Goal: Task Accomplishment & Management: Use online tool/utility

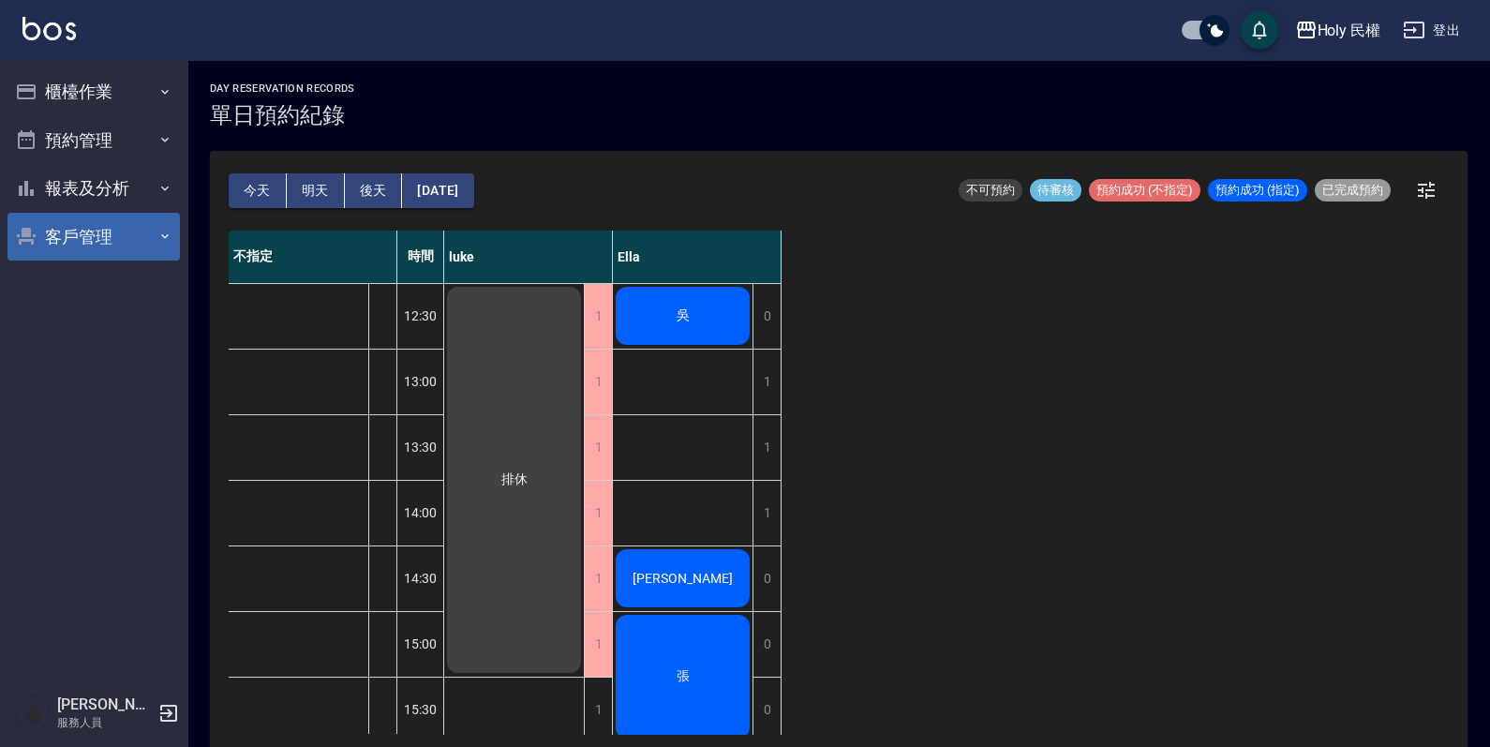
scroll to position [233, 0]
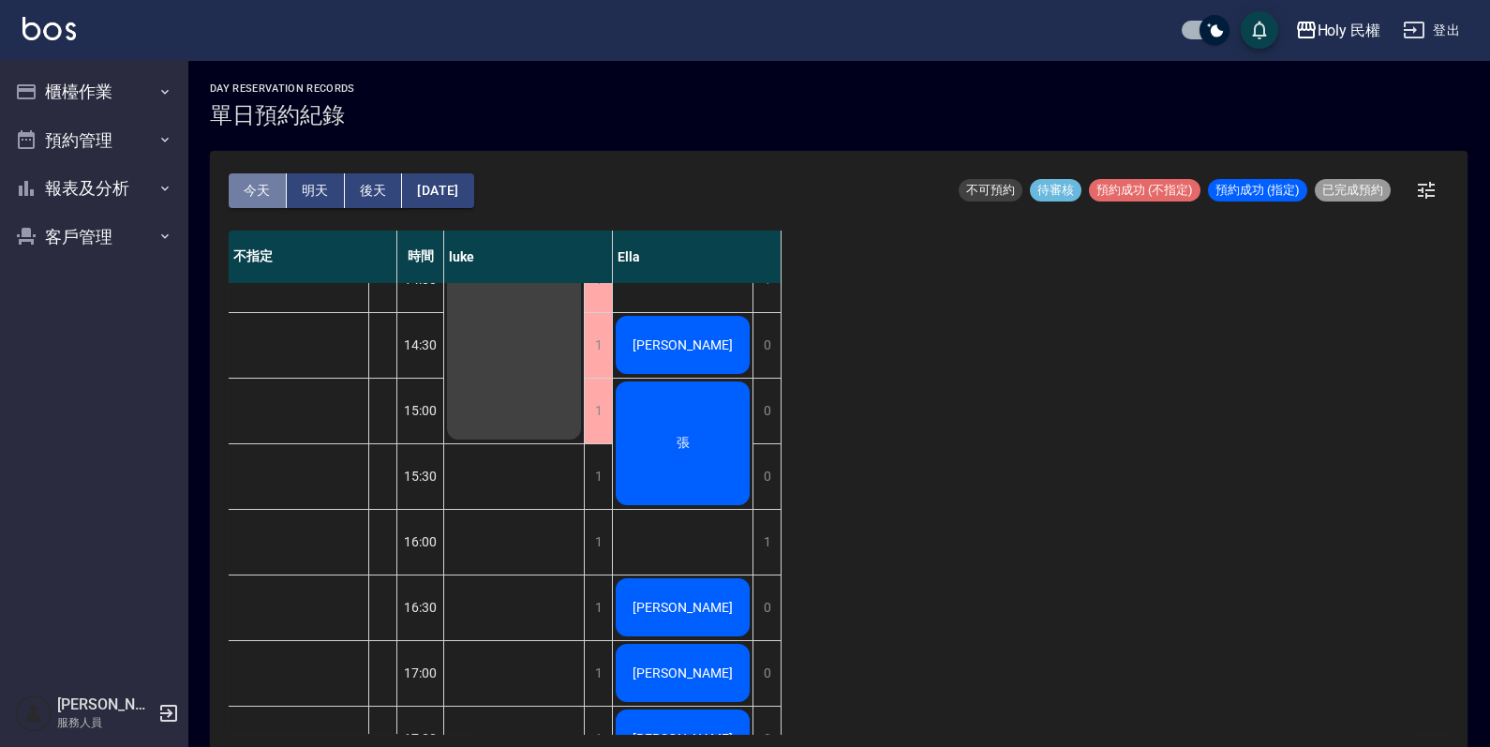
click at [267, 176] on button "今天" at bounding box center [258, 190] width 58 height 35
click at [267, 179] on button "今天" at bounding box center [258, 190] width 58 height 35
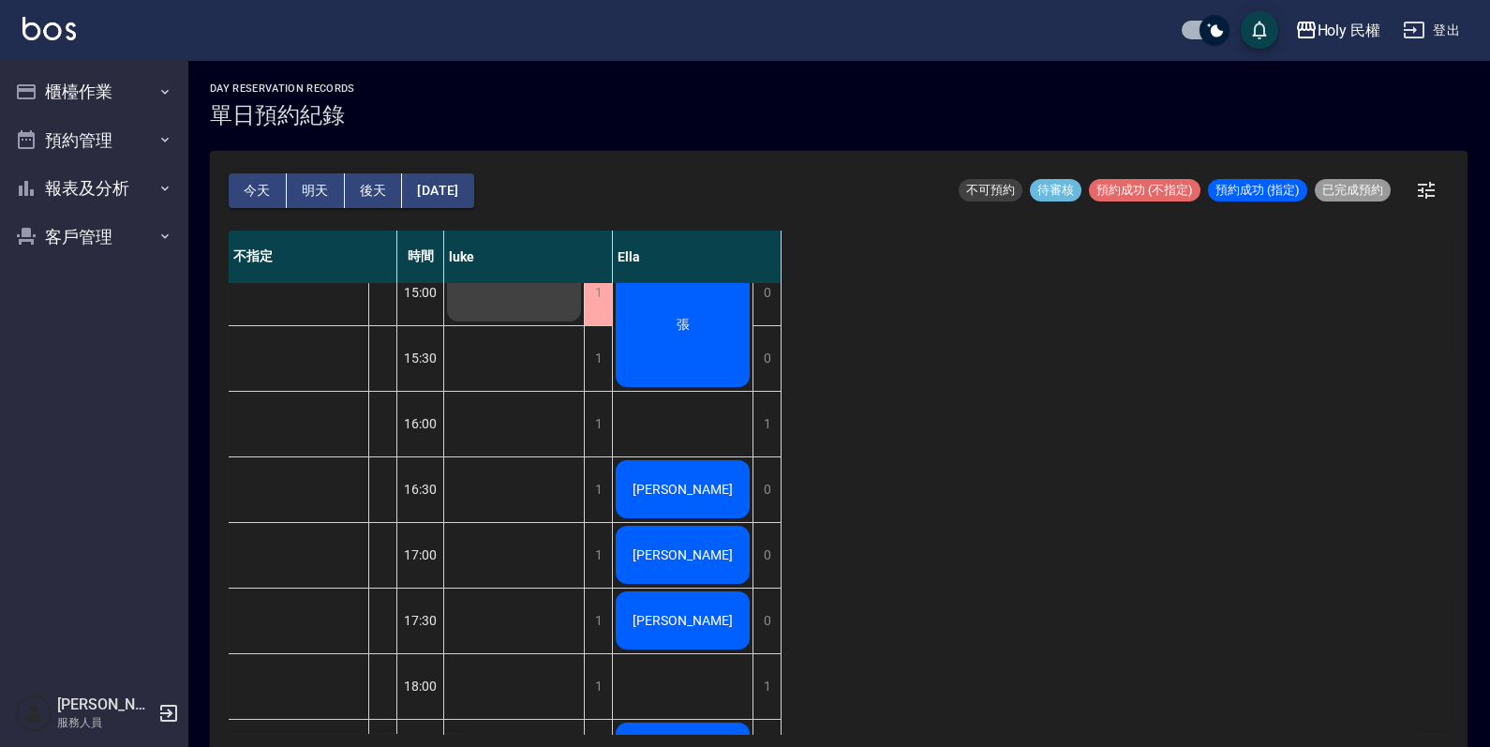
scroll to position [617, 0]
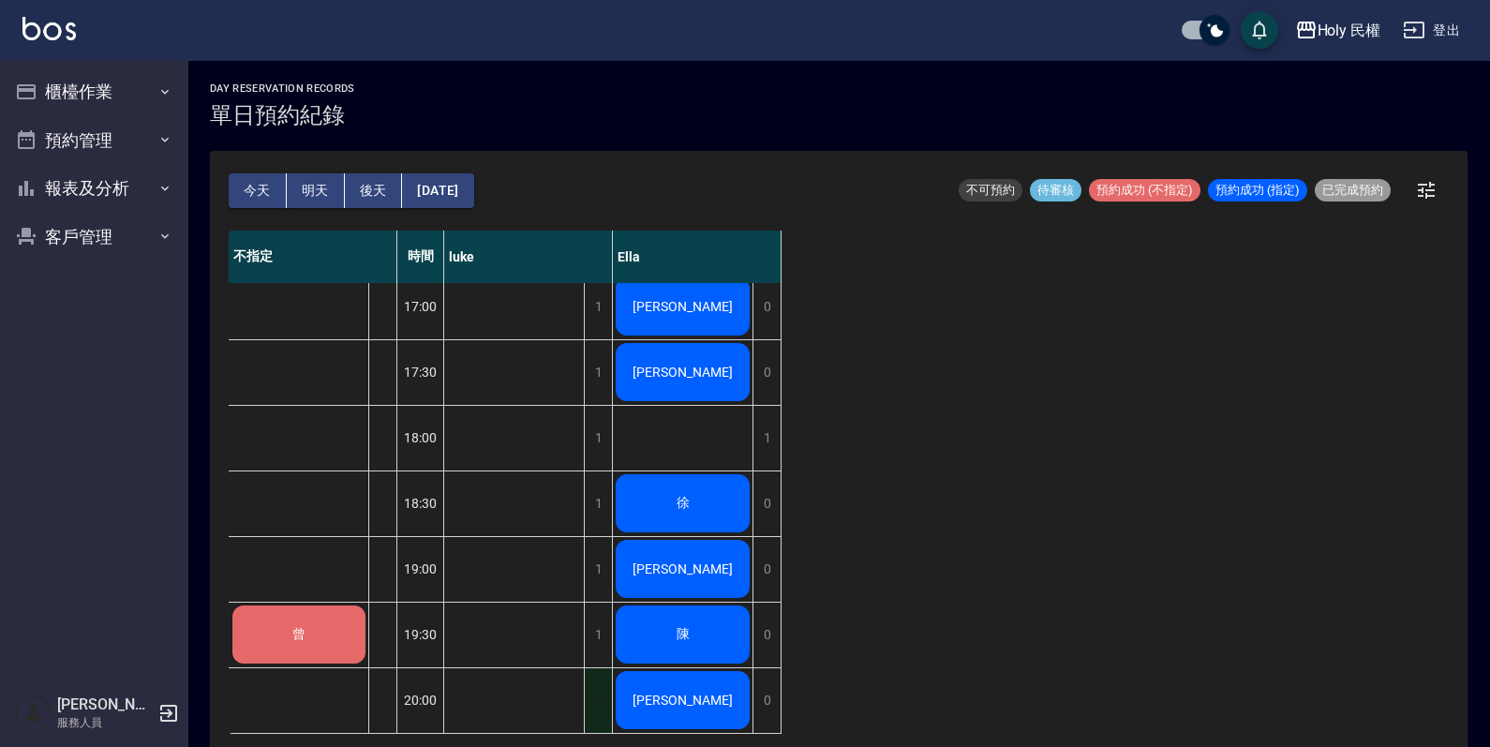
click at [609, 684] on div "1" at bounding box center [598, 700] width 28 height 65
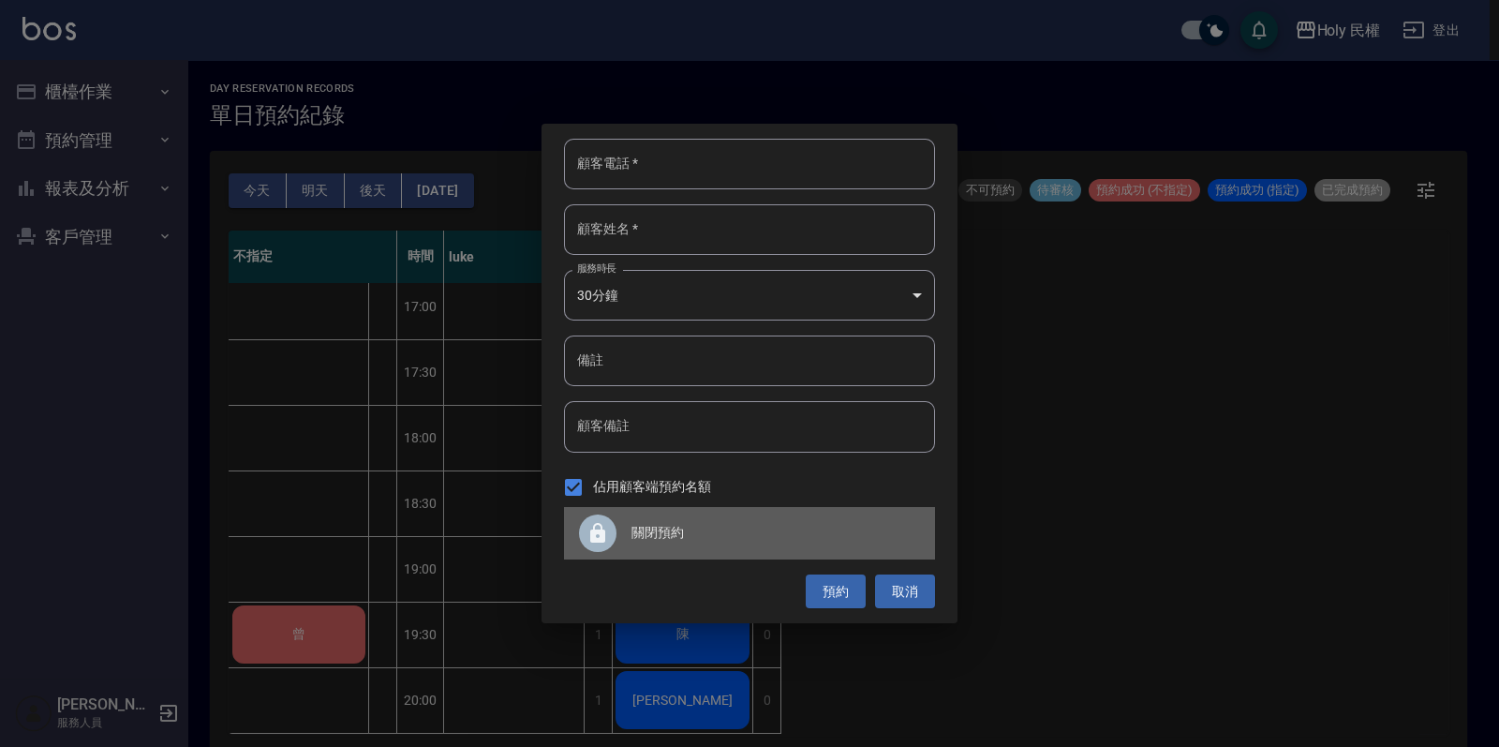
click at [641, 536] on span "關閉預約" at bounding box center [776, 533] width 289 height 20
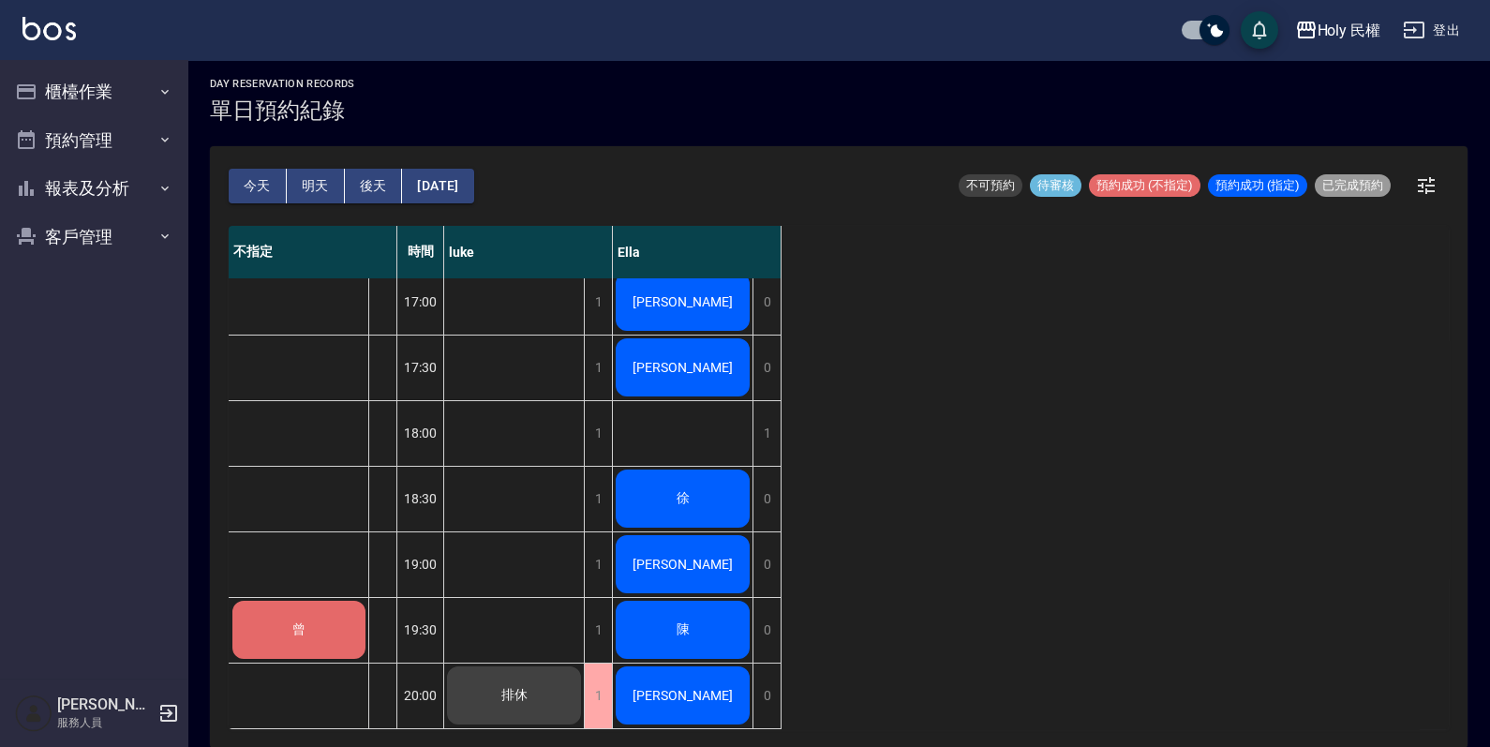
click at [69, 55] on div "Holy 民權 登出" at bounding box center [745, 30] width 1490 height 60
click at [56, 94] on button "櫃檯作業" at bounding box center [93, 91] width 172 height 49
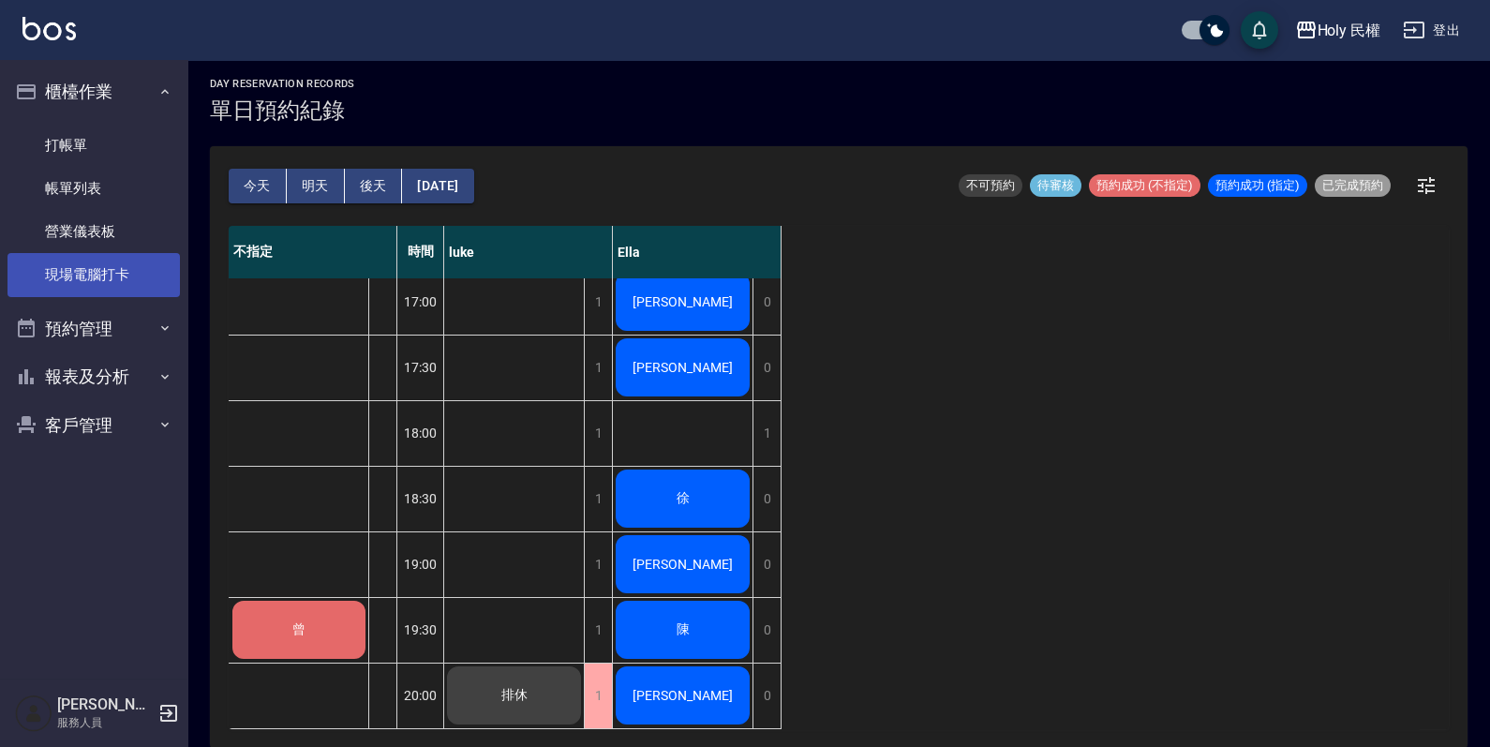
click at [114, 270] on link "現場電腦打卡" at bounding box center [93, 274] width 172 height 43
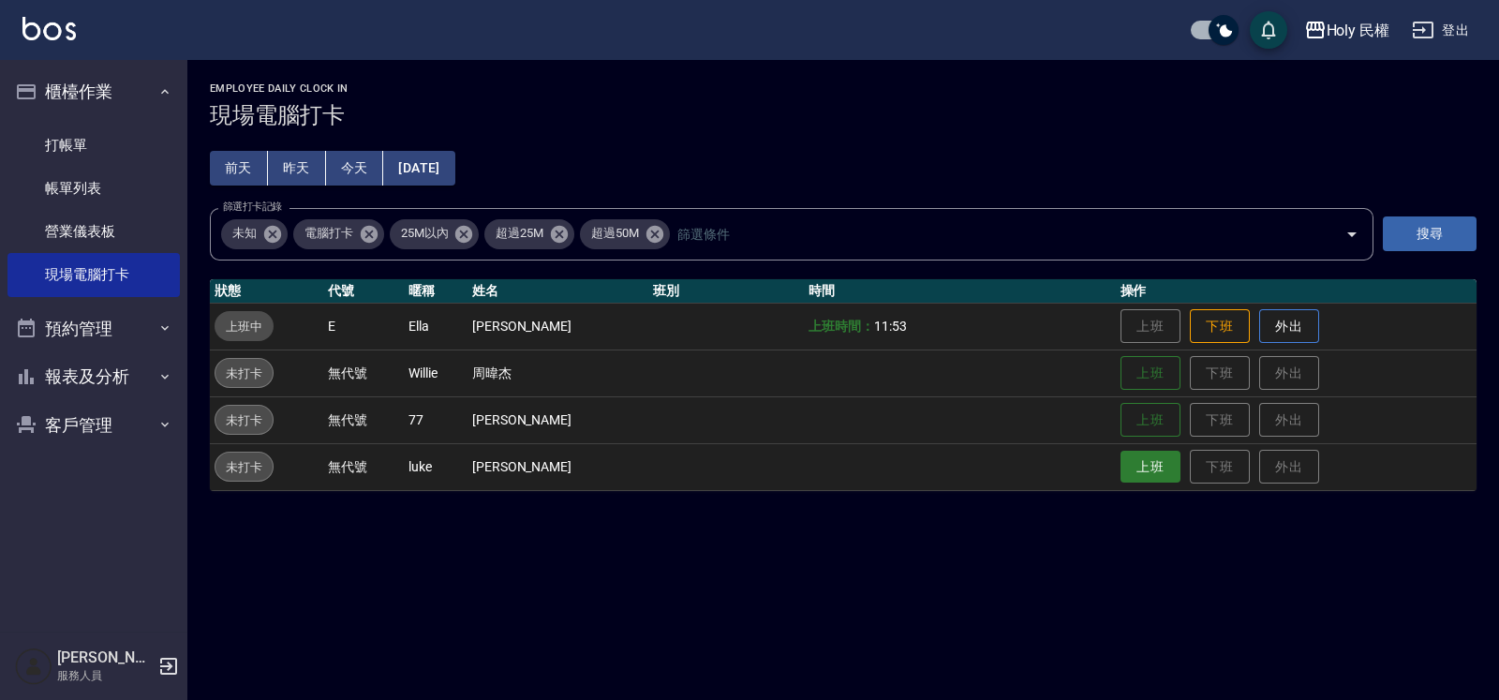
click at [1142, 470] on button "上班" at bounding box center [1151, 467] width 60 height 33
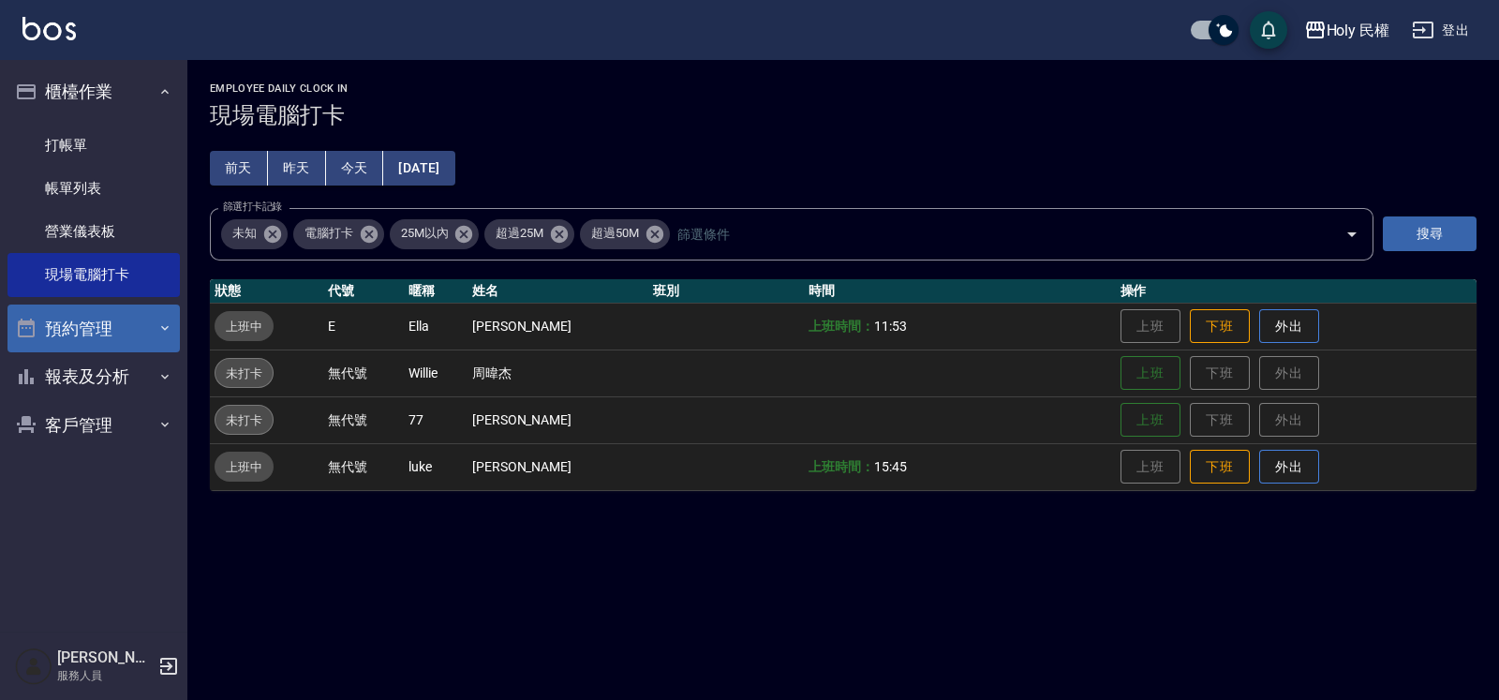
click at [68, 318] on button "預約管理" at bounding box center [93, 329] width 172 height 49
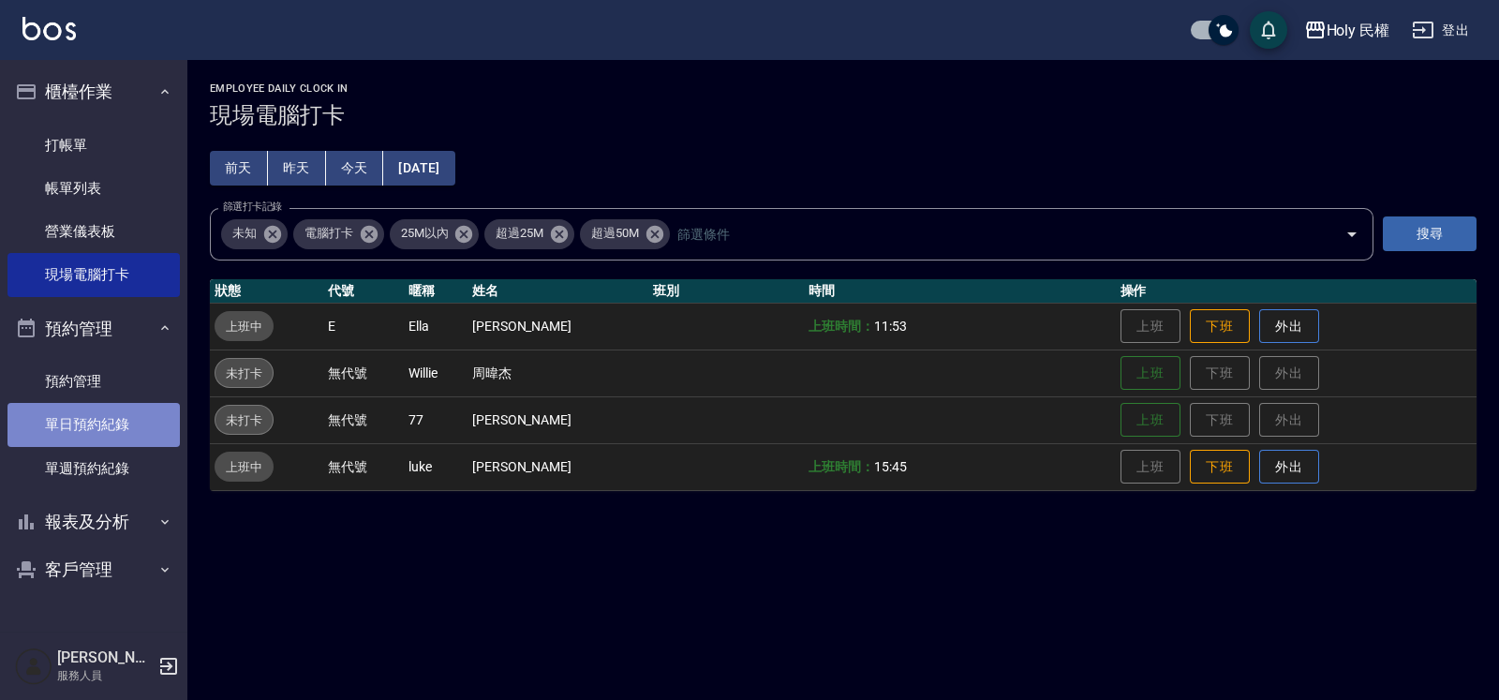
click at [85, 414] on link "單日預約紀錄" at bounding box center [93, 424] width 172 height 43
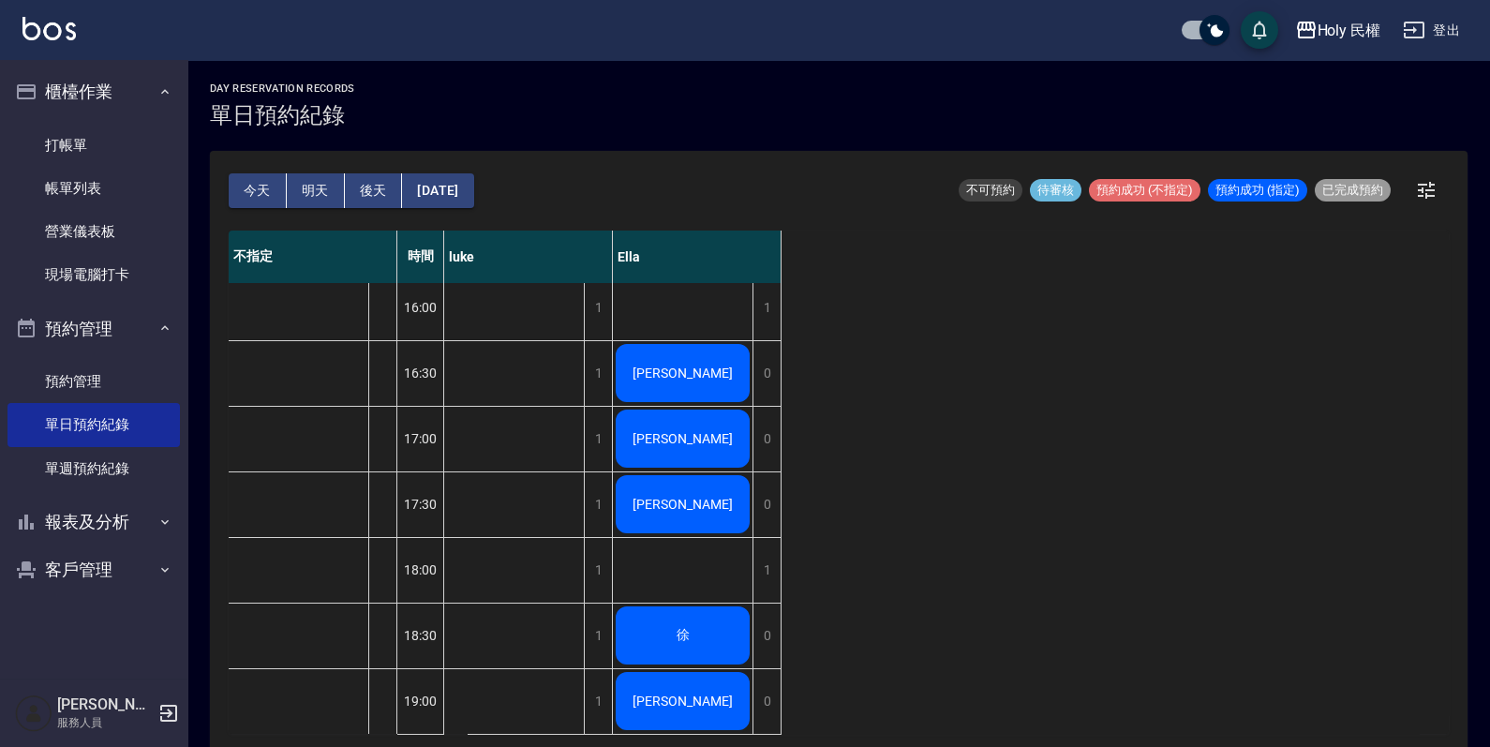
scroll to position [351, 0]
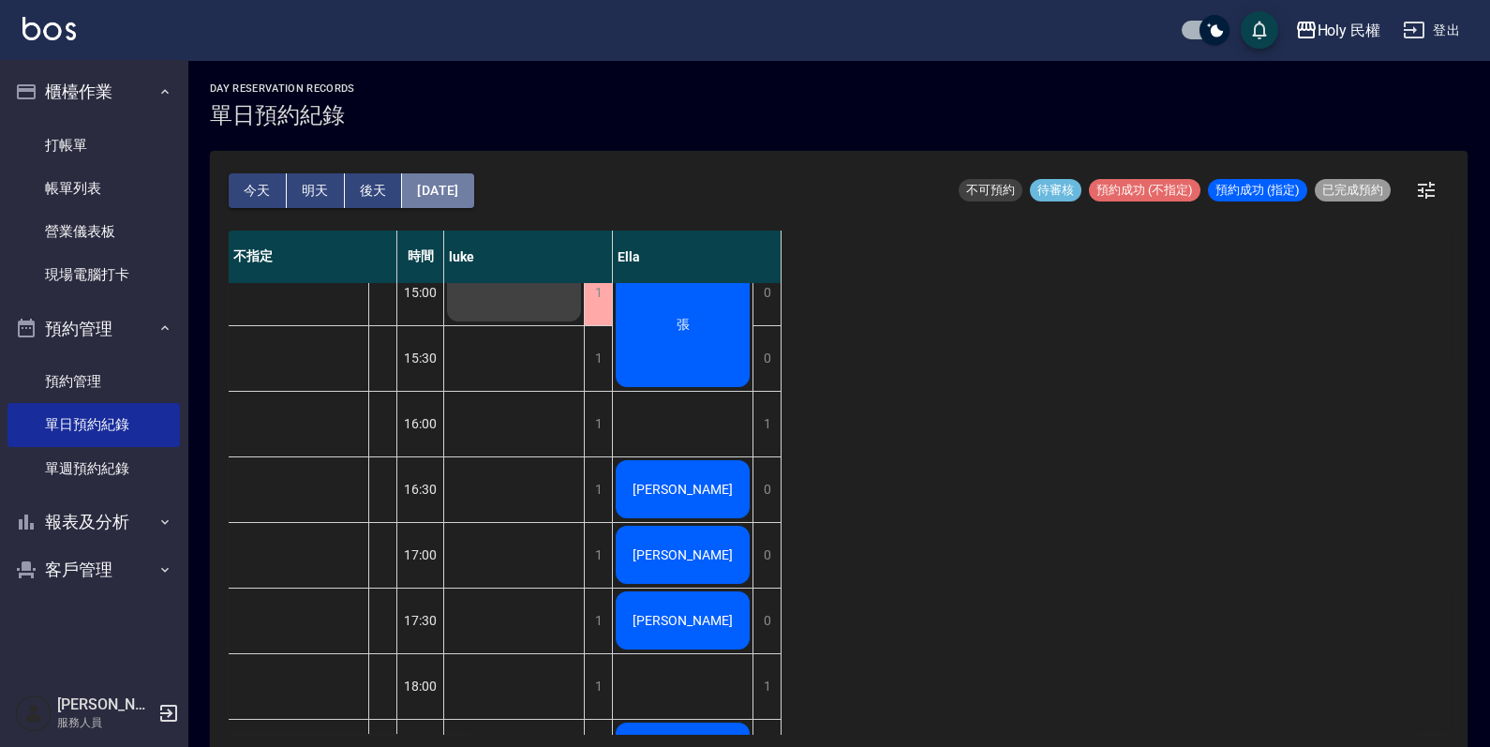
click at [462, 183] on button "[DATE]" at bounding box center [437, 190] width 71 height 35
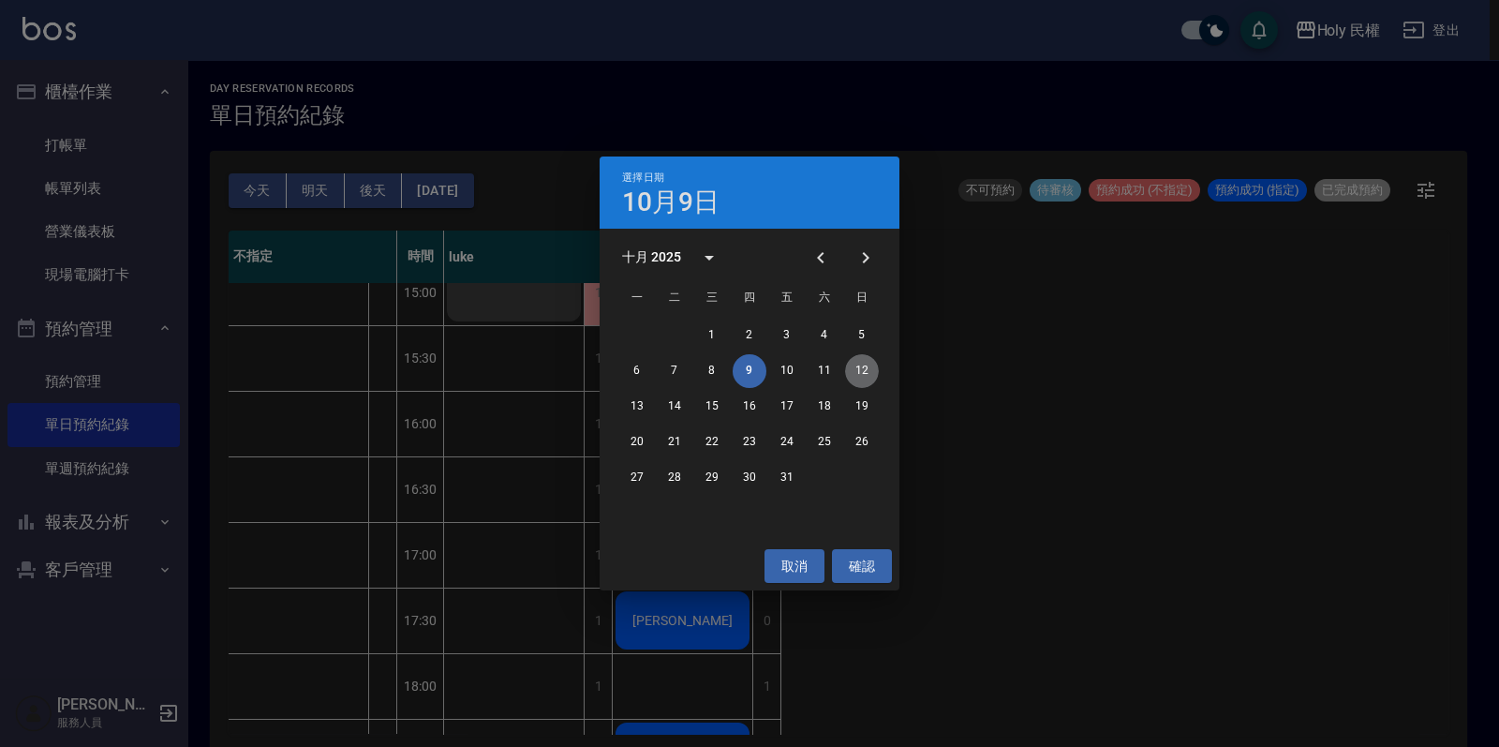
click at [867, 378] on button "12" at bounding box center [862, 371] width 34 height 34
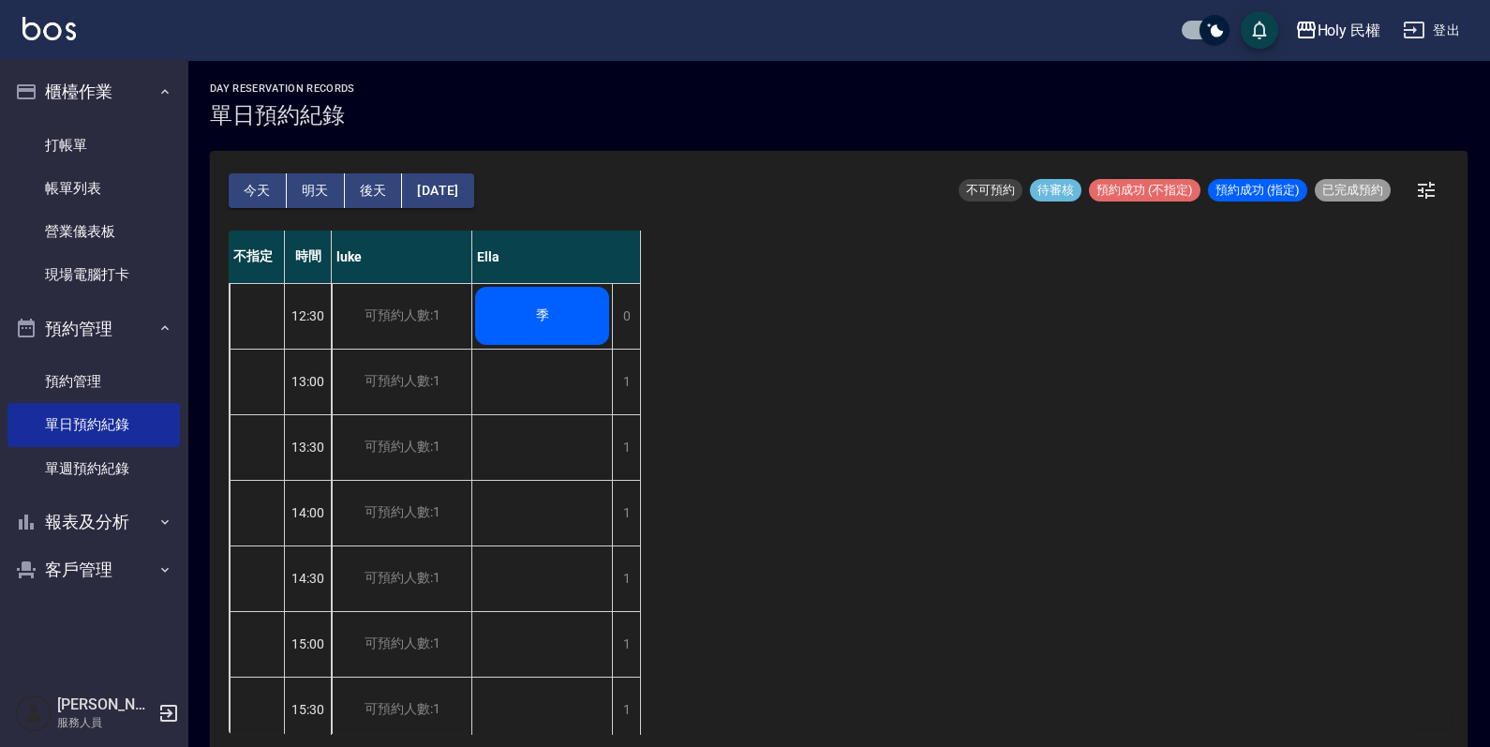
click at [450, 198] on button "2025/10/12" at bounding box center [437, 190] width 71 height 35
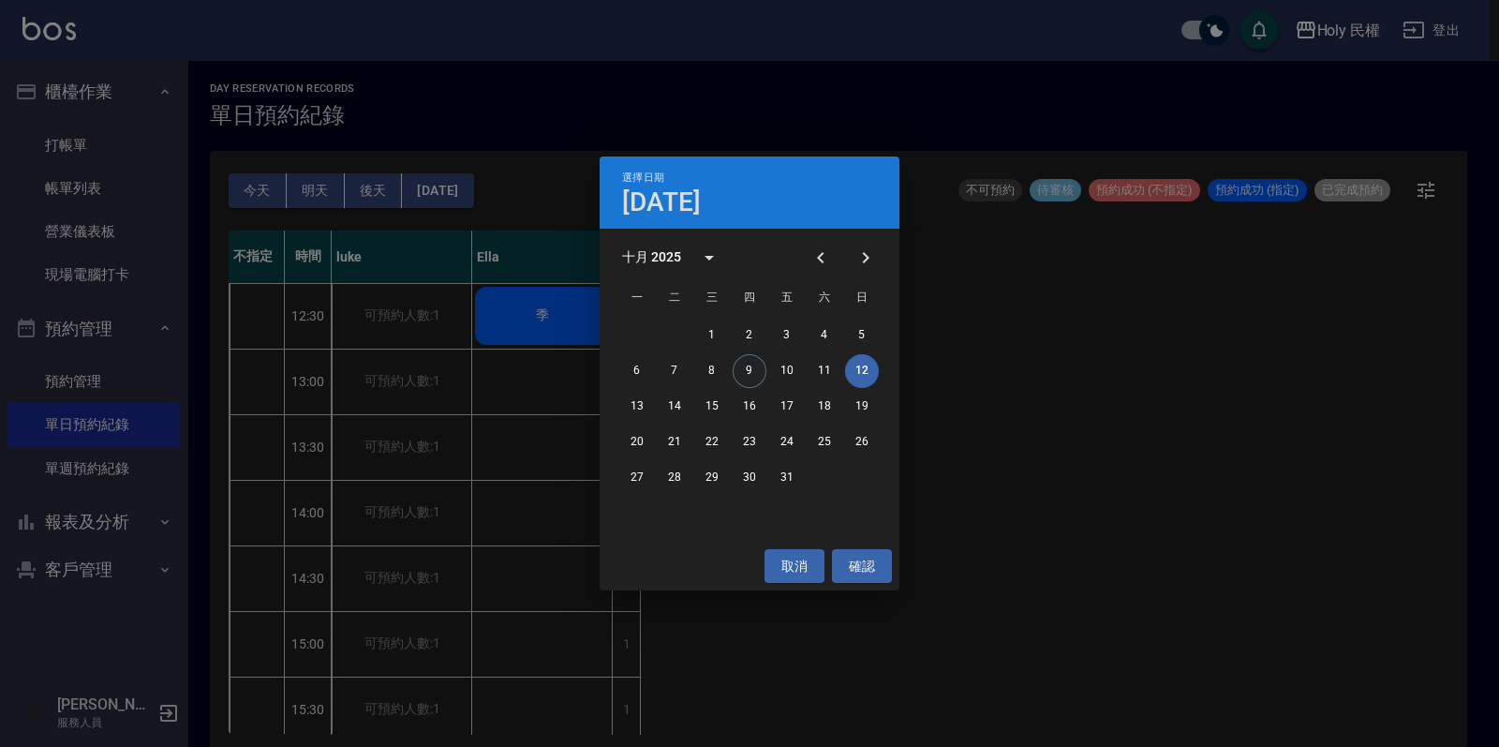
click at [754, 361] on button "9" at bounding box center [750, 371] width 34 height 34
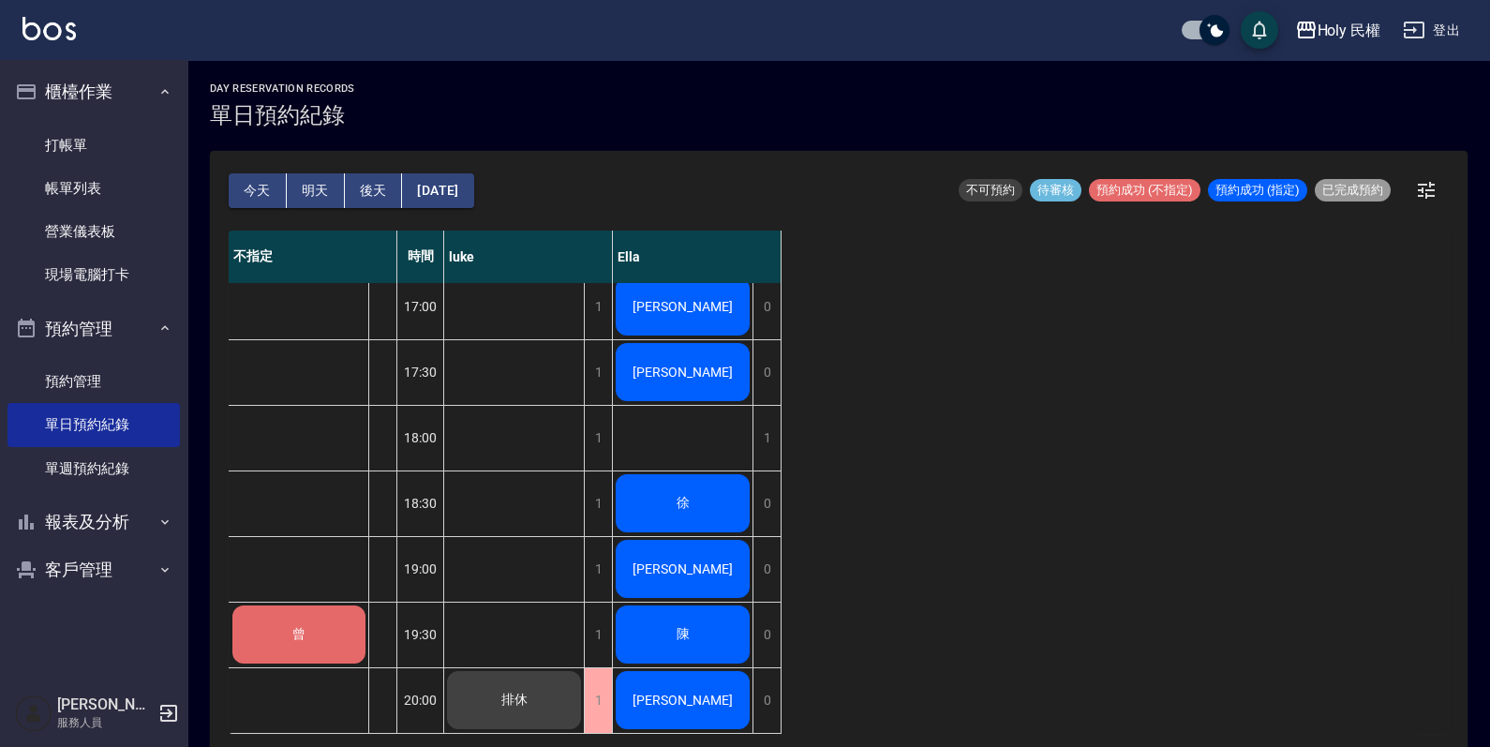
scroll to position [500, 0]
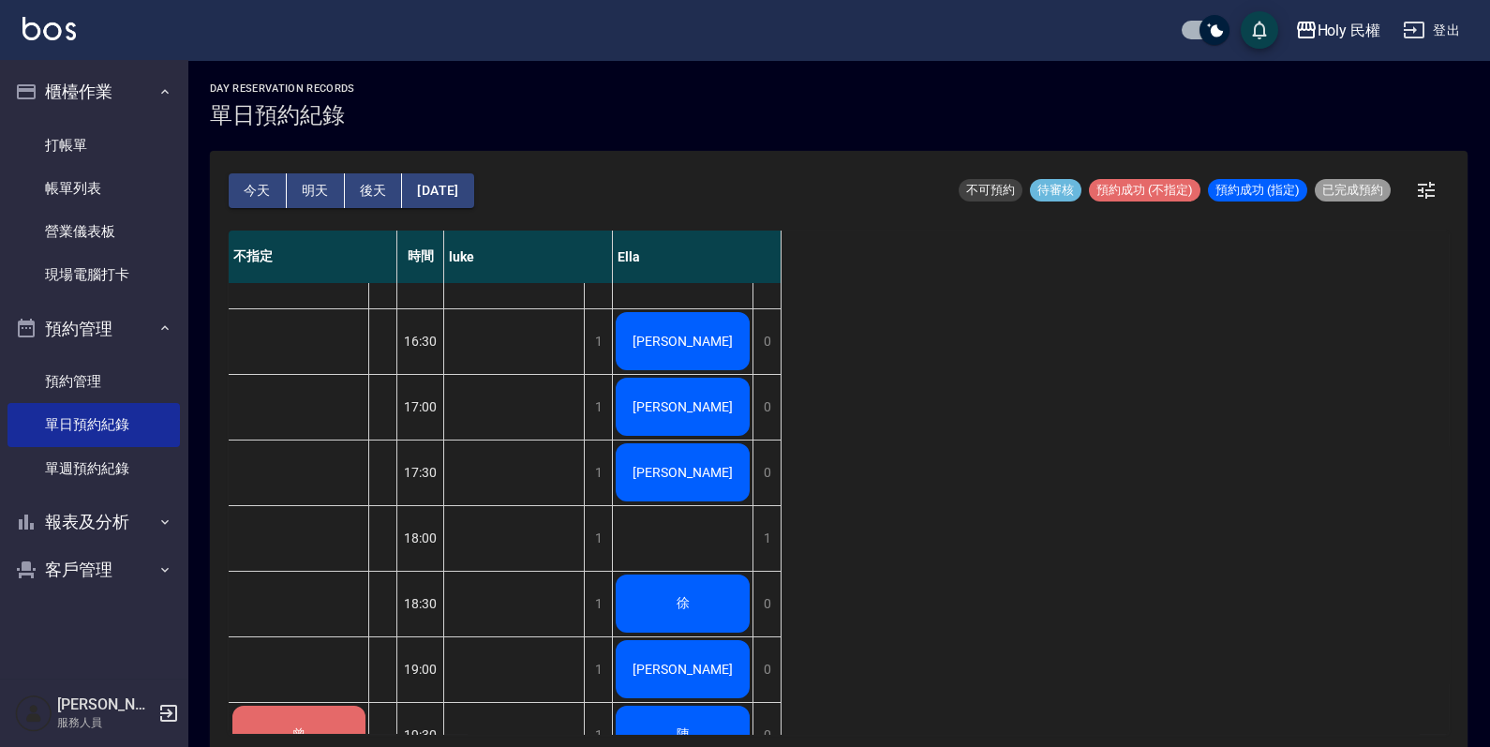
click at [333, 197] on button "明天" at bounding box center [316, 190] width 58 height 35
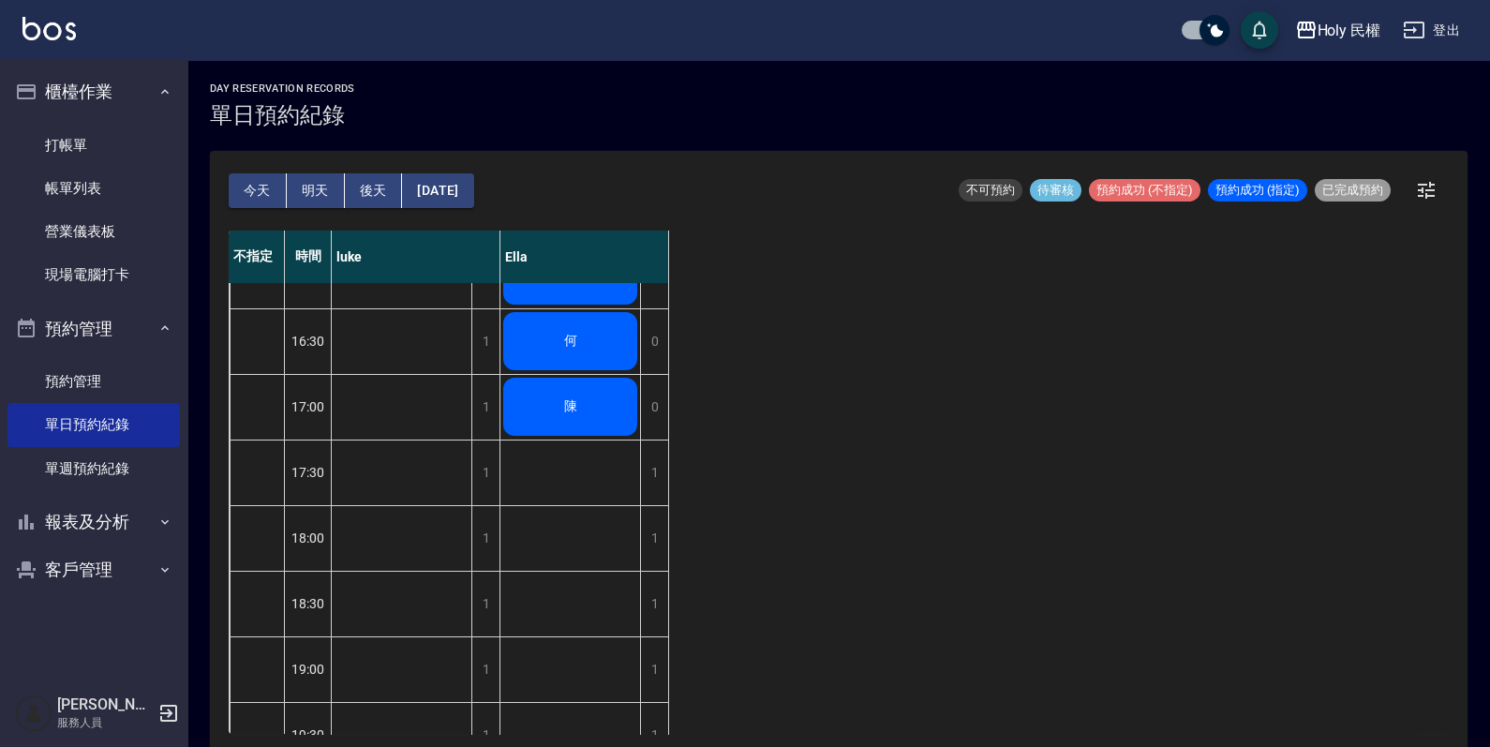
scroll to position [617, 0]
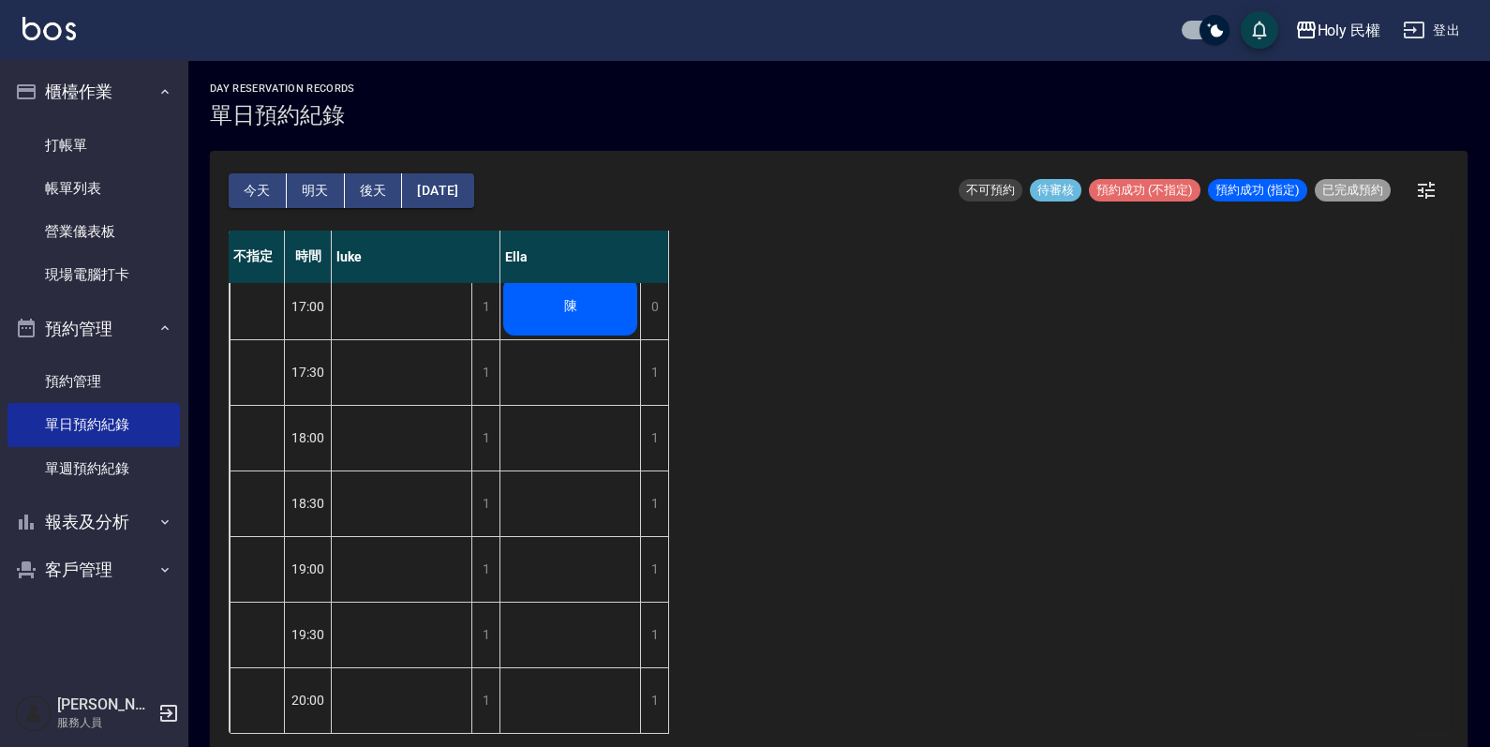
click at [247, 183] on button "今天" at bounding box center [258, 190] width 58 height 35
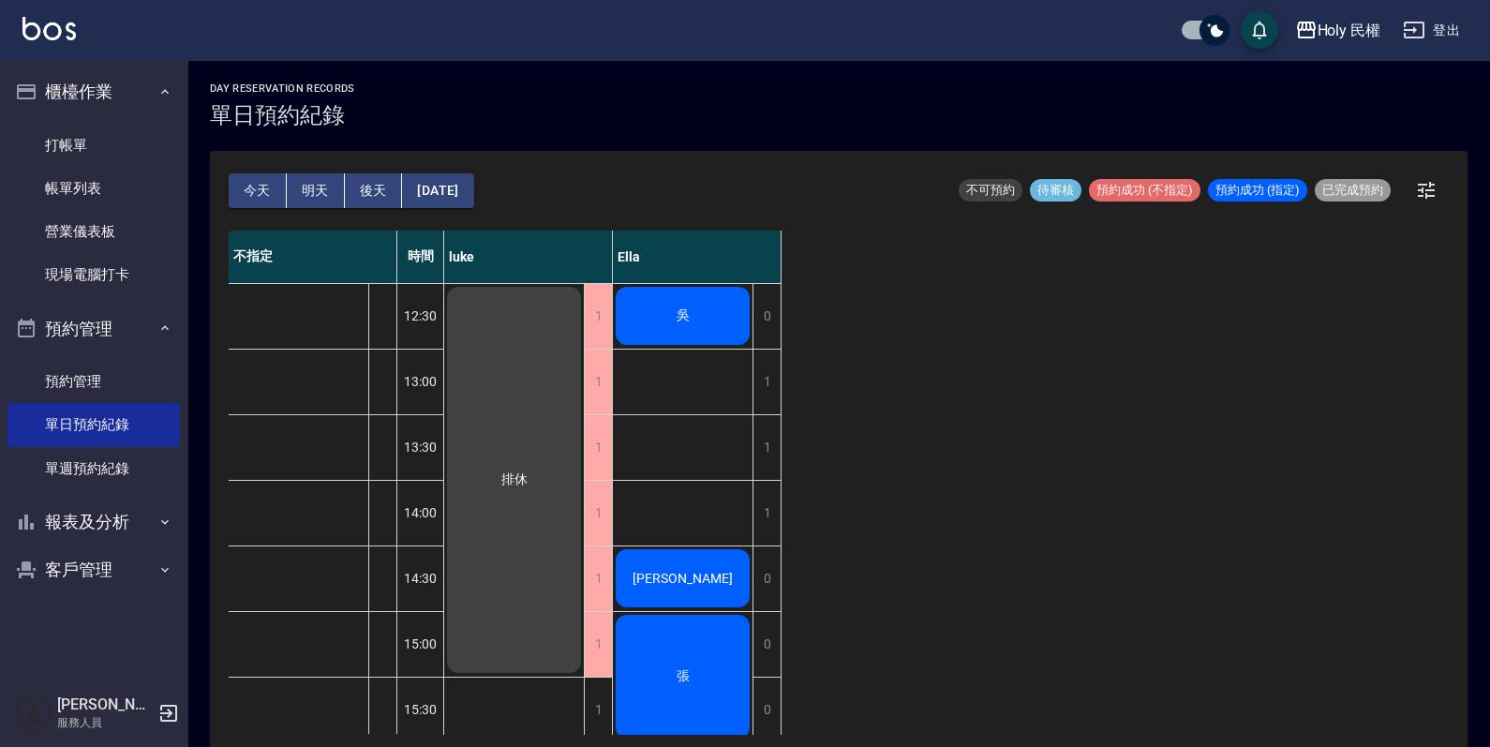
click at [675, 309] on span "吳" at bounding box center [683, 315] width 21 height 17
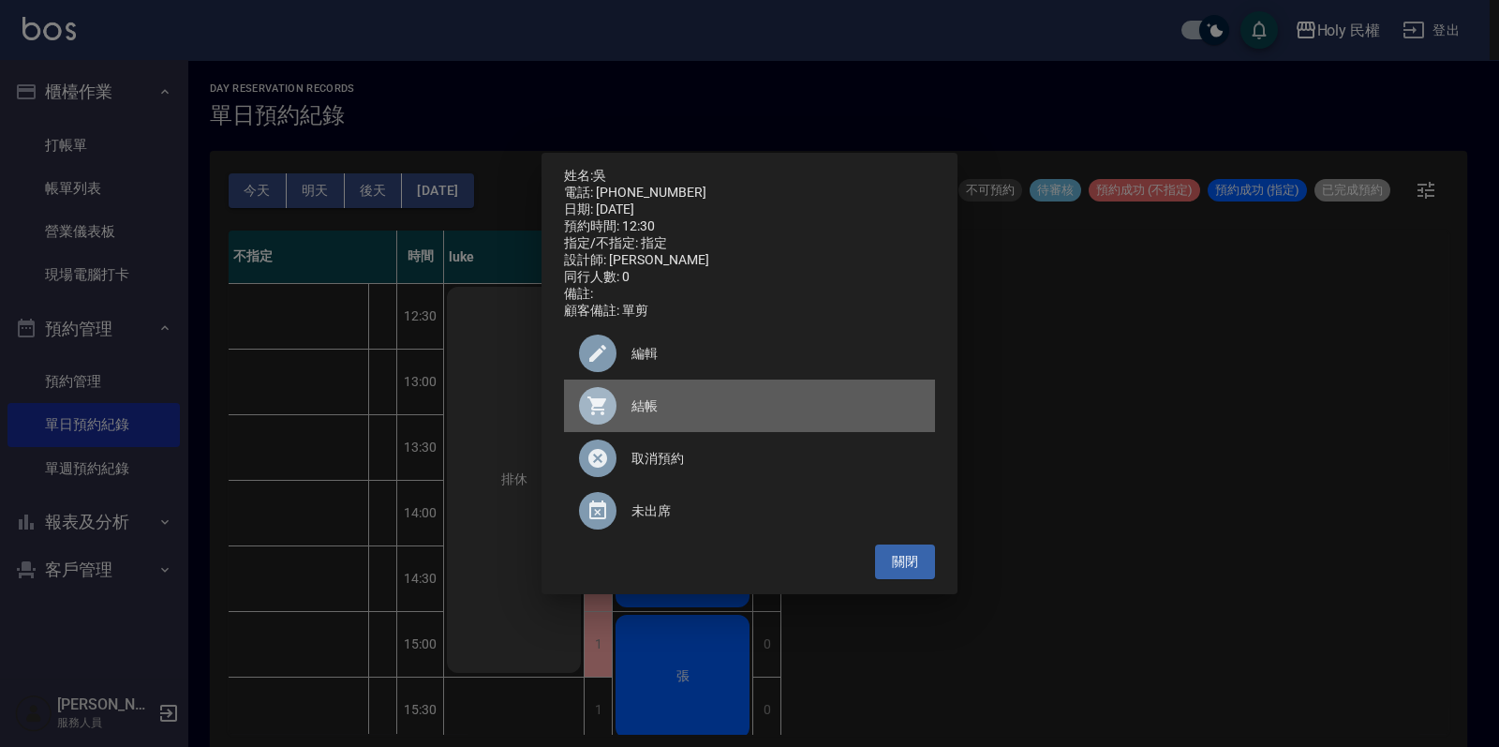
click at [677, 405] on span "結帳" at bounding box center [776, 406] width 289 height 20
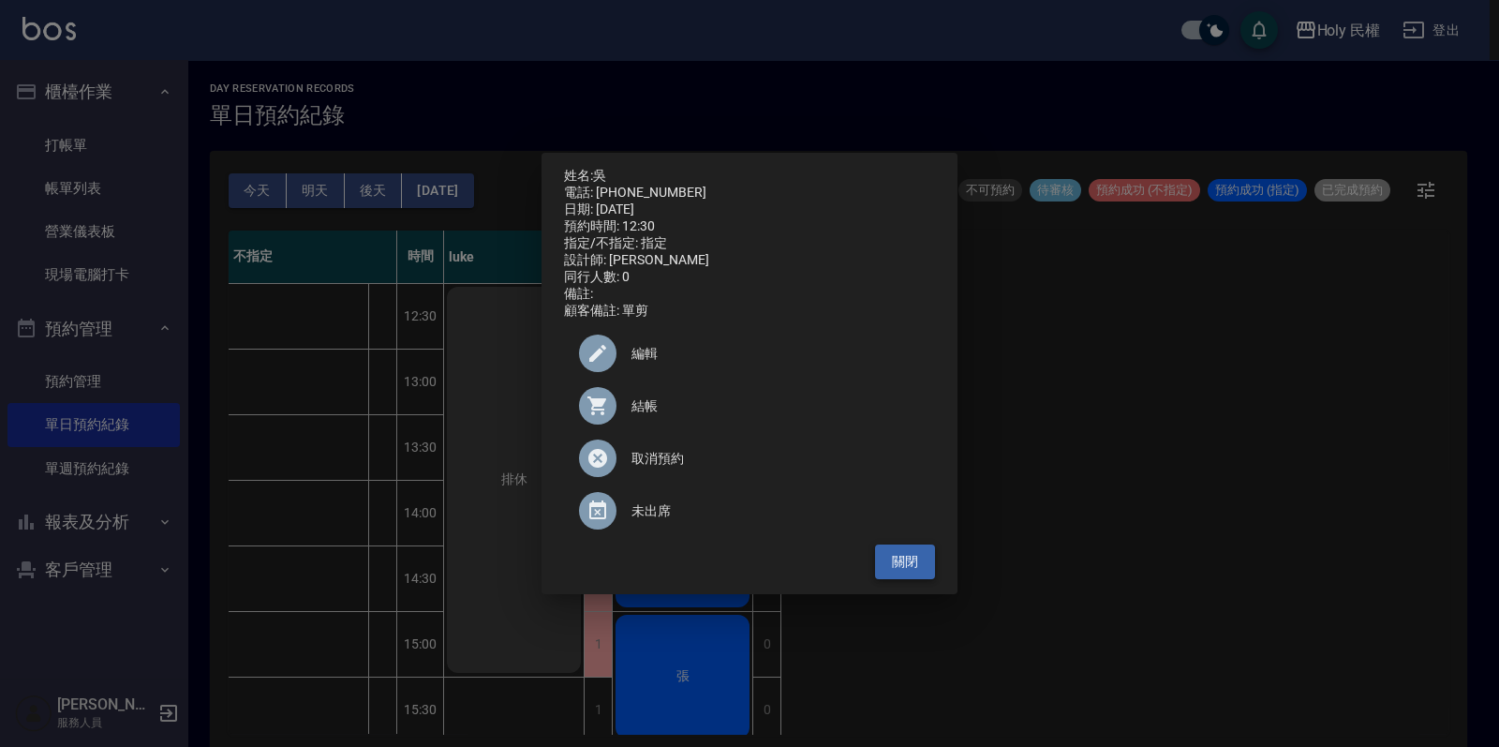
click at [881, 572] on button "關閉" at bounding box center [905, 561] width 60 height 35
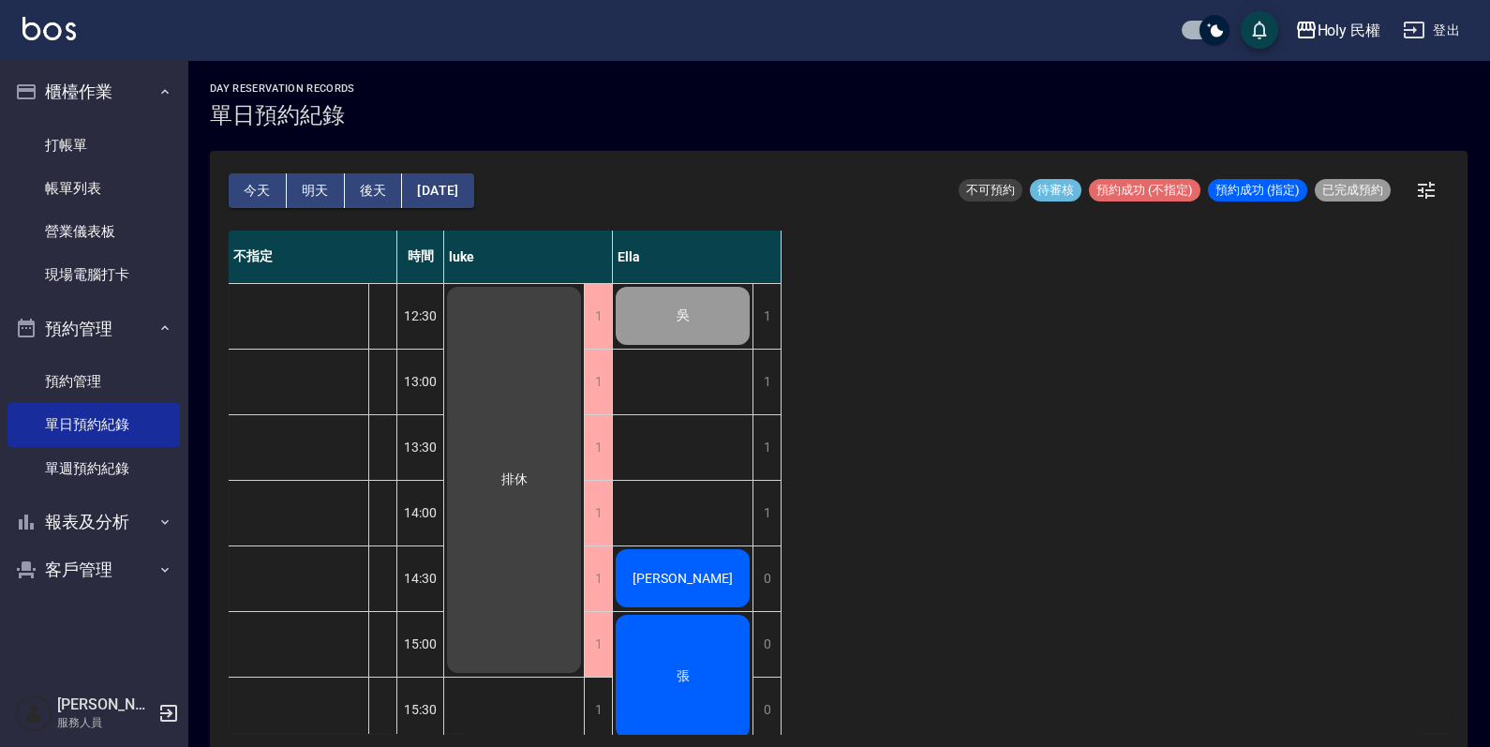
click at [648, 589] on div "[PERSON_NAME]" at bounding box center [683, 578] width 140 height 64
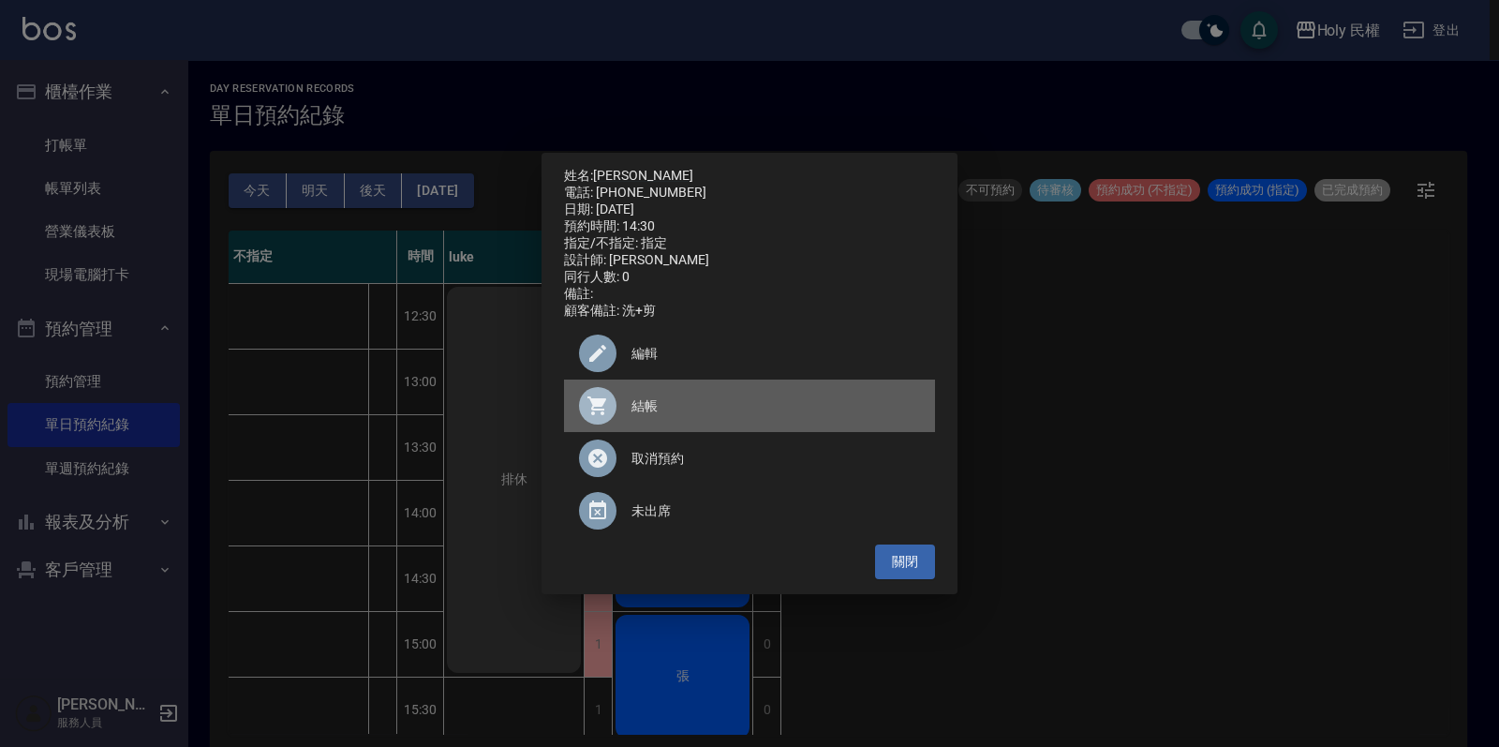
click at [638, 409] on span "結帳" at bounding box center [776, 406] width 289 height 20
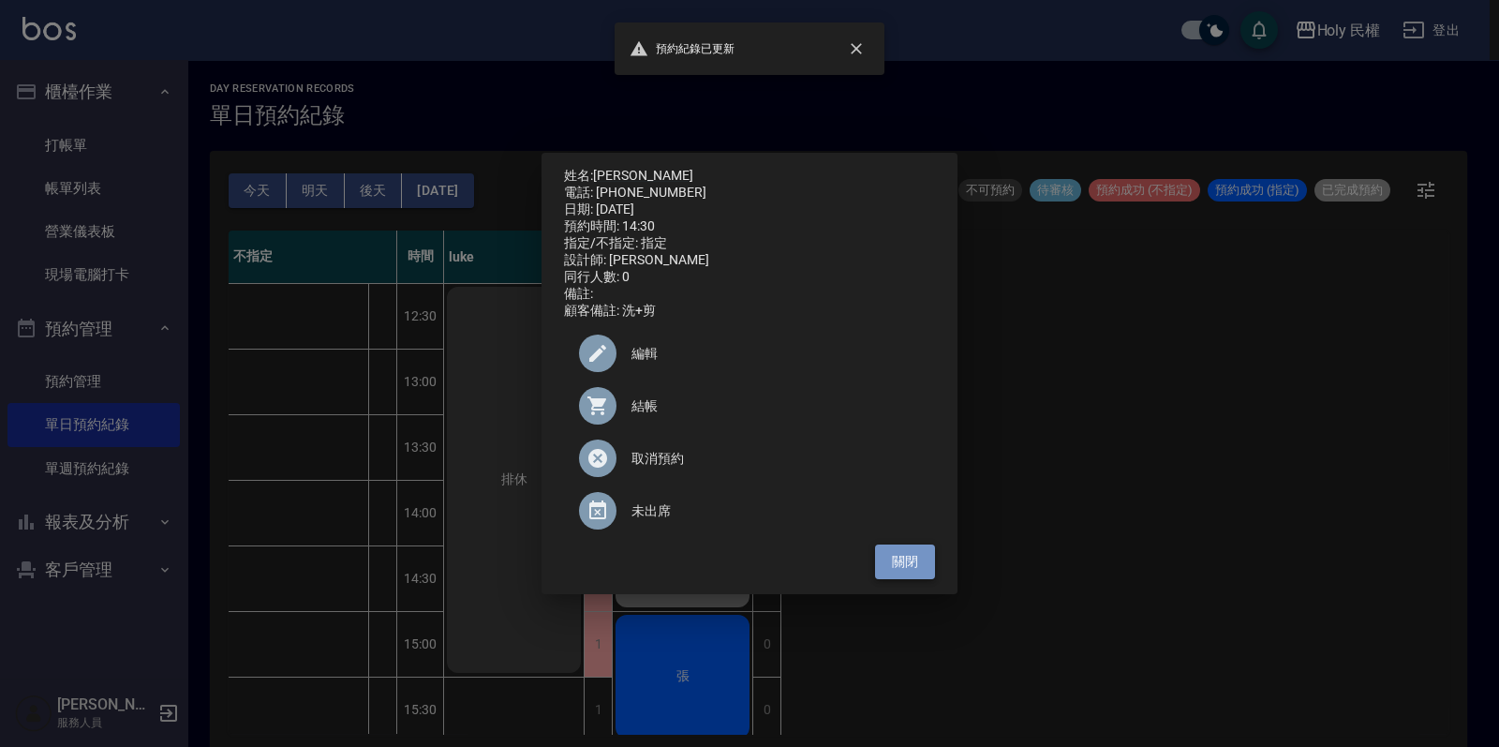
click at [915, 562] on button "關閉" at bounding box center [905, 561] width 60 height 35
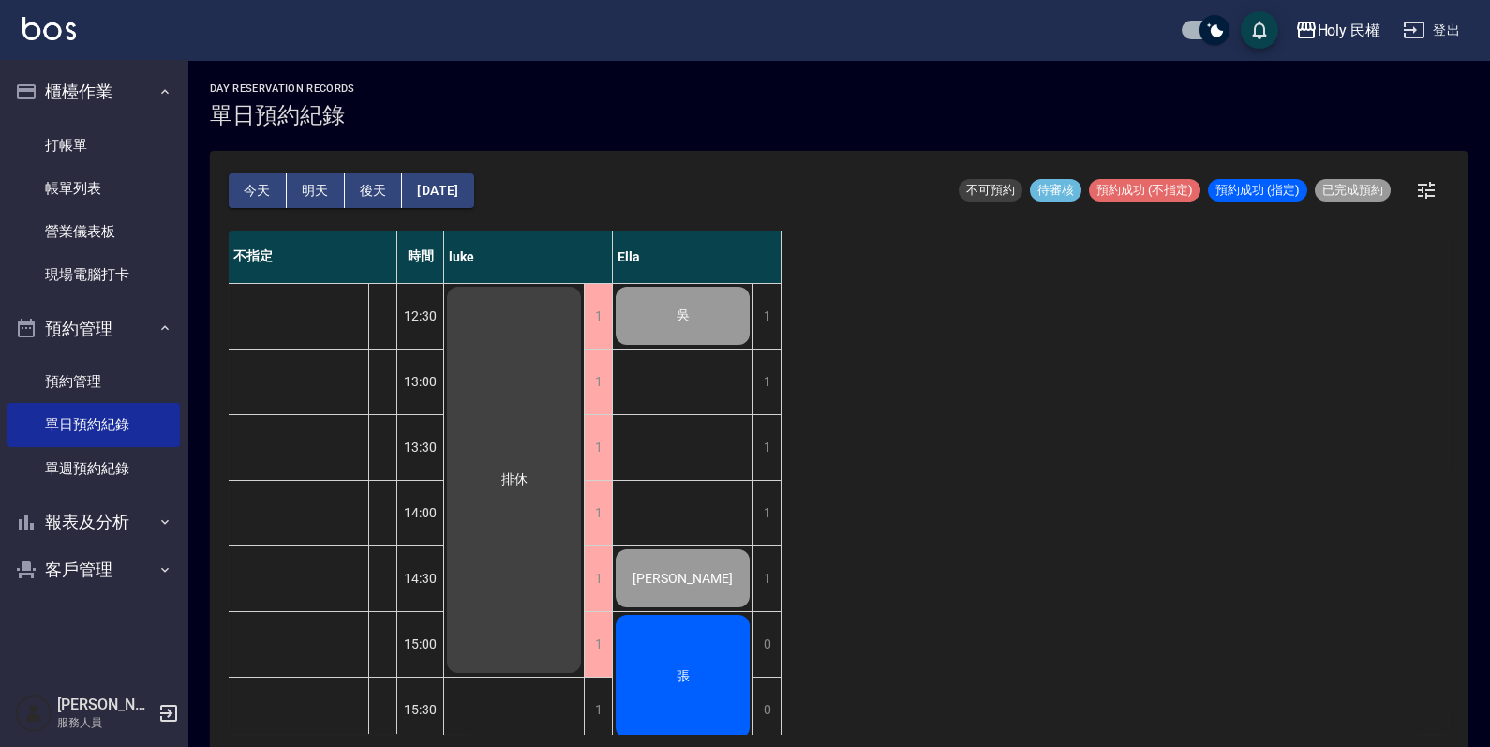
click at [706, 627] on div "張" at bounding box center [683, 676] width 140 height 129
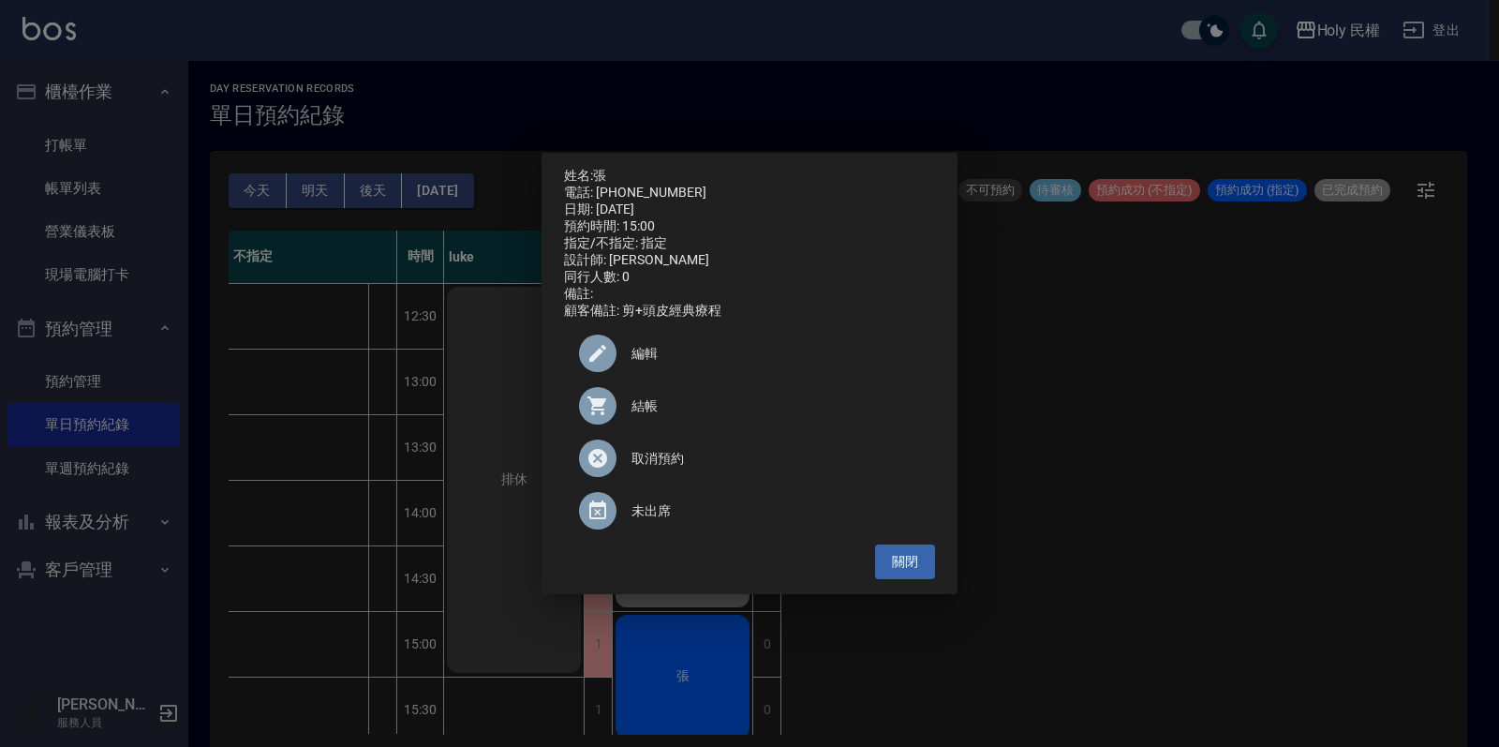
click at [663, 416] on span "結帳" at bounding box center [776, 406] width 289 height 20
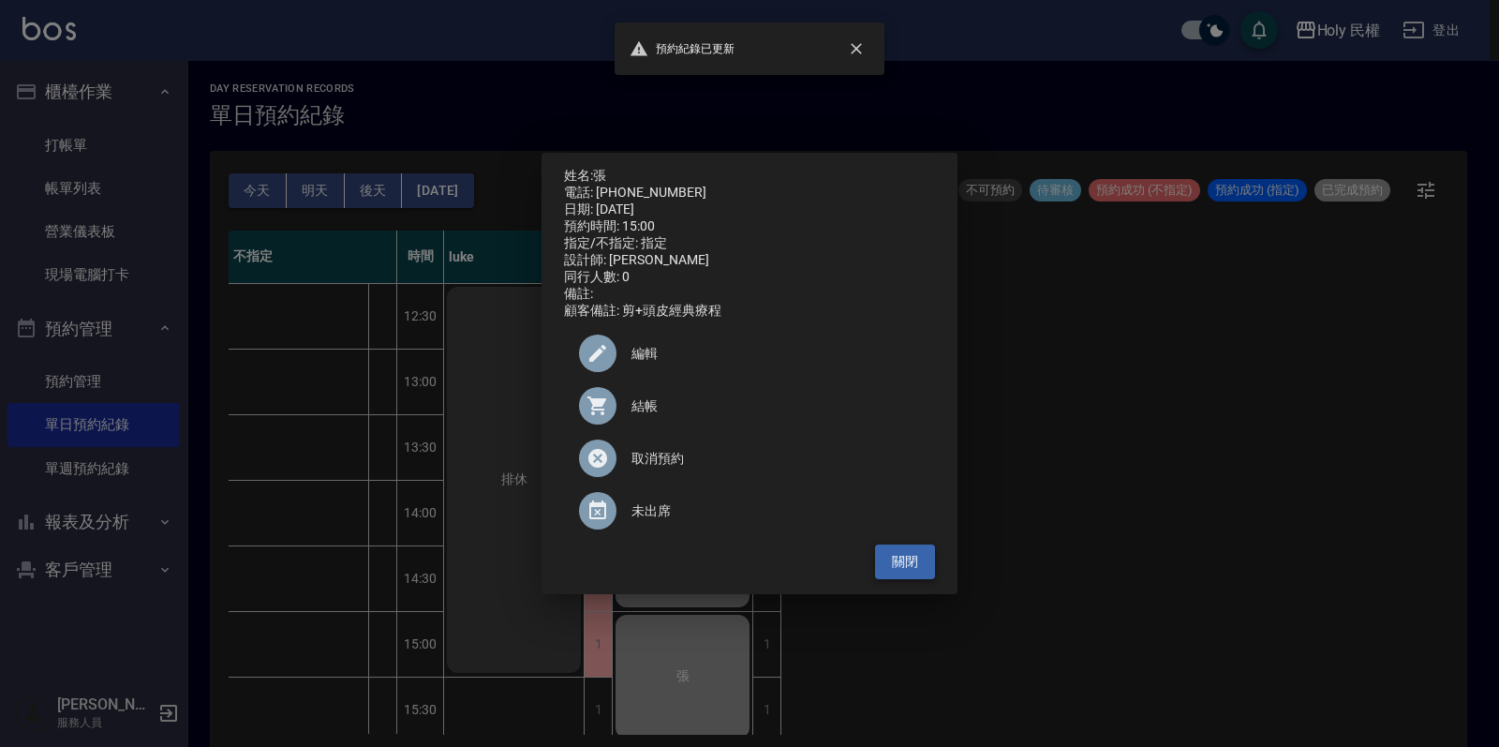
click at [904, 577] on button "關閉" at bounding box center [905, 561] width 60 height 35
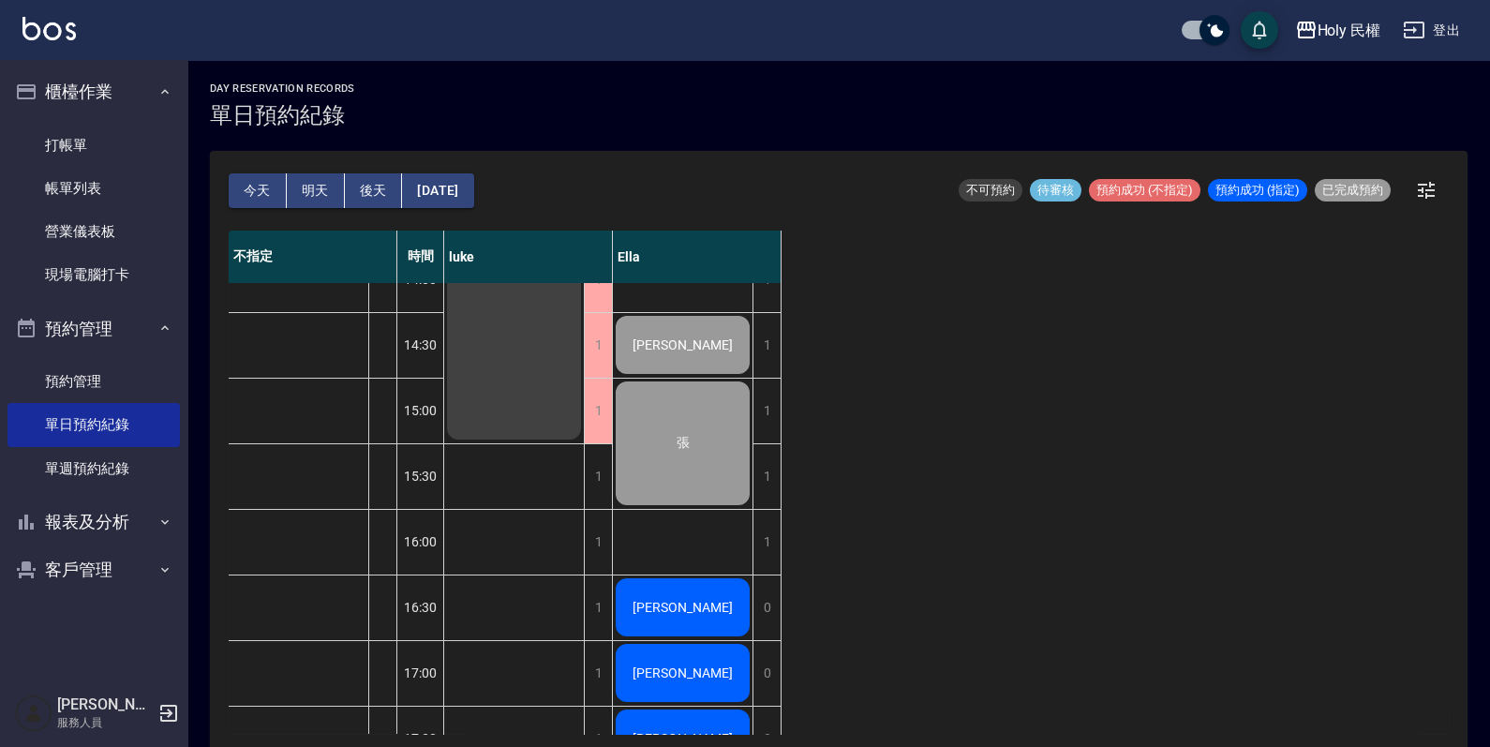
scroll to position [351, 0]
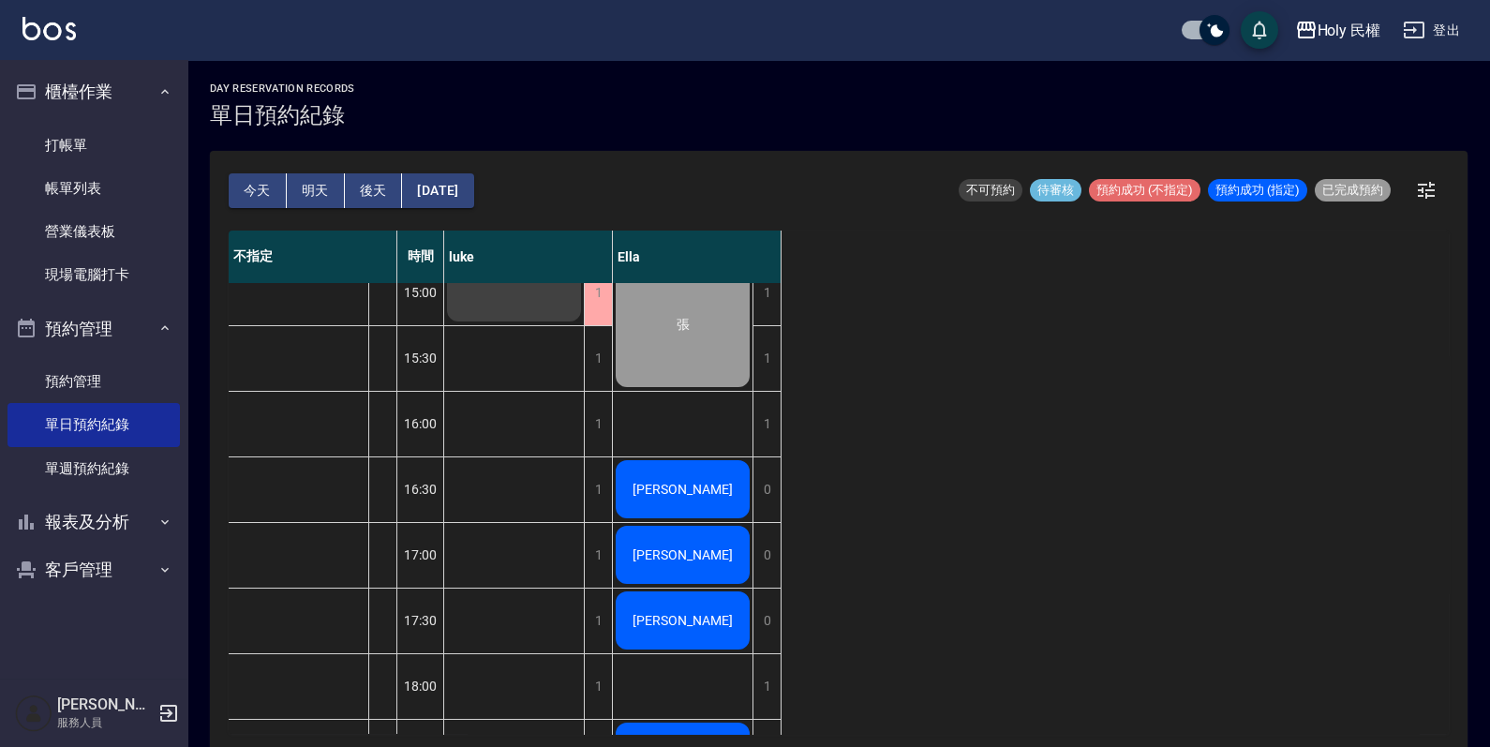
click at [320, 192] on button "明天" at bounding box center [316, 190] width 58 height 35
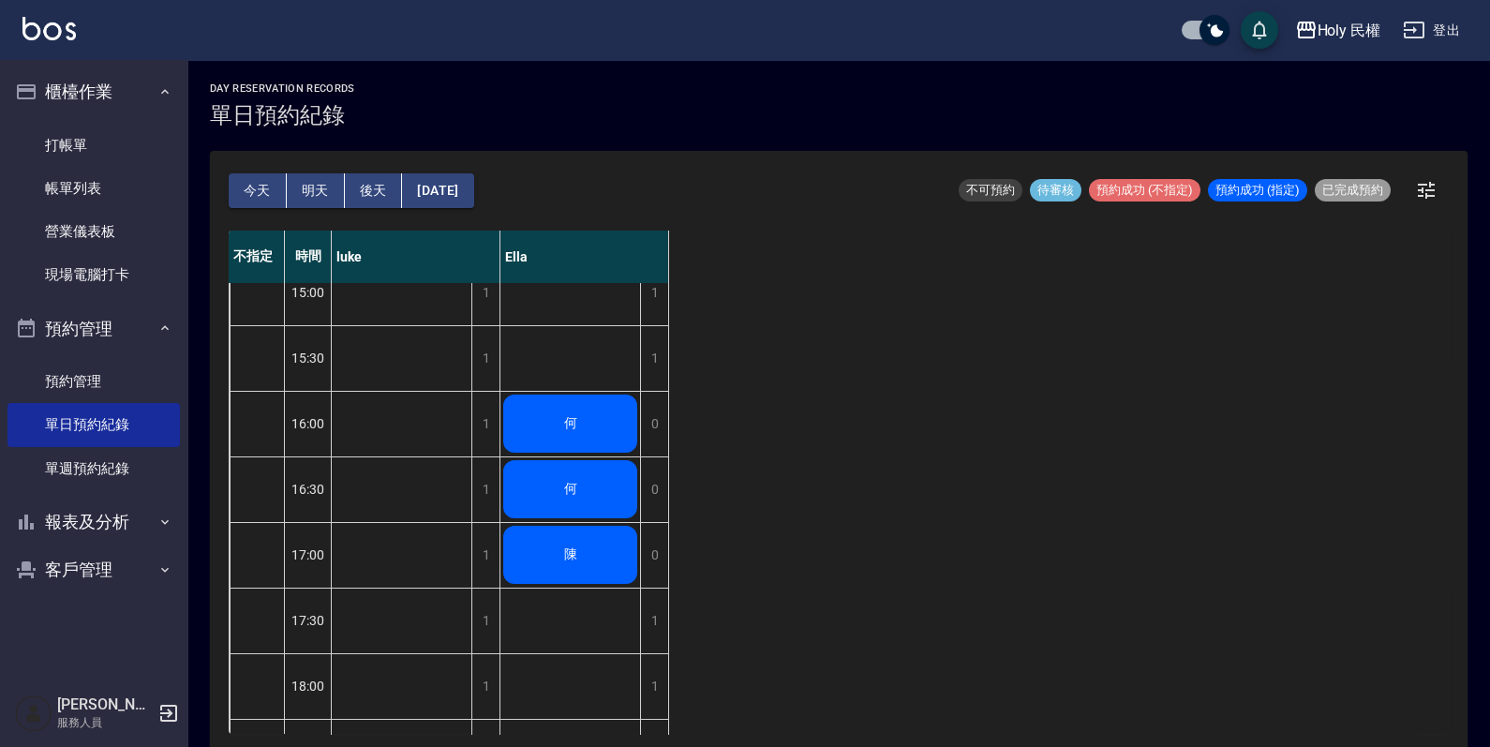
click at [608, 422] on div "何" at bounding box center [570, 424] width 140 height 64
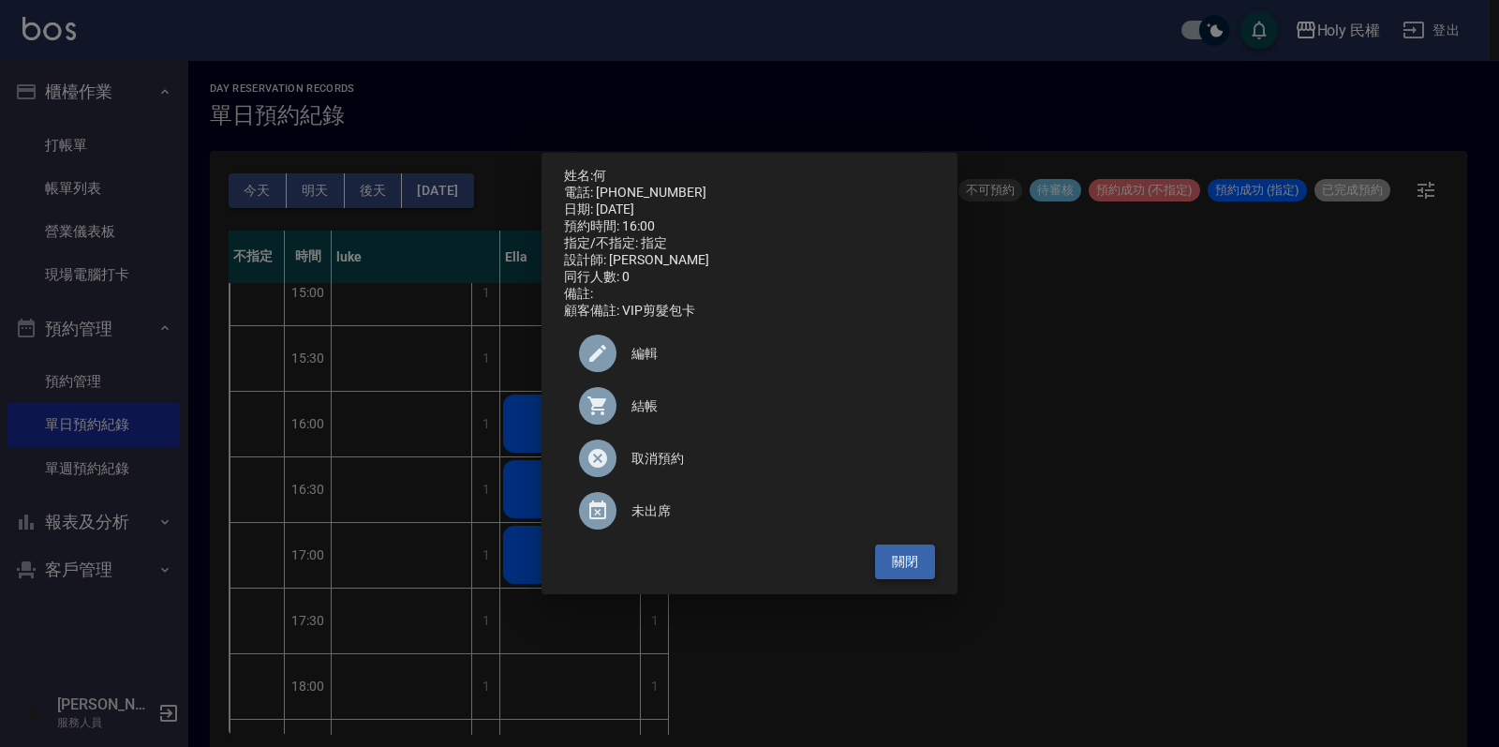
click at [899, 556] on button "關閉" at bounding box center [905, 561] width 60 height 35
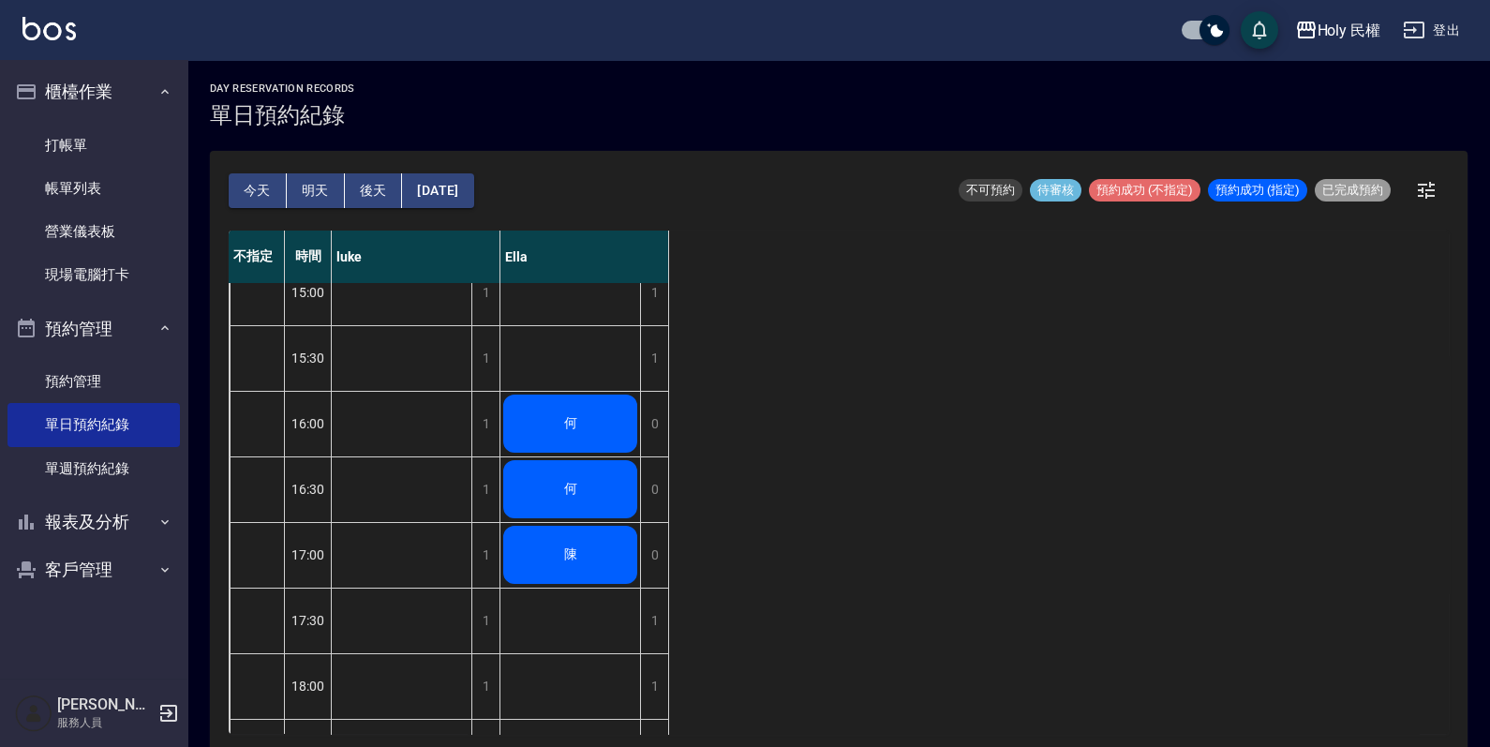
click at [558, 500] on div "何" at bounding box center [570, 489] width 140 height 64
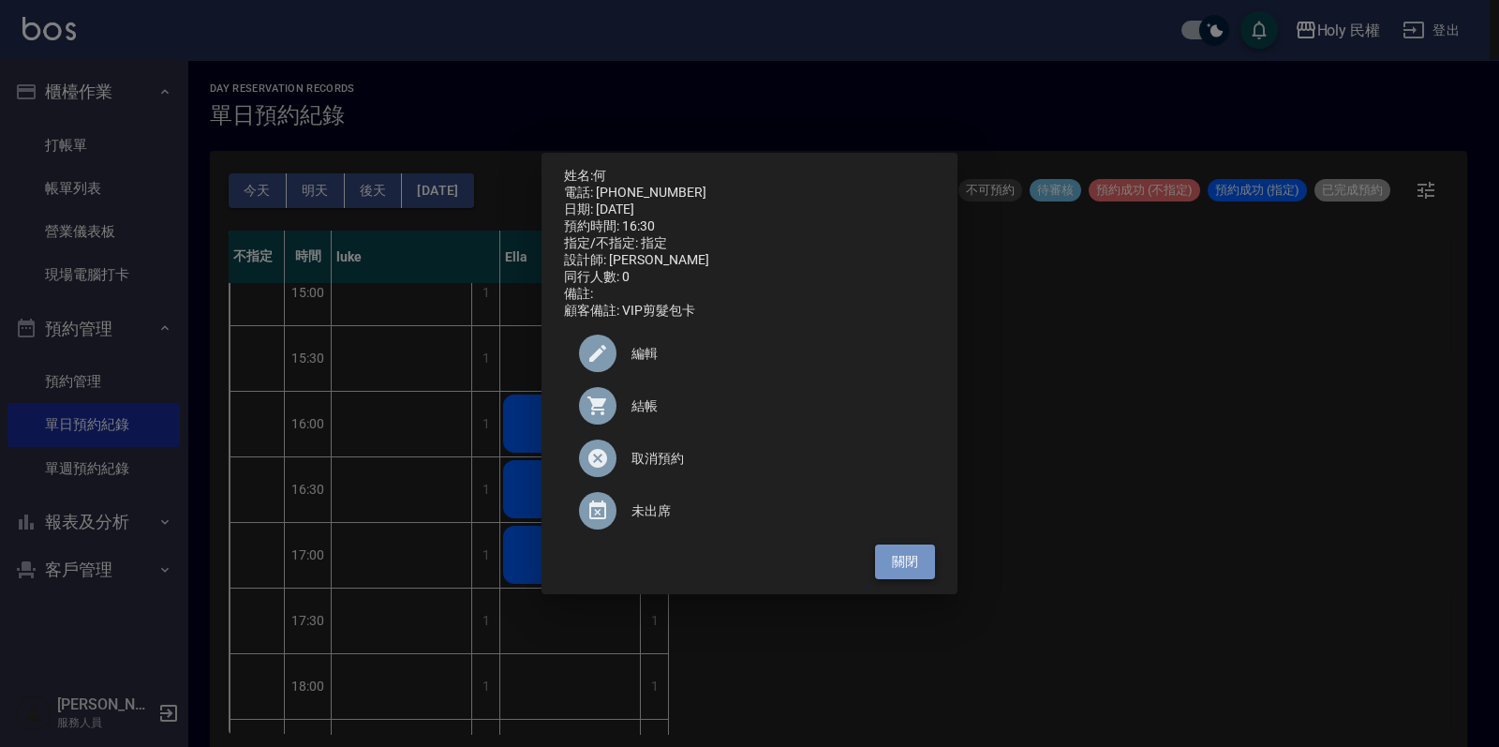
click at [909, 579] on button "關閉" at bounding box center [905, 561] width 60 height 35
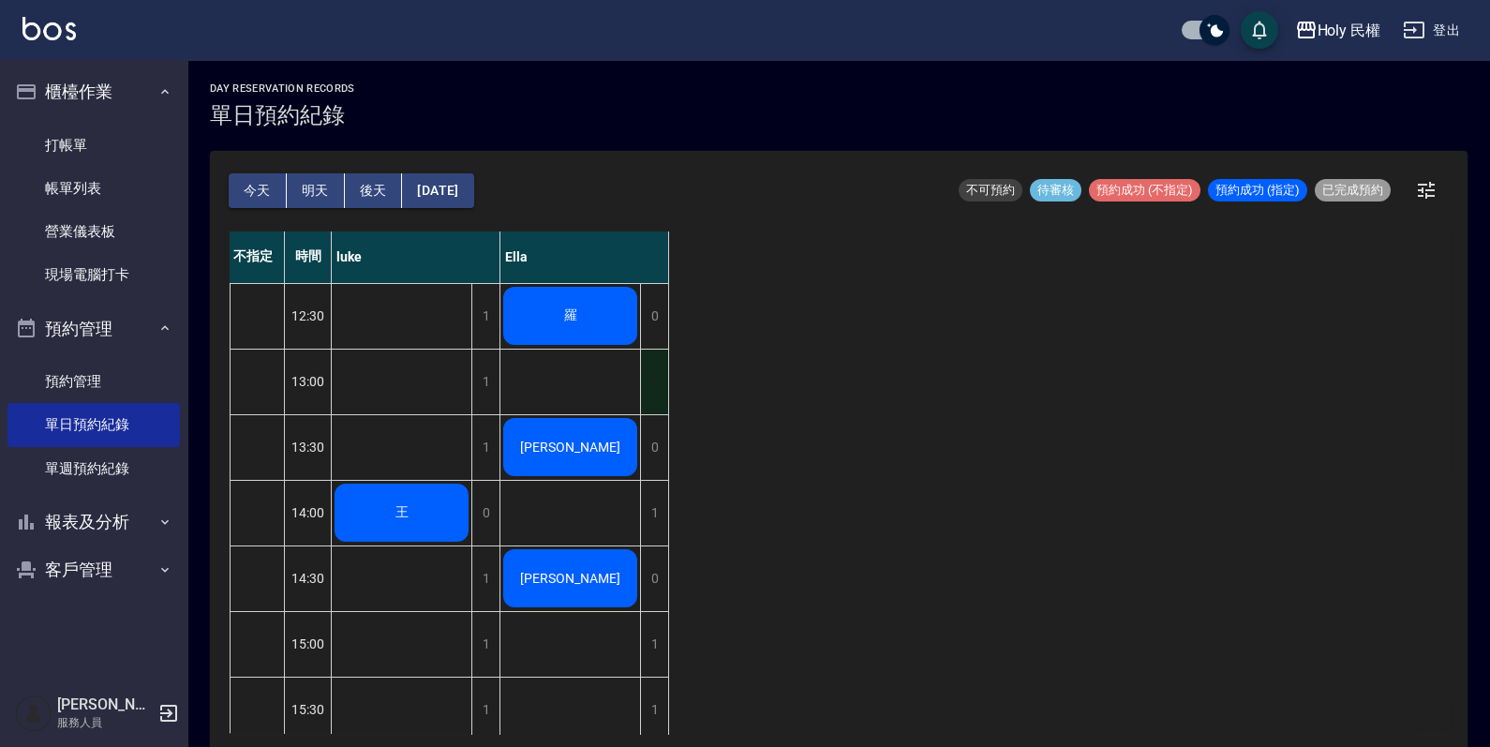
click at [658, 383] on div "1" at bounding box center [654, 382] width 28 height 65
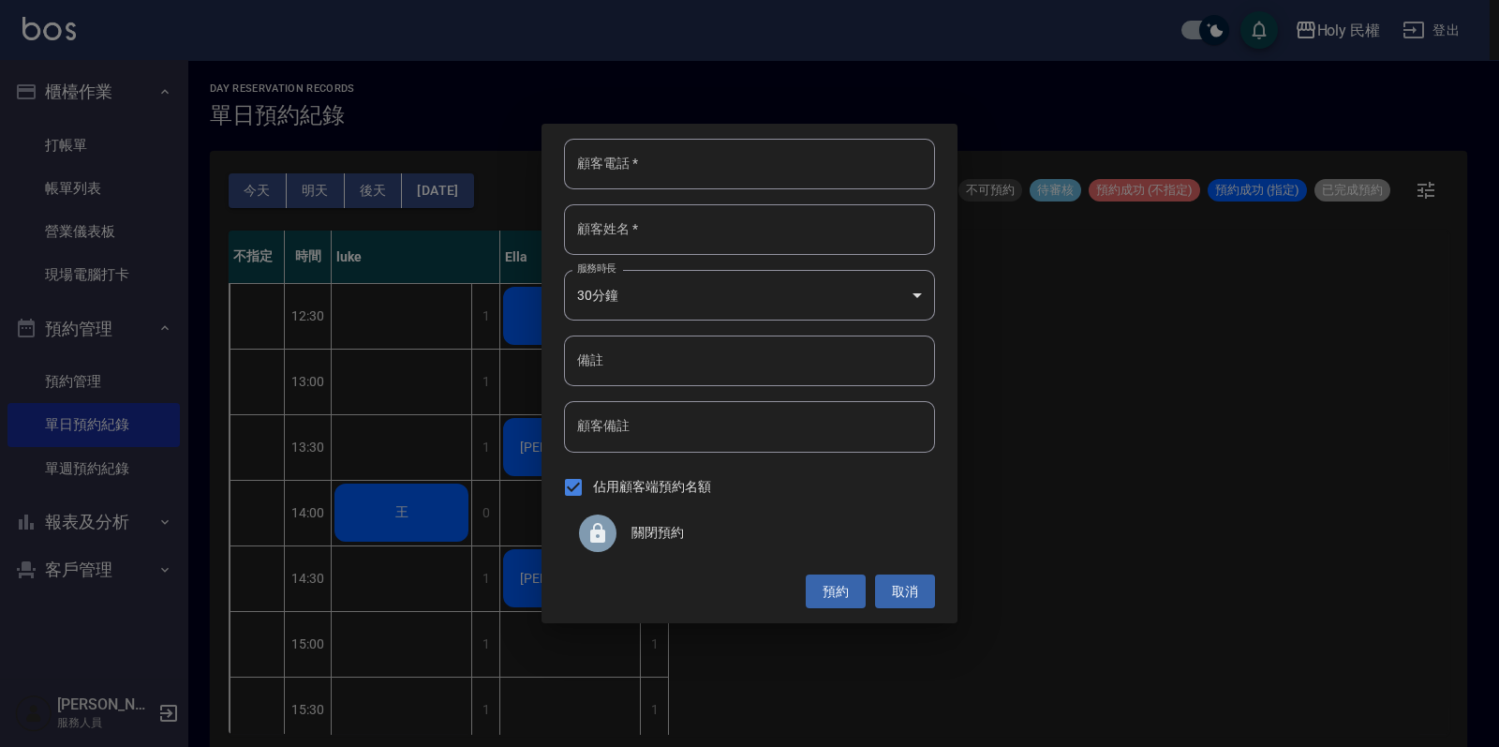
click at [741, 167] on input "顧客電話   *" at bounding box center [749, 164] width 371 height 51
type input "0975010251"
click at [739, 216] on input "顧客姓名   *" at bounding box center [749, 229] width 371 height 51
type input "楊"
click at [860, 594] on button "預約" at bounding box center [836, 591] width 60 height 35
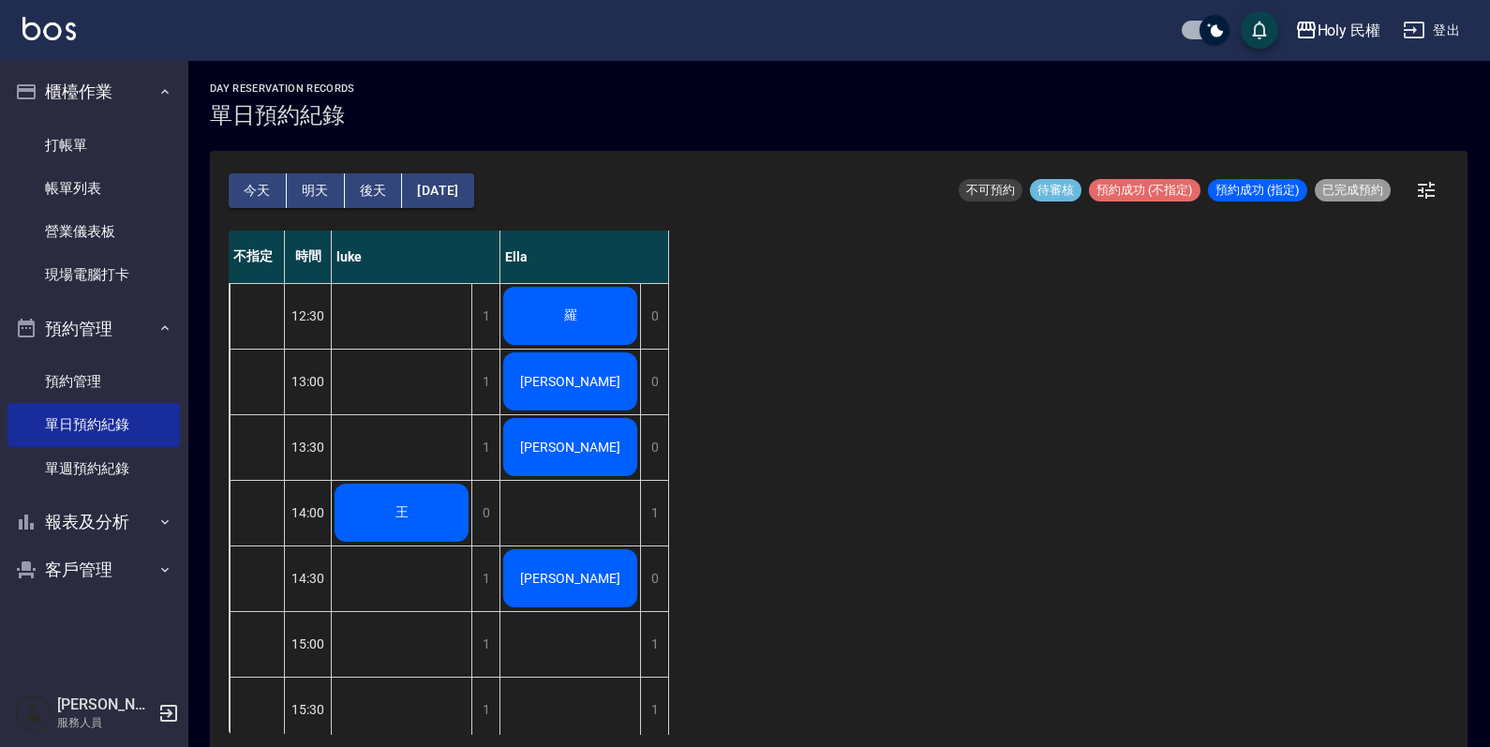
click at [544, 362] on div "楊" at bounding box center [570, 382] width 140 height 64
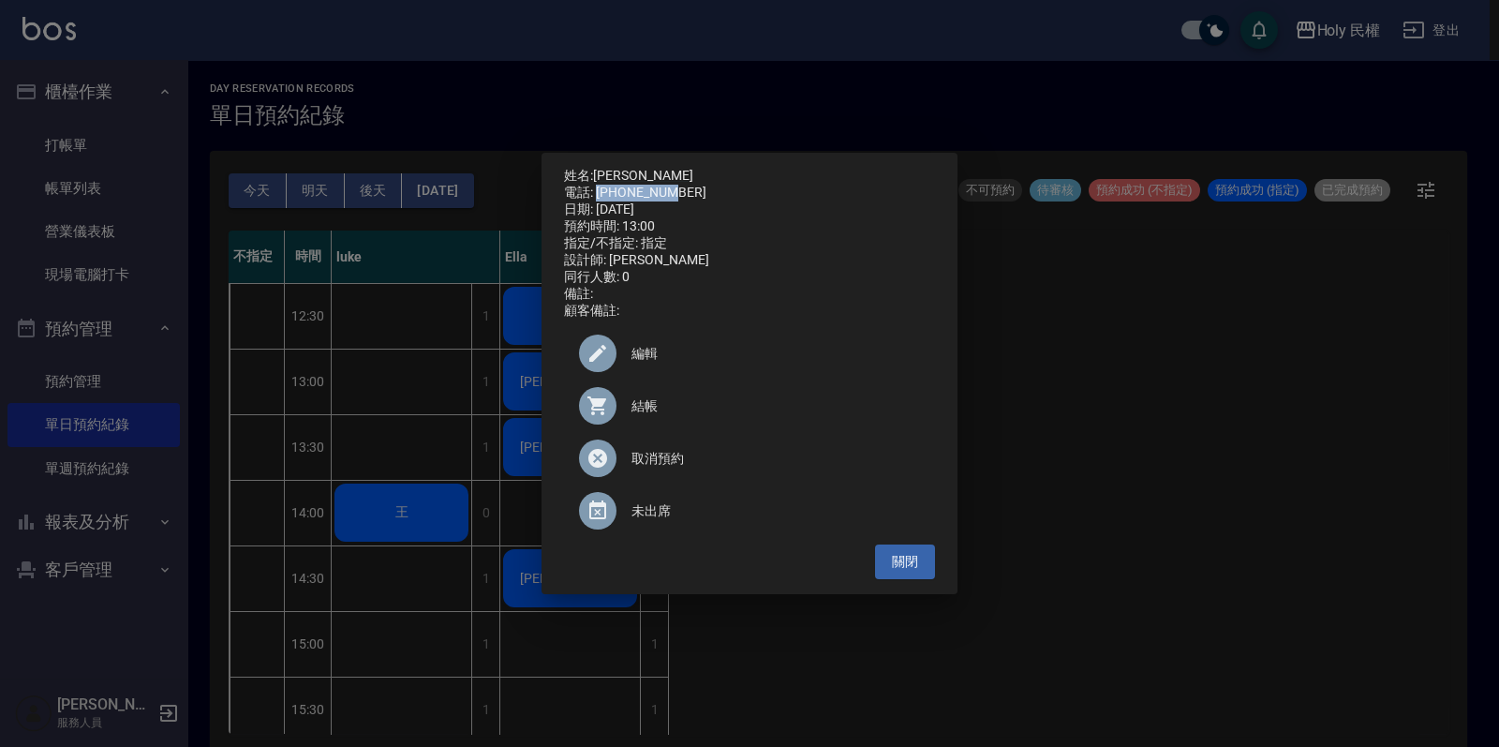
drag, startPoint x: 599, startPoint y: 187, endPoint x: 679, endPoint y: 180, distance: 80.9
click at [679, 185] on div "電話: 0975010251" at bounding box center [749, 193] width 371 height 17
drag, startPoint x: 679, startPoint y: 180, endPoint x: 649, endPoint y: 185, distance: 30.4
copy div "0975010251"
click at [928, 577] on button "關閉" at bounding box center [905, 561] width 60 height 35
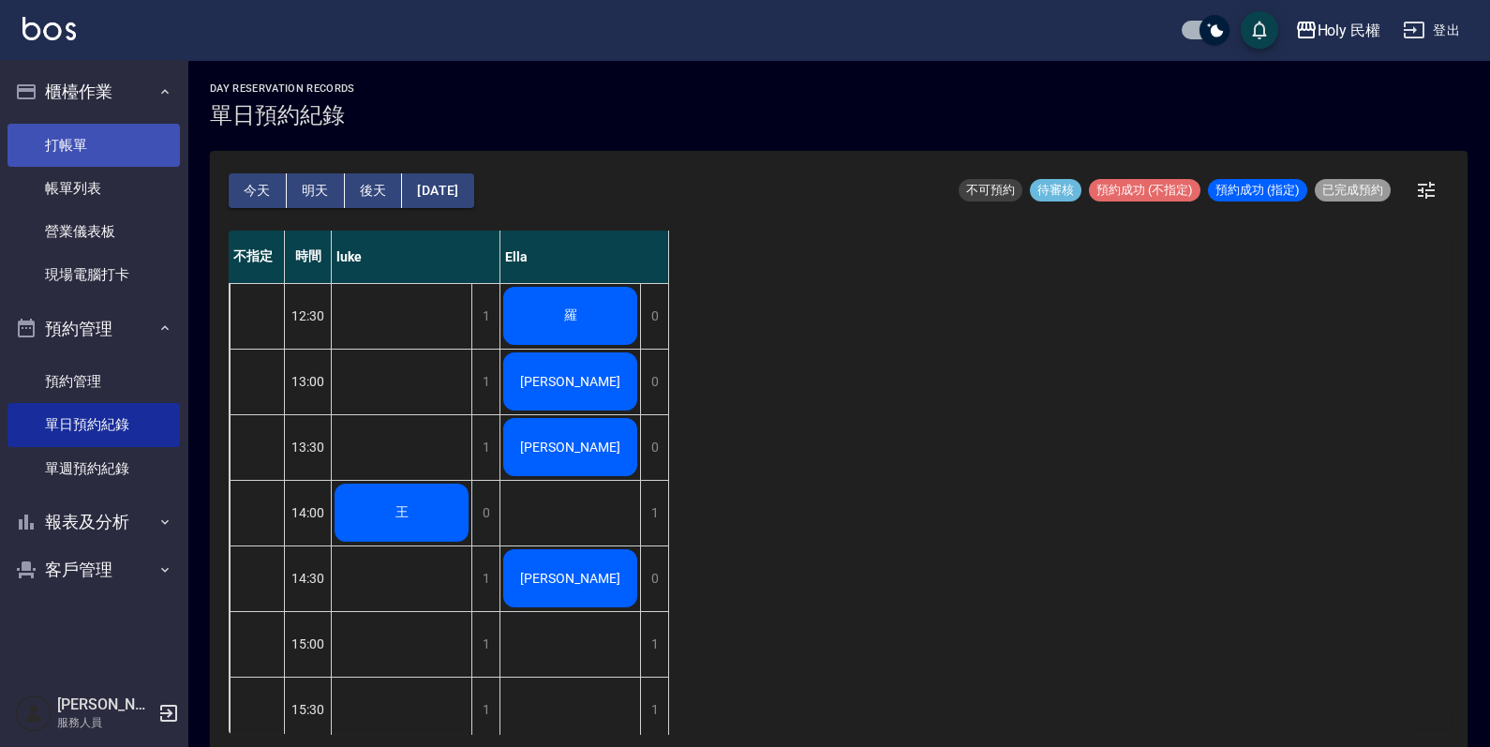
click at [42, 139] on link "打帳單" at bounding box center [93, 145] width 172 height 43
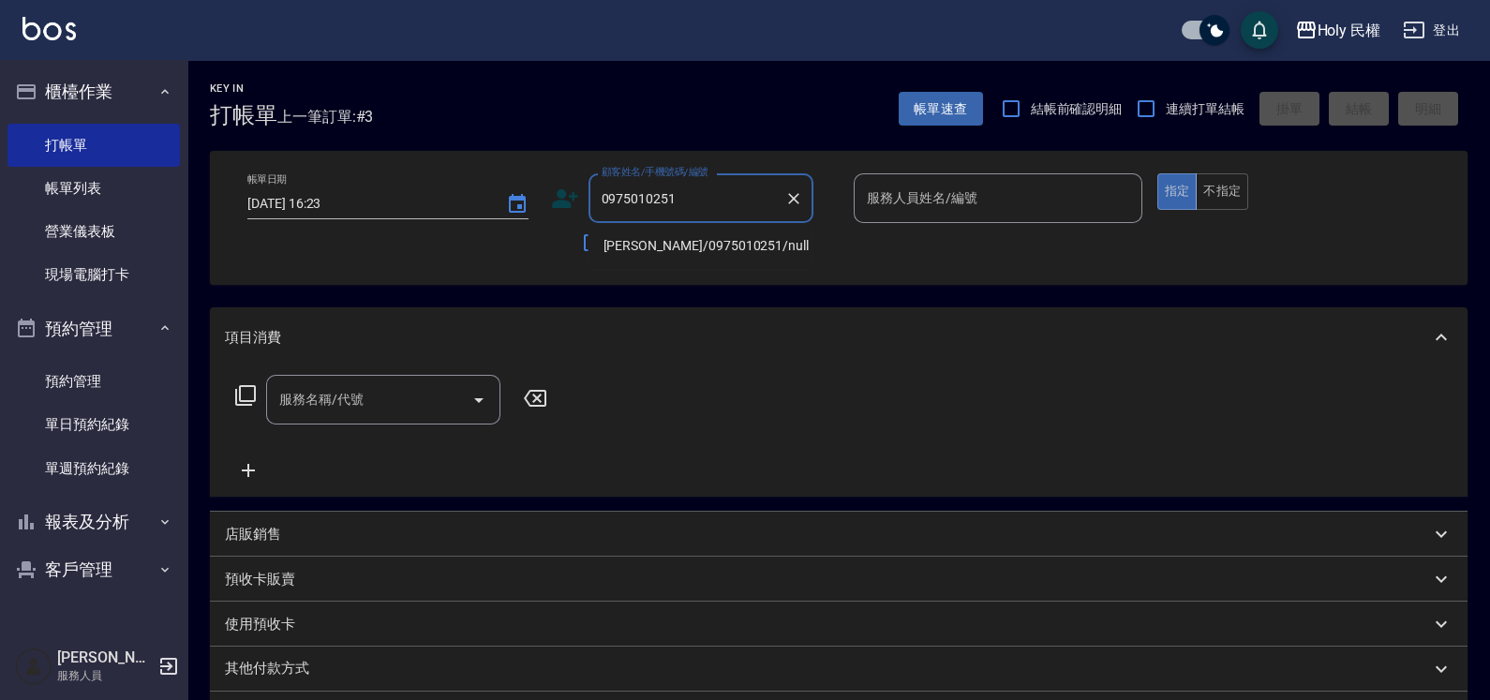
click at [710, 248] on li "楊/0975010251/null" at bounding box center [701, 246] width 225 height 31
type input "楊/0975010251/null"
click at [565, 199] on icon at bounding box center [565, 199] width 28 height 28
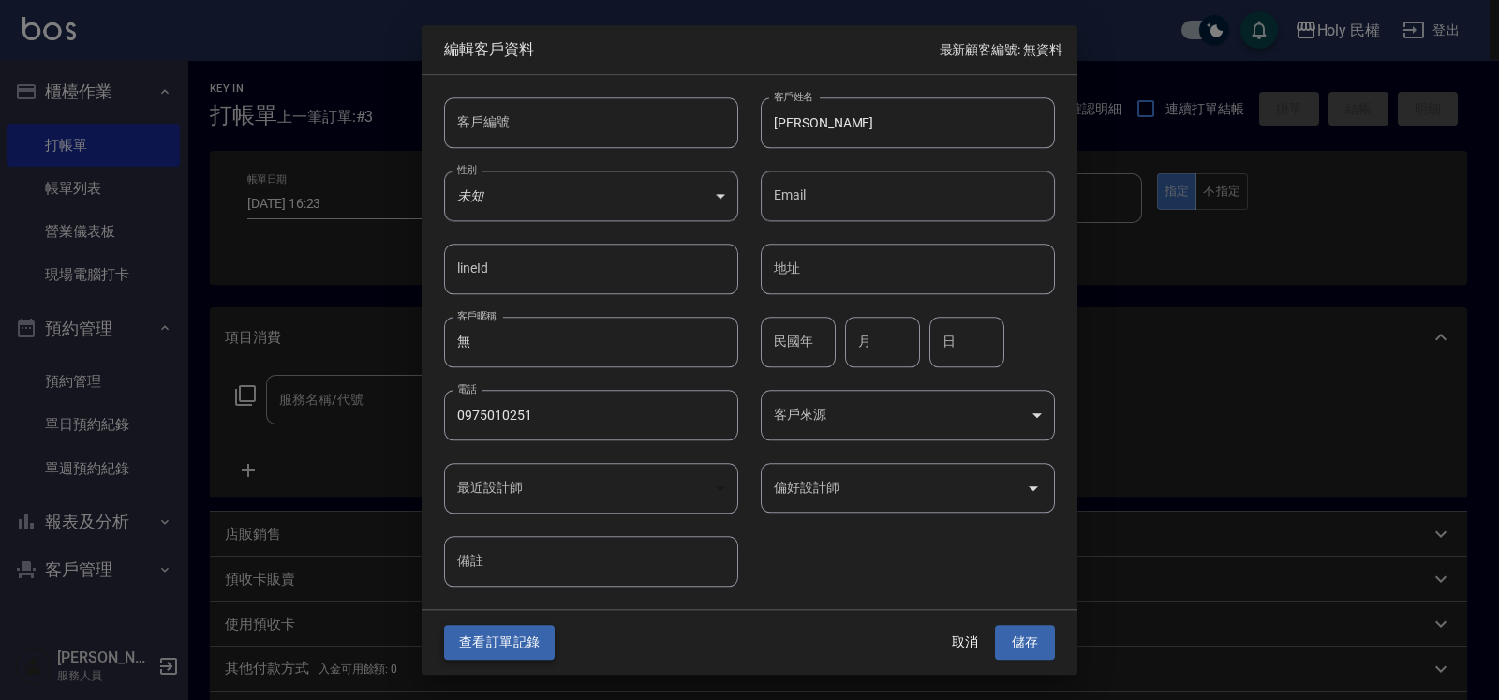
click at [512, 642] on button "查看訂單記錄" at bounding box center [499, 643] width 111 height 35
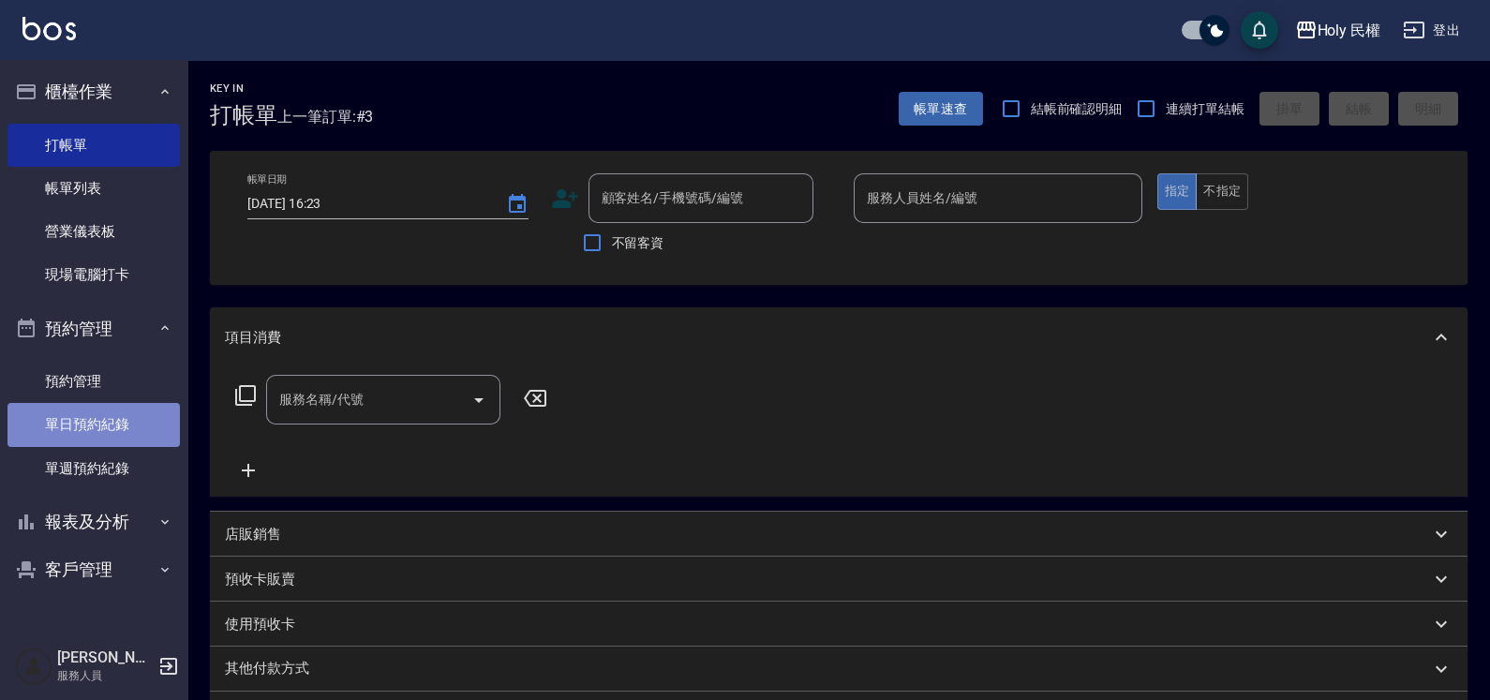
drag, startPoint x: 98, startPoint y: 411, endPoint x: 98, endPoint y: 459, distance: 47.8
click at [98, 412] on link "單日預約紀錄" at bounding box center [93, 424] width 172 height 43
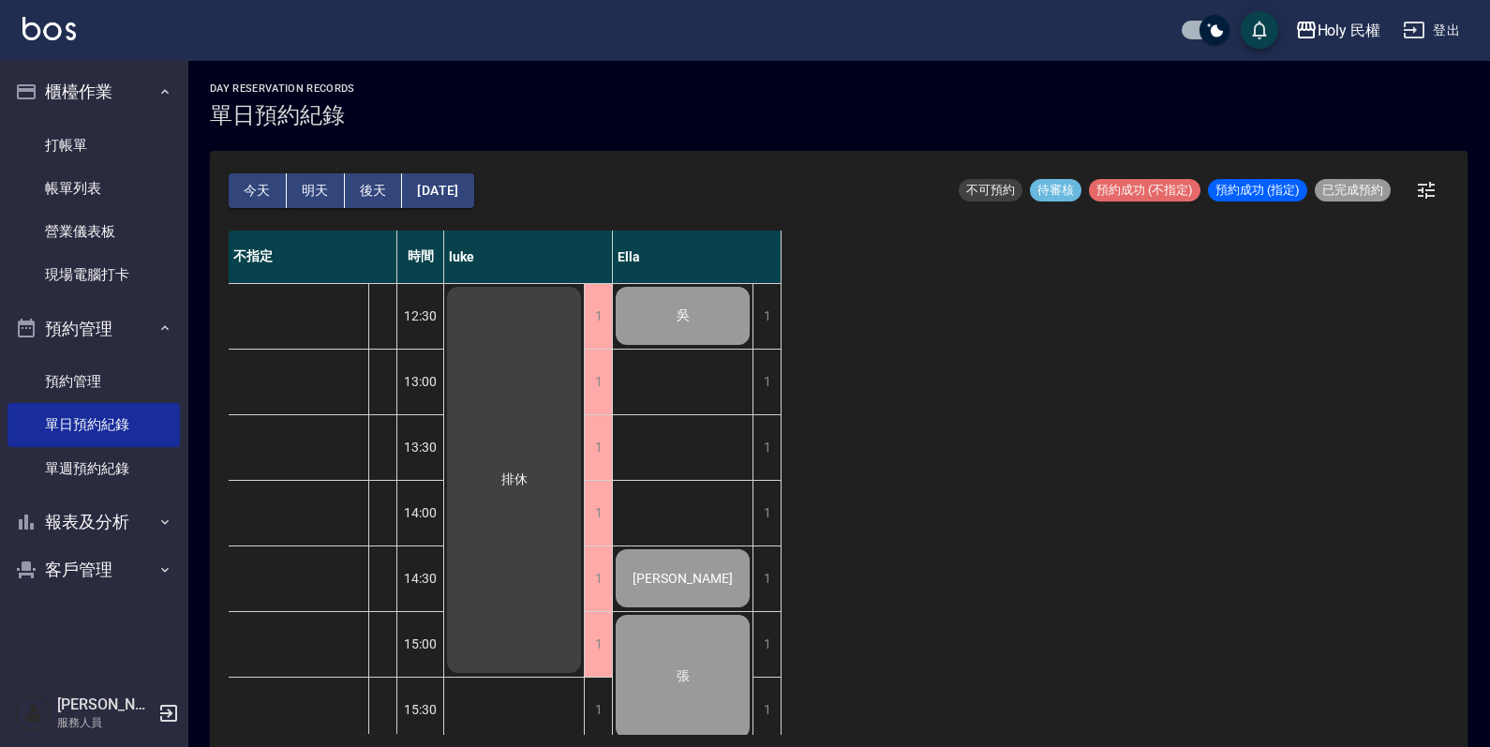
click at [321, 177] on button "明天" at bounding box center [316, 190] width 58 height 35
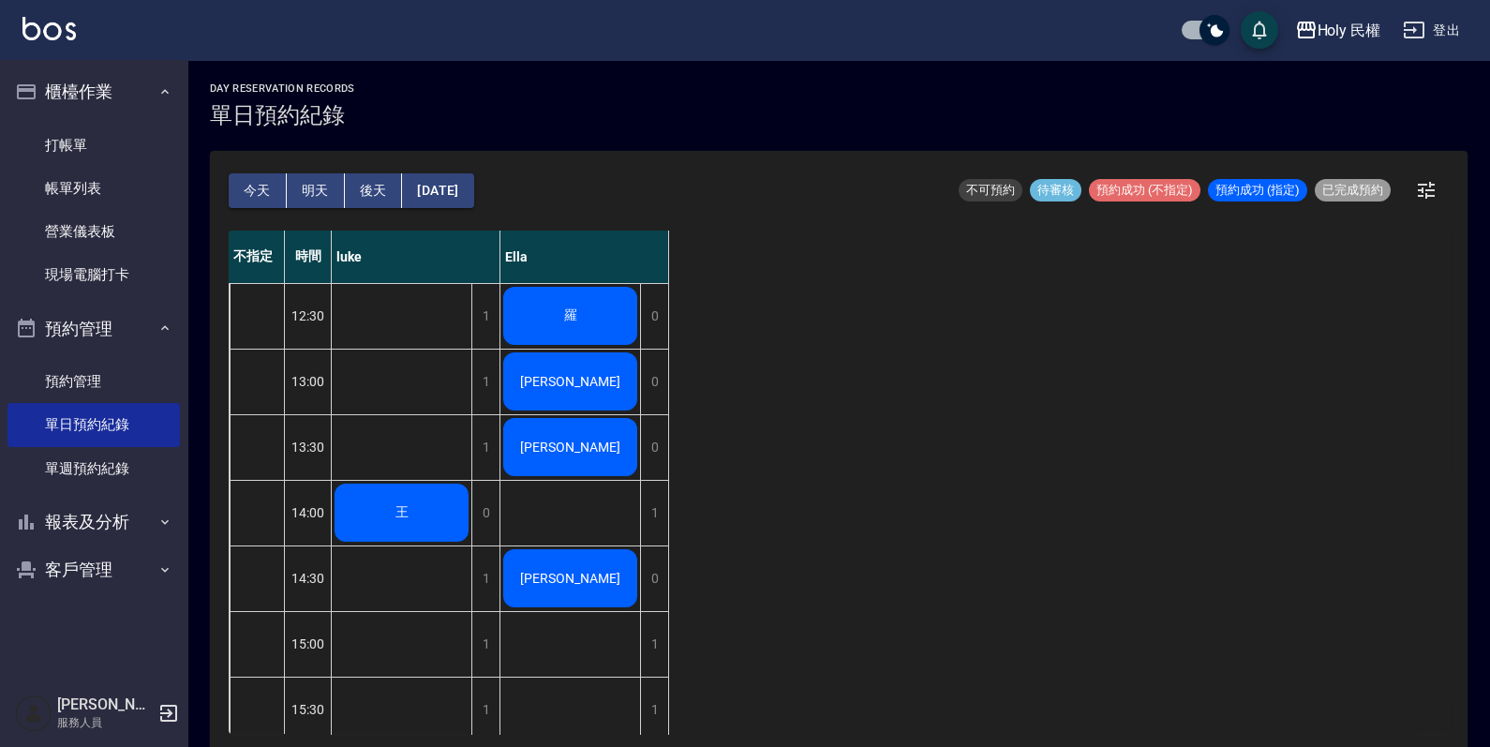
click at [580, 369] on div "楊" at bounding box center [570, 382] width 140 height 64
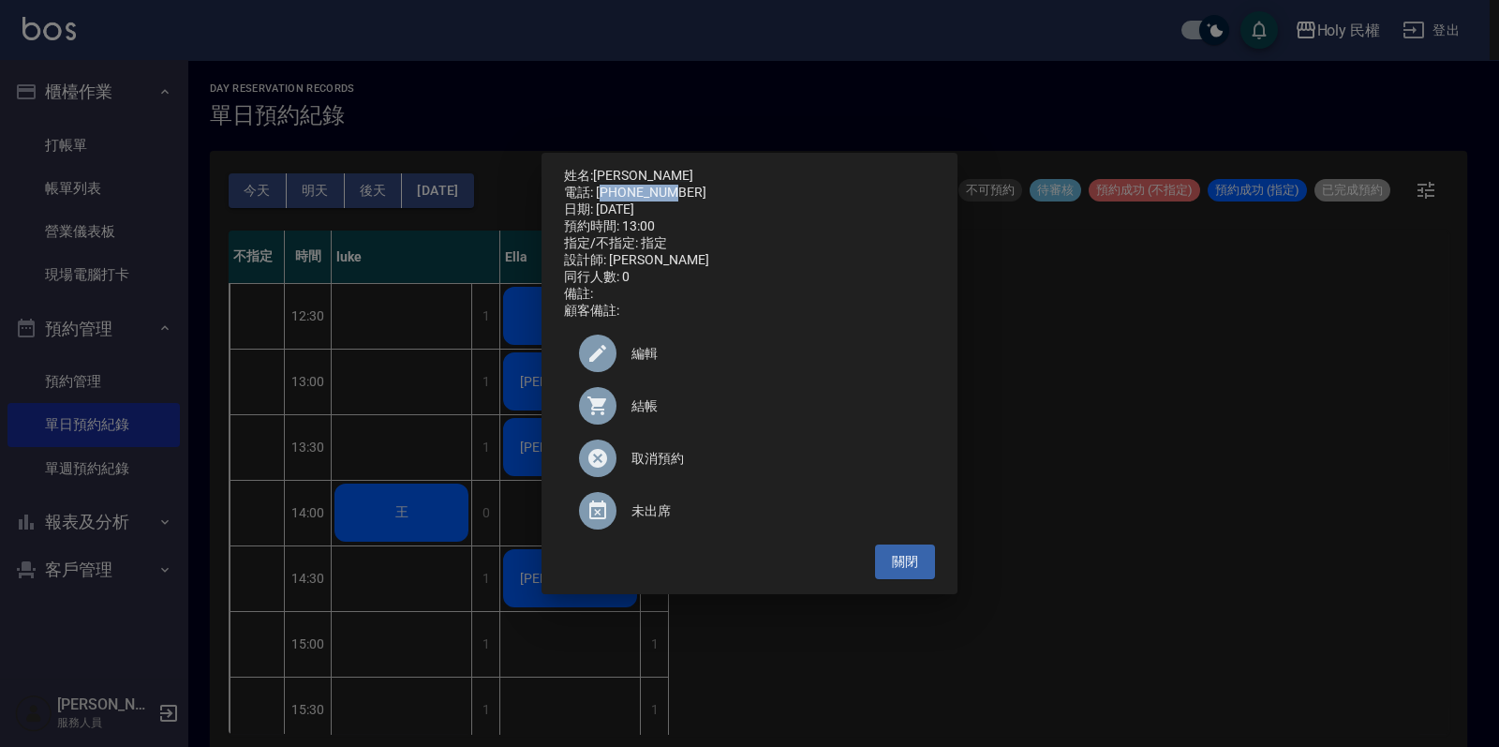
drag, startPoint x: 600, startPoint y: 186, endPoint x: 679, endPoint y: 186, distance: 79.7
click at [679, 186] on div "電話: 0975010251" at bounding box center [749, 193] width 371 height 17
drag, startPoint x: 679, startPoint y: 186, endPoint x: 631, endPoint y: 182, distance: 48.9
copy div "975010251"
click at [909, 572] on button "關閉" at bounding box center [905, 561] width 60 height 35
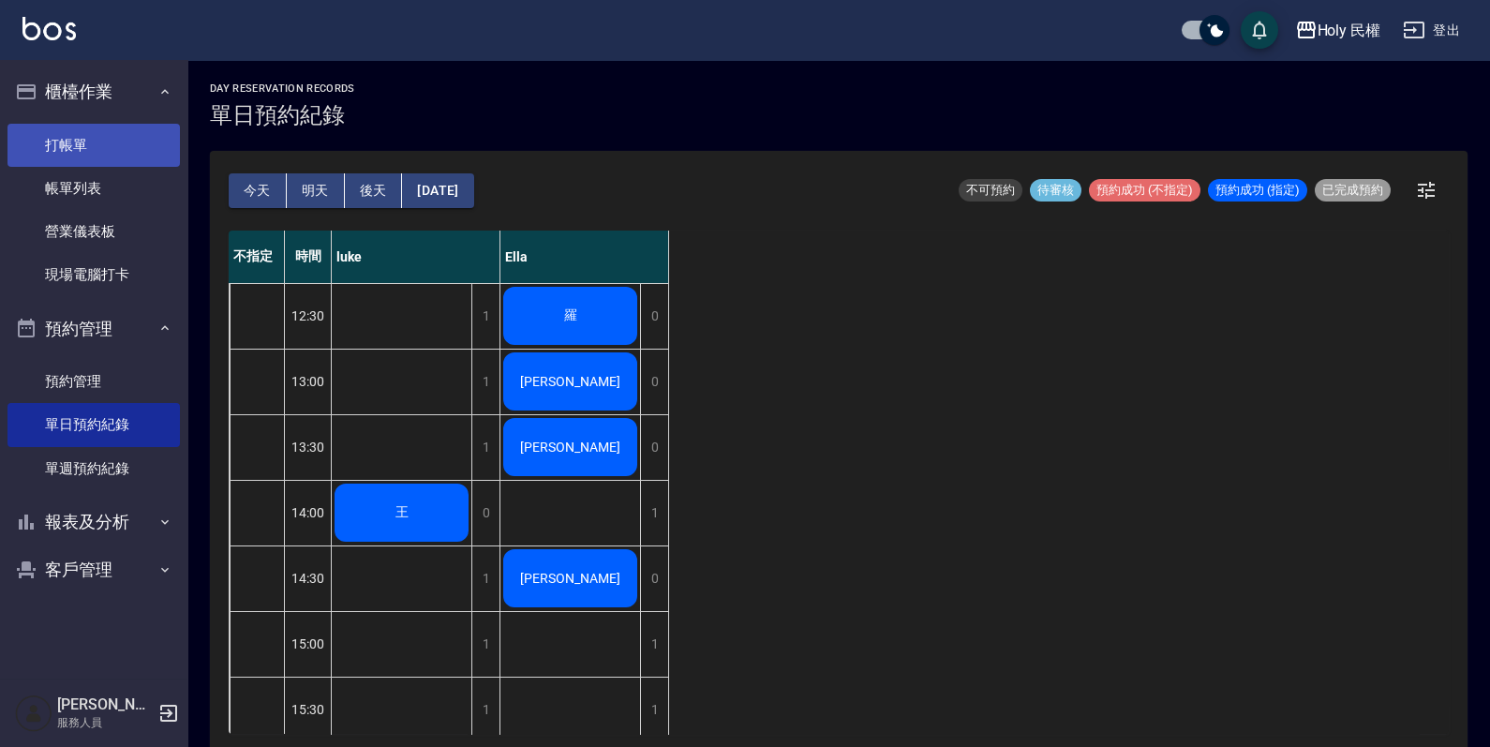
click at [52, 155] on link "打帳單" at bounding box center [93, 145] width 172 height 43
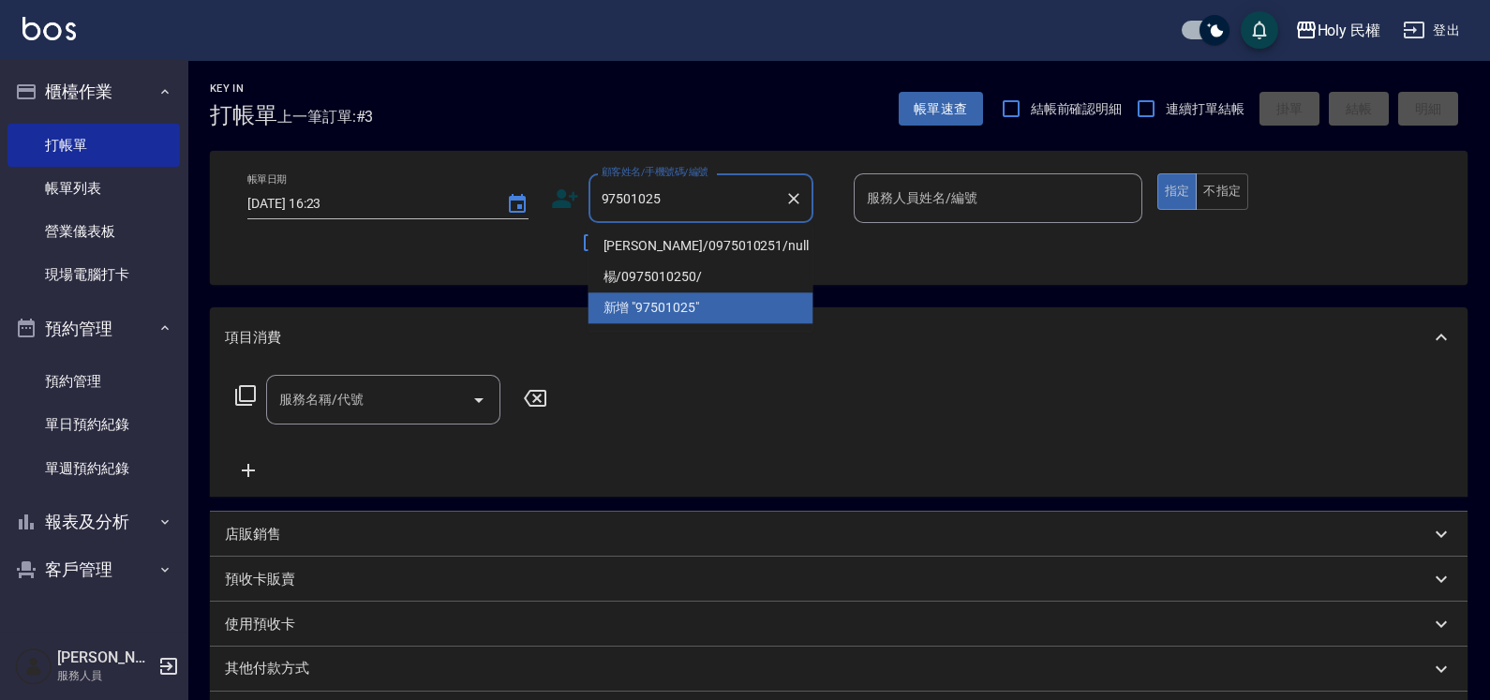
type input "975010257"
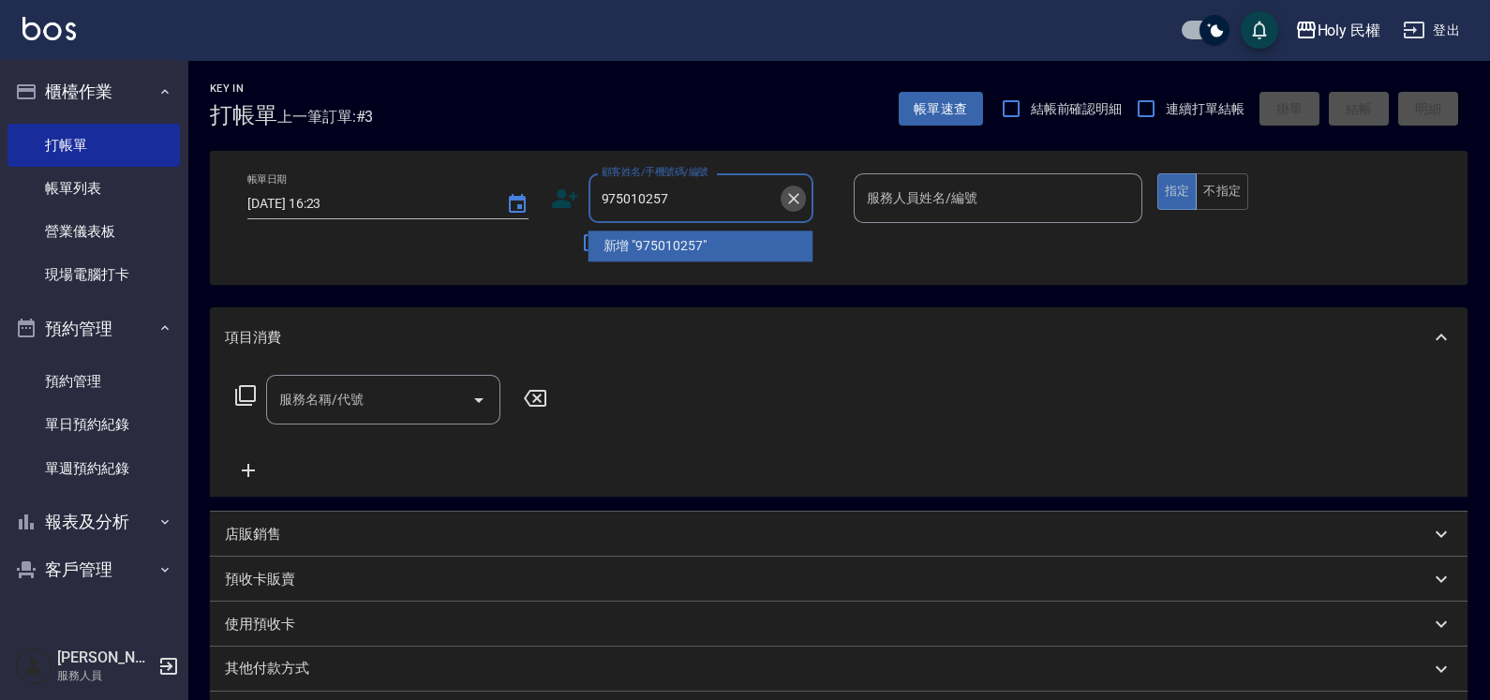
click at [793, 201] on icon "Clear" at bounding box center [793, 198] width 19 height 19
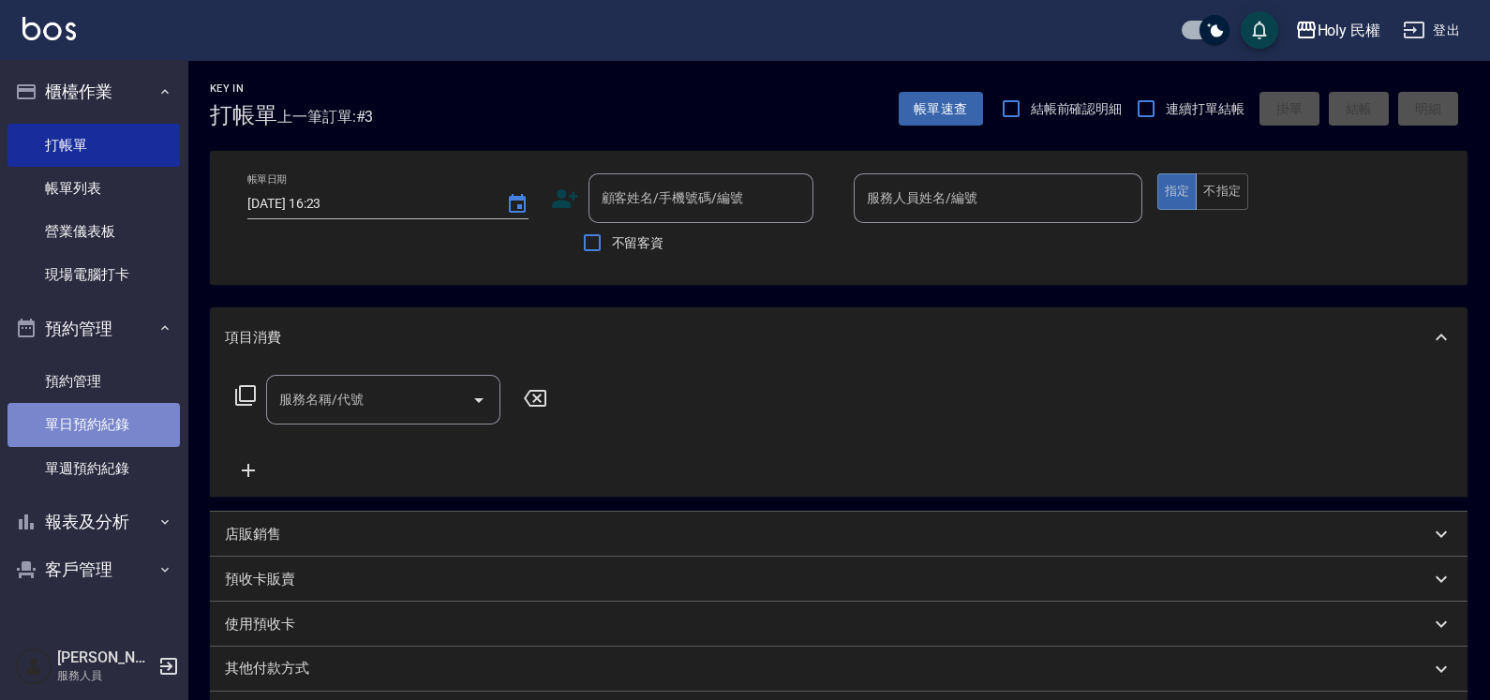
click at [89, 420] on link "單日預約紀錄" at bounding box center [93, 424] width 172 height 43
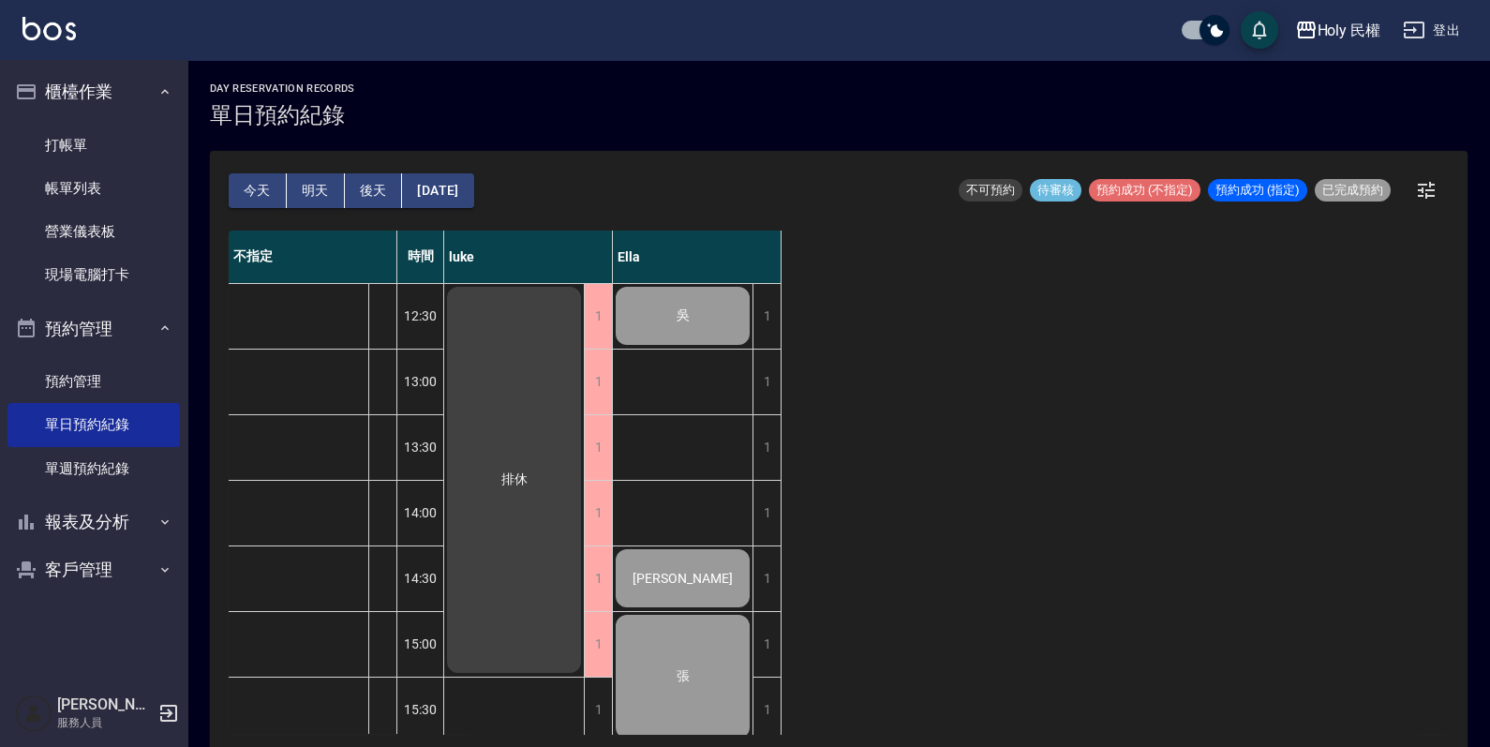
click at [310, 186] on button "明天" at bounding box center [316, 190] width 58 height 35
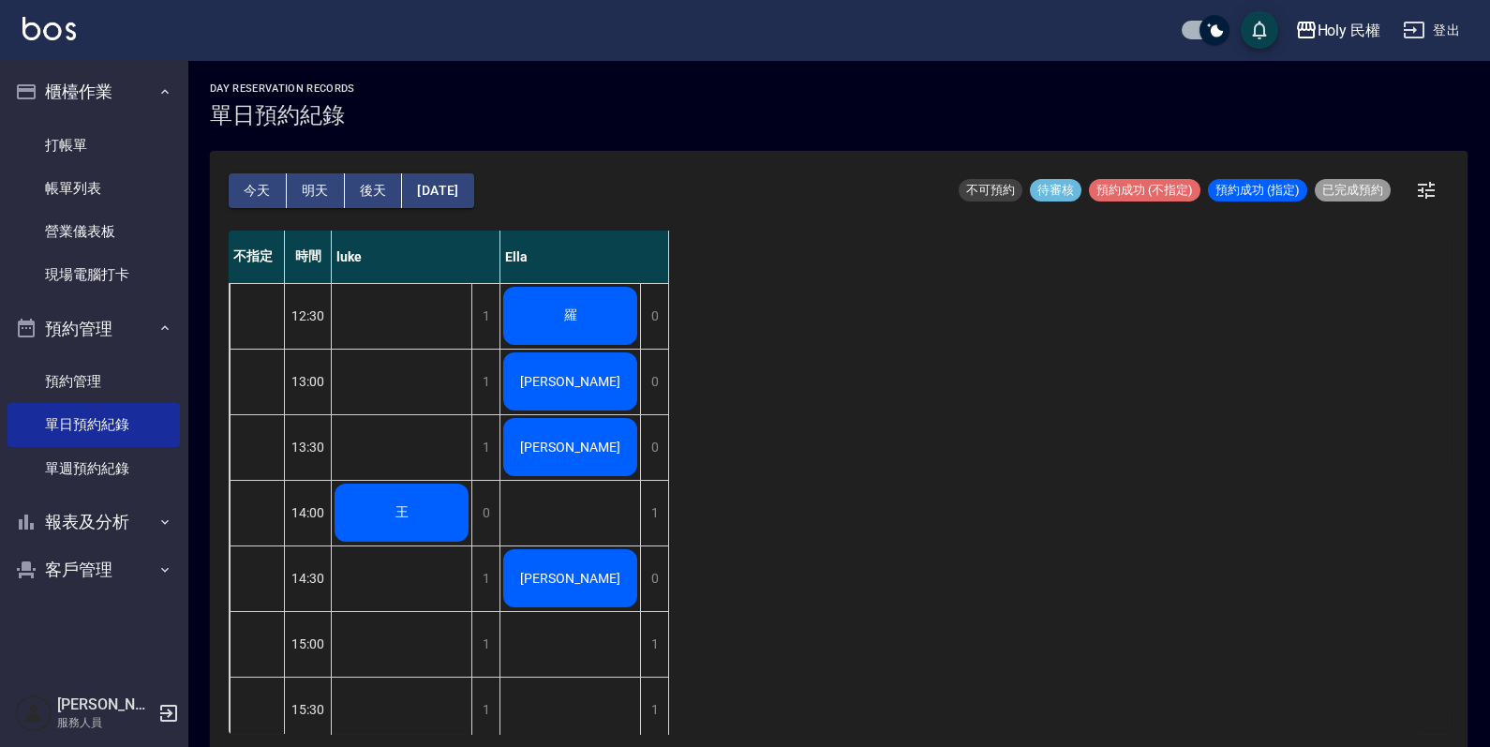
click at [555, 365] on div "楊" at bounding box center [570, 382] width 140 height 64
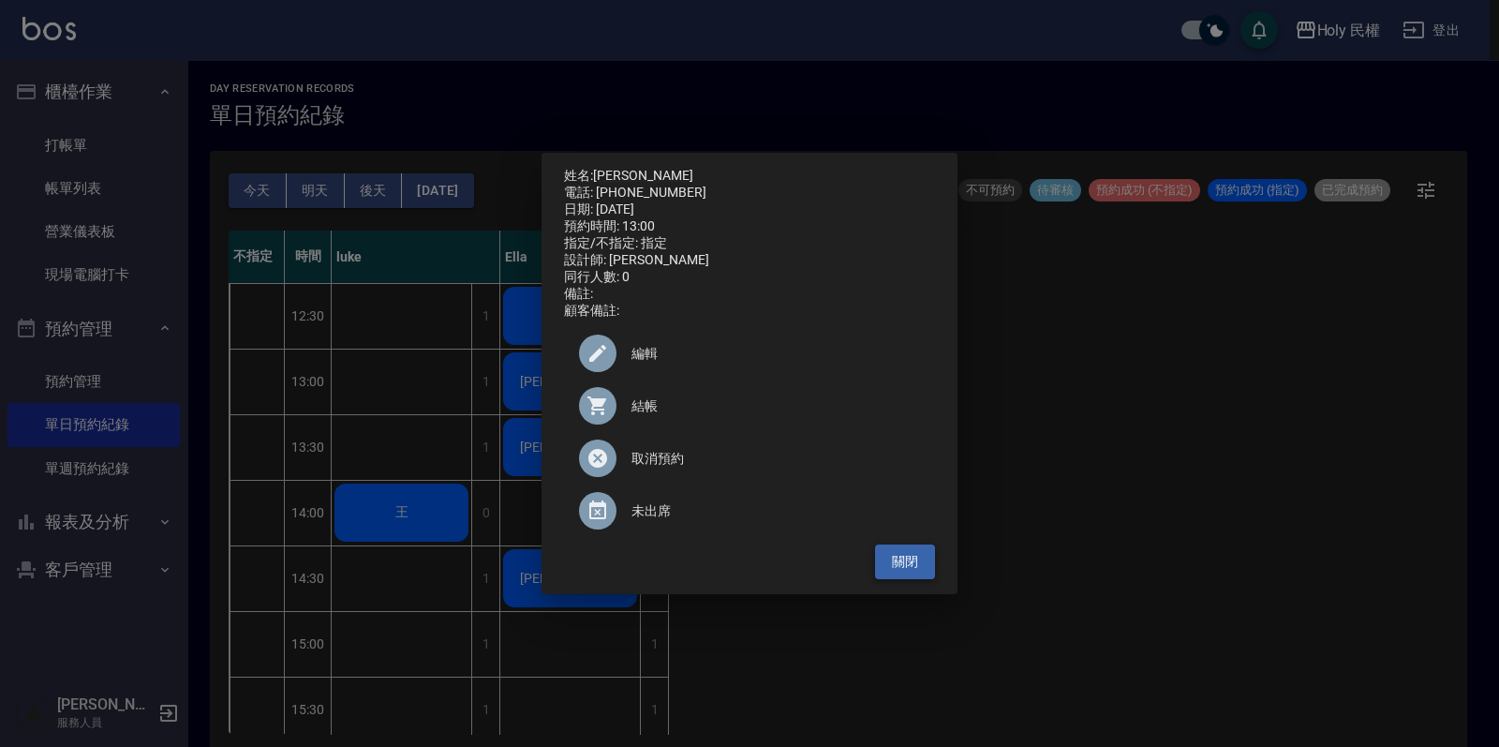
click at [895, 571] on button "關閉" at bounding box center [905, 561] width 60 height 35
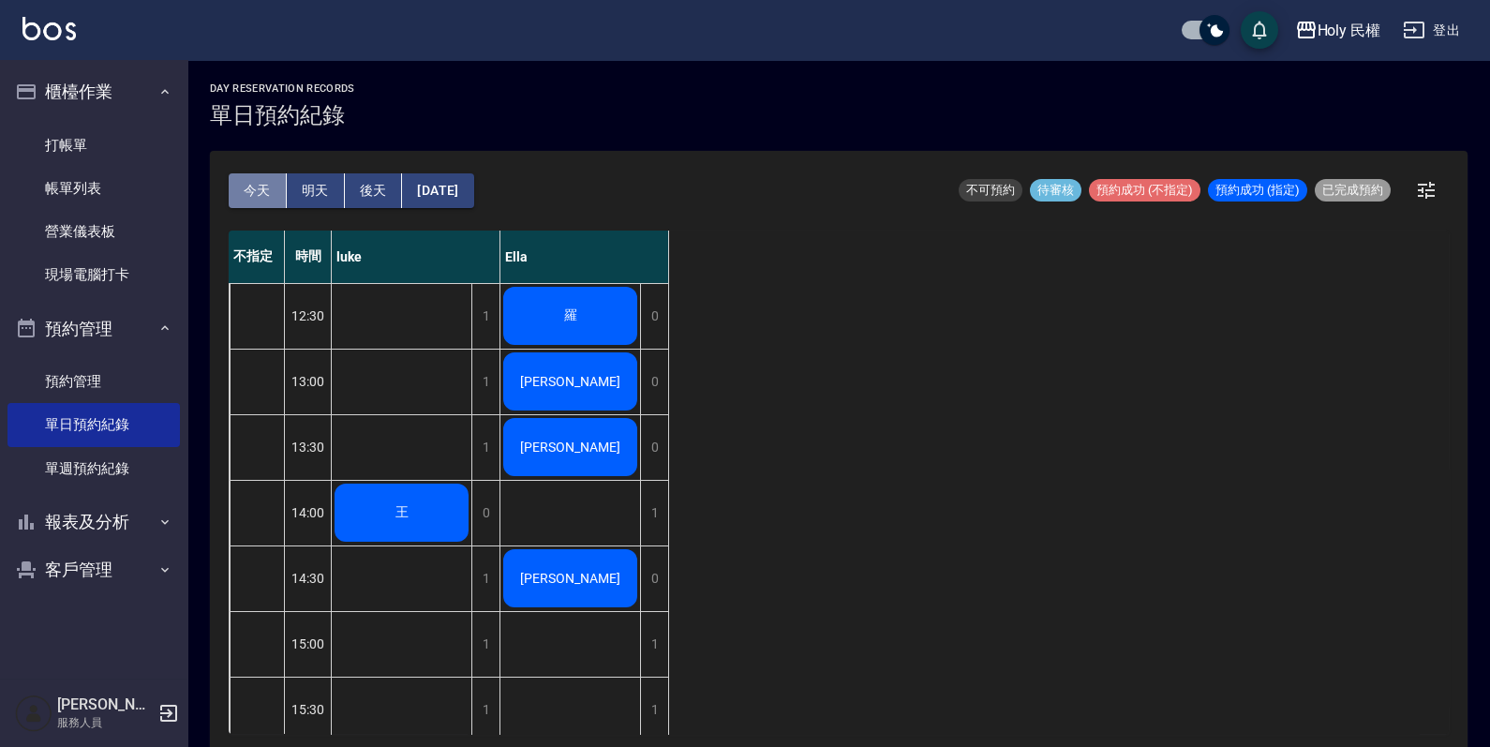
click at [270, 192] on button "今天" at bounding box center [258, 190] width 58 height 35
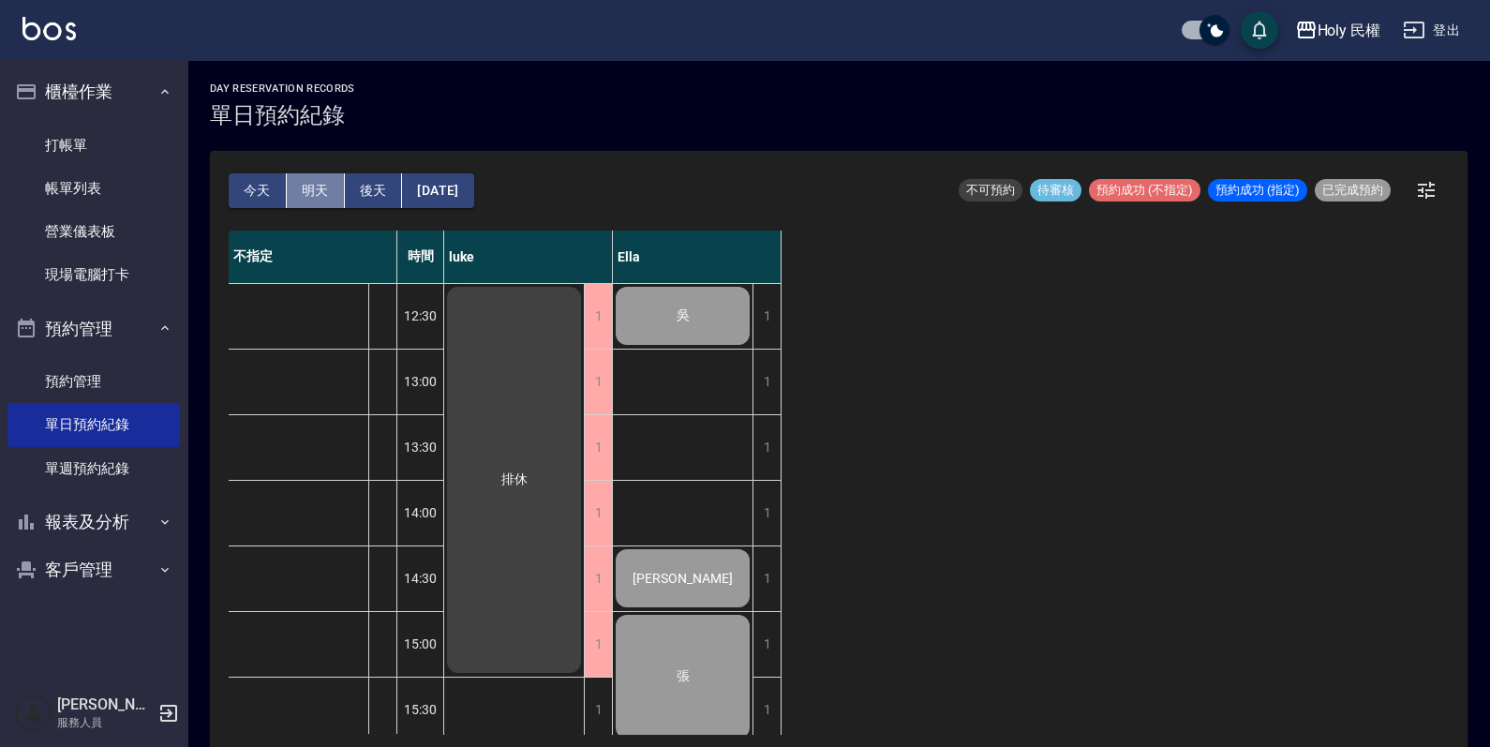
click at [313, 187] on button "明天" at bounding box center [316, 190] width 58 height 35
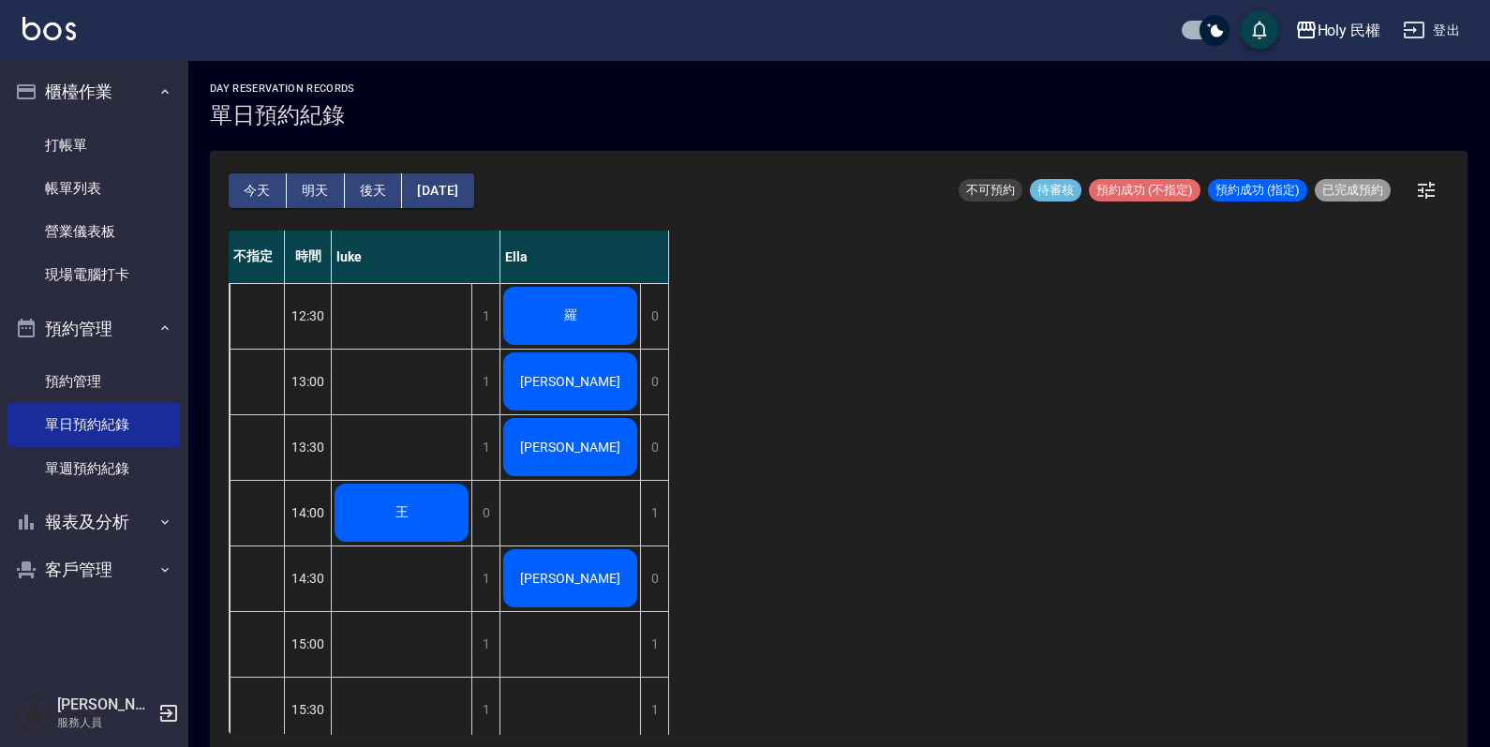
click at [561, 374] on span "楊" at bounding box center [570, 381] width 108 height 15
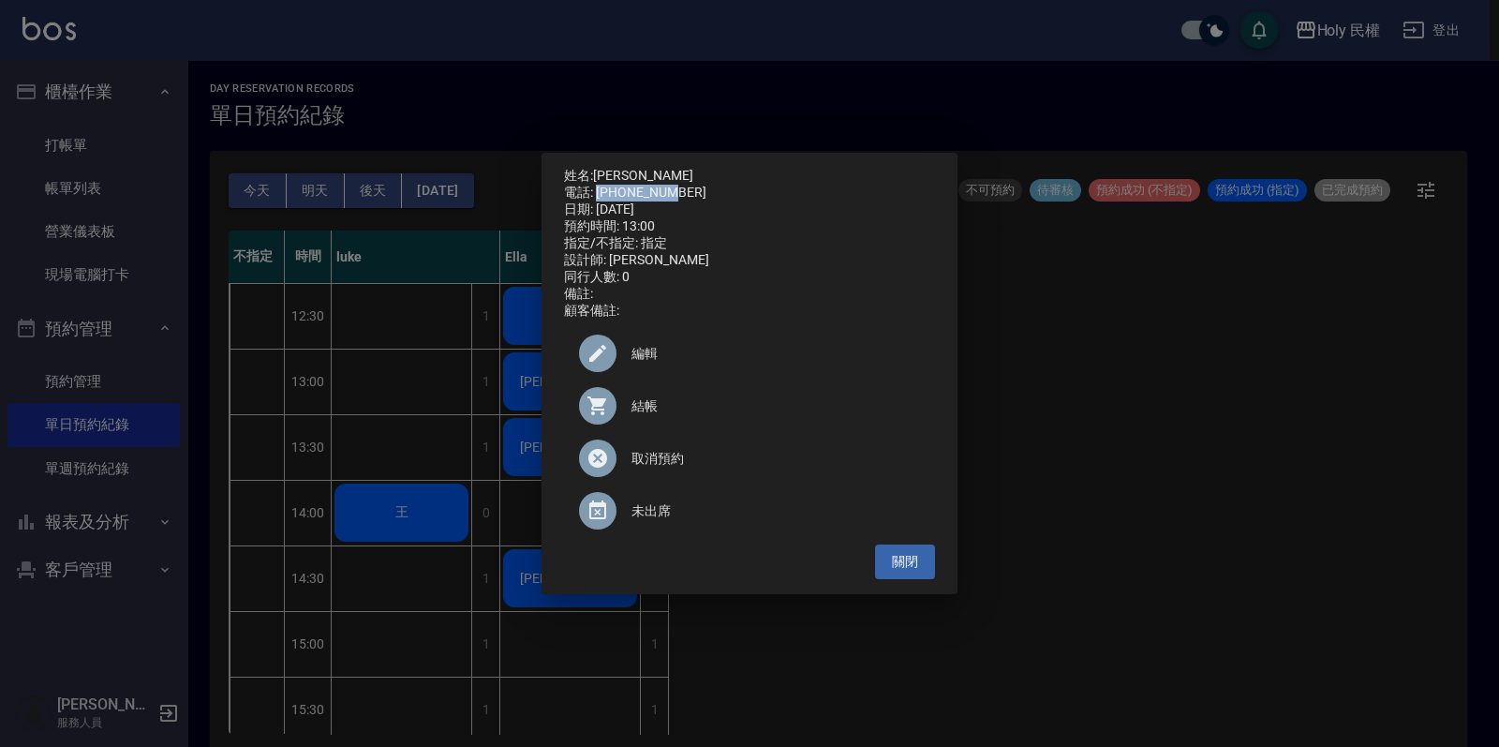
drag, startPoint x: 596, startPoint y: 188, endPoint x: 677, endPoint y: 187, distance: 80.6
click at [677, 187] on div "電話: 0975010251" at bounding box center [749, 193] width 371 height 17
drag, startPoint x: 677, startPoint y: 187, endPoint x: 650, endPoint y: 183, distance: 26.7
copy div "0975010251"
click at [912, 567] on button "關閉" at bounding box center [905, 561] width 60 height 35
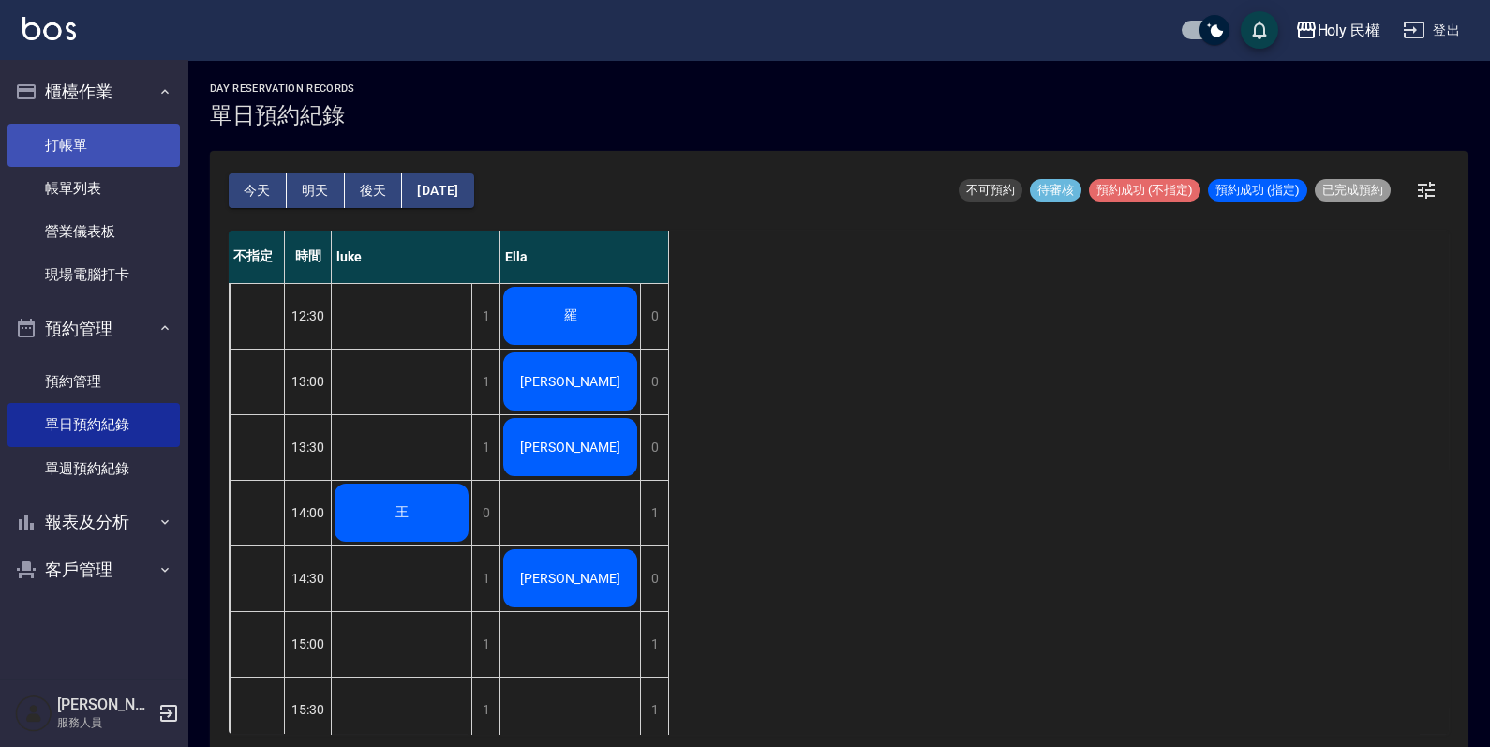
click at [60, 146] on link "打帳單" at bounding box center [93, 145] width 172 height 43
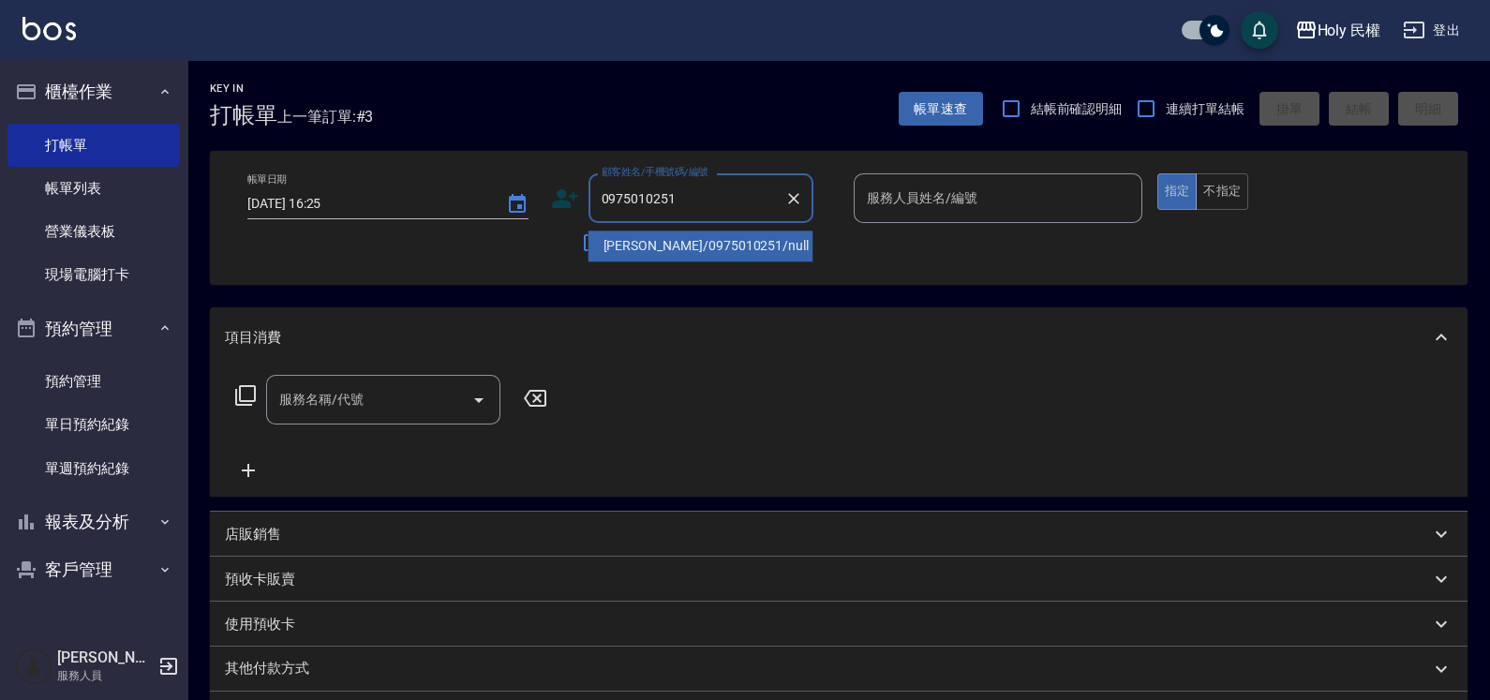
click at [645, 202] on input "0975010251" at bounding box center [687, 198] width 180 height 33
click at [697, 194] on input "0975010251" at bounding box center [687, 198] width 180 height 33
type input "0975010257"
click at [604, 196] on input "0975010257" at bounding box center [687, 198] width 180 height 33
click at [792, 201] on icon "Clear" at bounding box center [793, 198] width 19 height 19
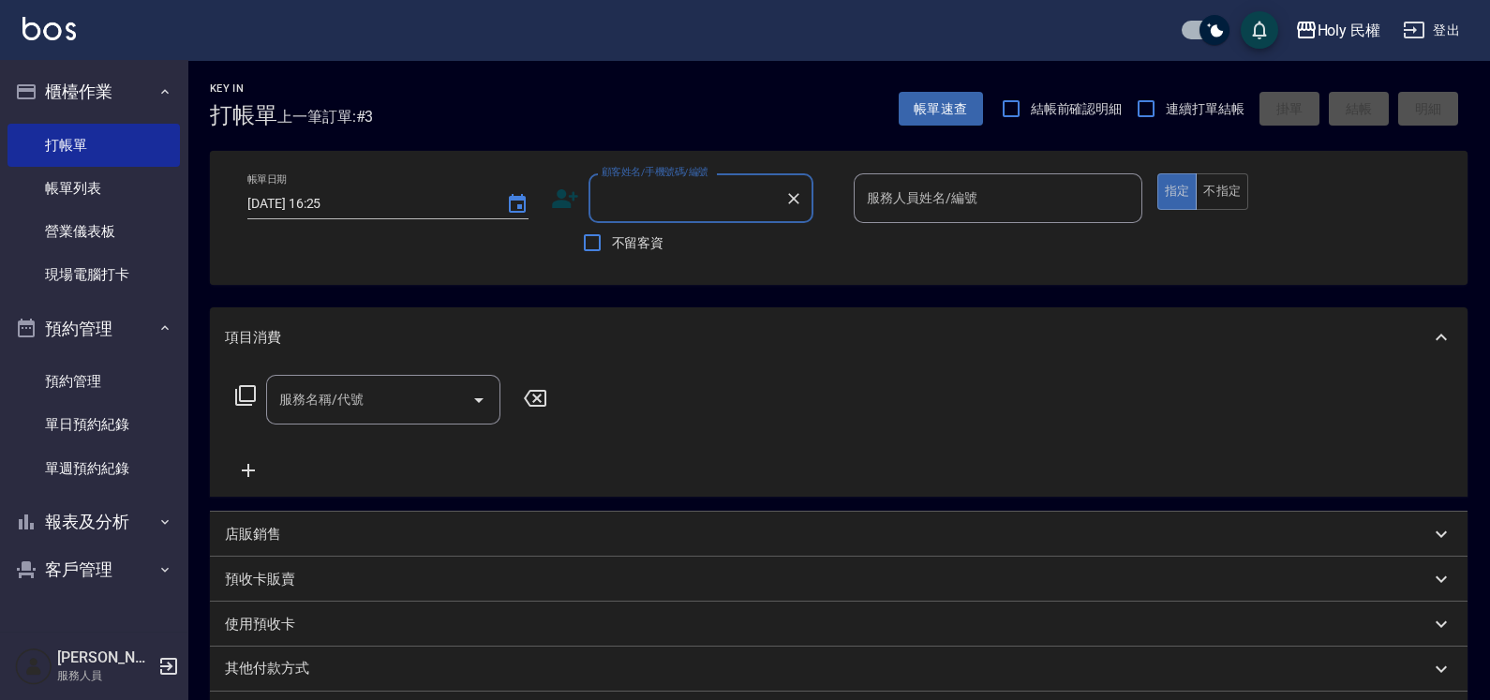
drag, startPoint x: 642, startPoint y: 165, endPoint x: 595, endPoint y: 350, distance: 191.4
click at [595, 350] on div "項目消費" at bounding box center [839, 337] width 1258 height 60
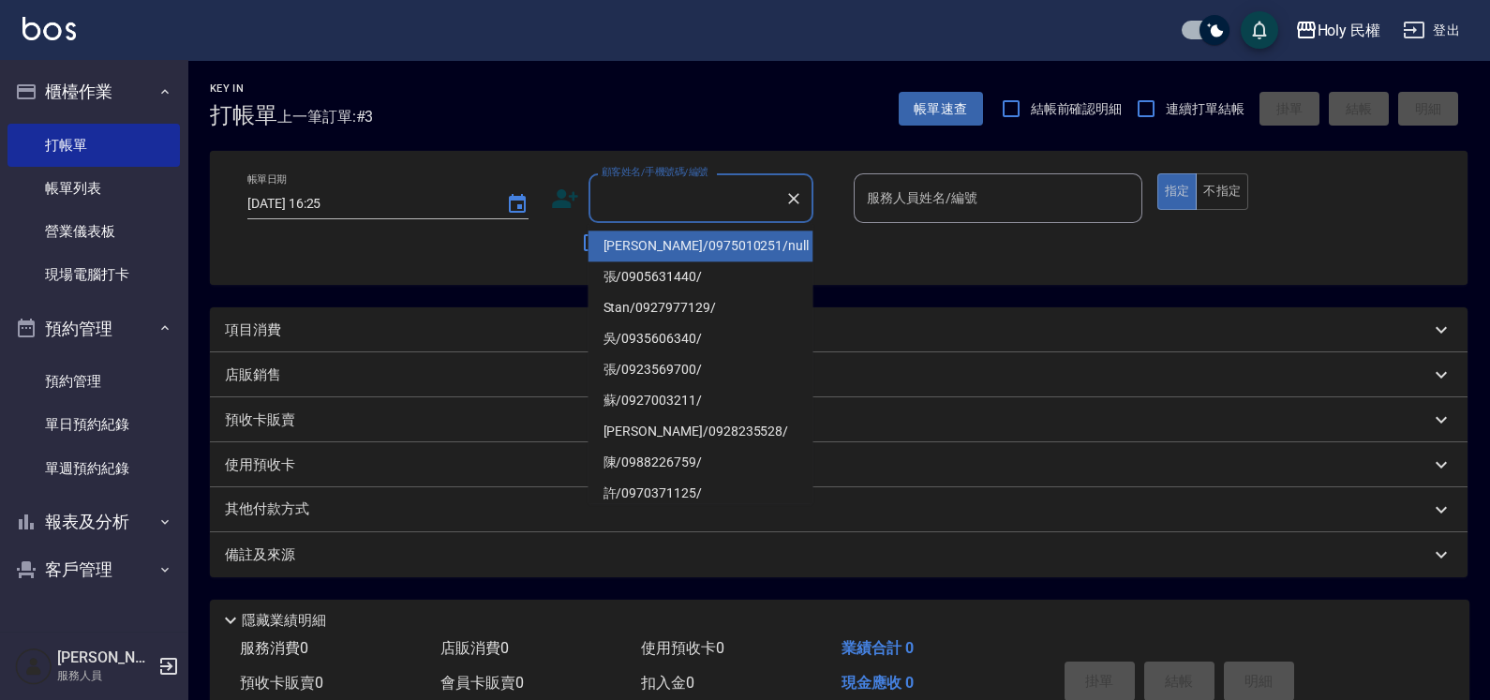
drag, startPoint x: 642, startPoint y: 187, endPoint x: 539, endPoint y: 139, distance: 114.0
click at [539, 139] on div "Key In 打帳單 上一筆訂單:#3 帳單速查 結帳前確認明細 連續打單結帳 掛單 結帳 明細 帳單日期 2025/10/09 16:25 顧客姓名/手機號…" at bounding box center [838, 420] width 1303 height 721
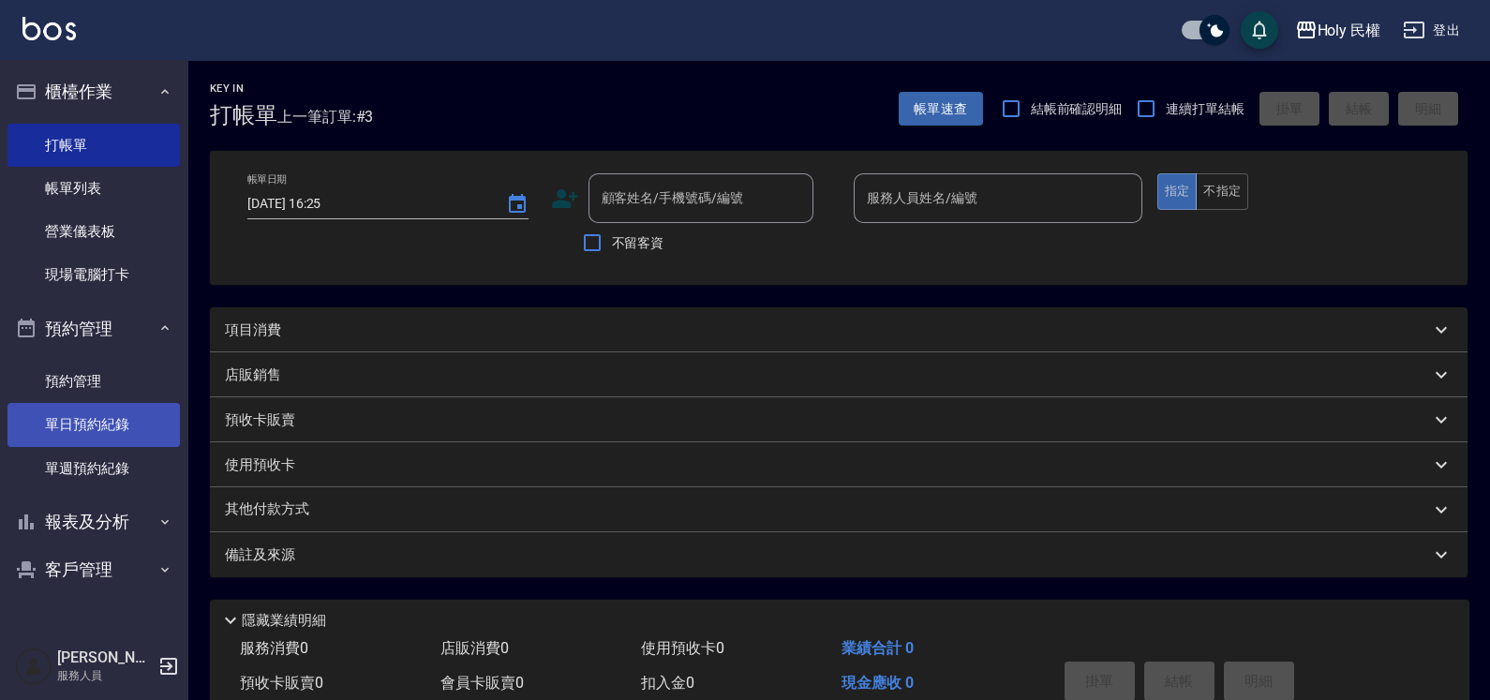
click at [96, 416] on link "單日預約紀錄" at bounding box center [93, 424] width 172 height 43
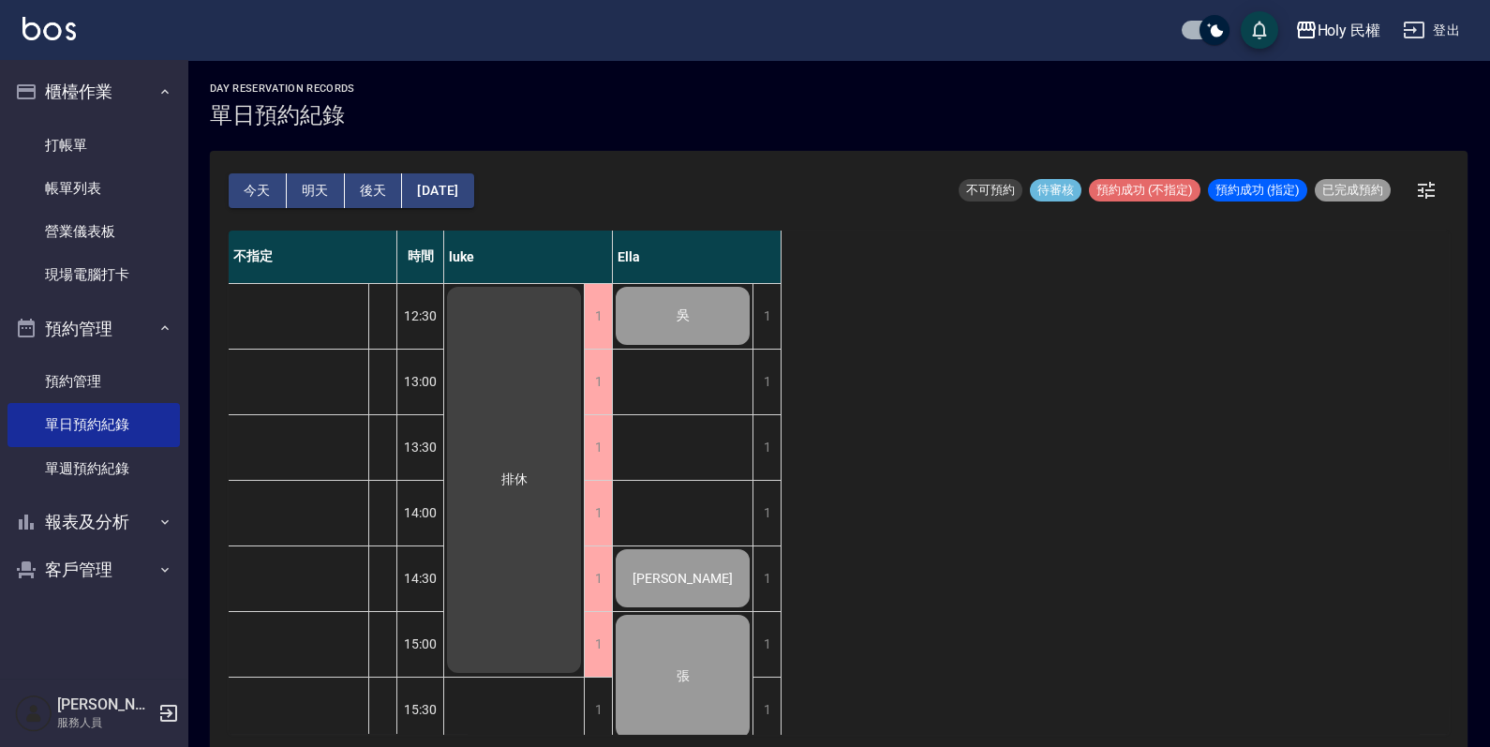
click at [258, 174] on button "今天" at bounding box center [258, 190] width 58 height 35
click at [307, 185] on button "明天" at bounding box center [316, 190] width 58 height 35
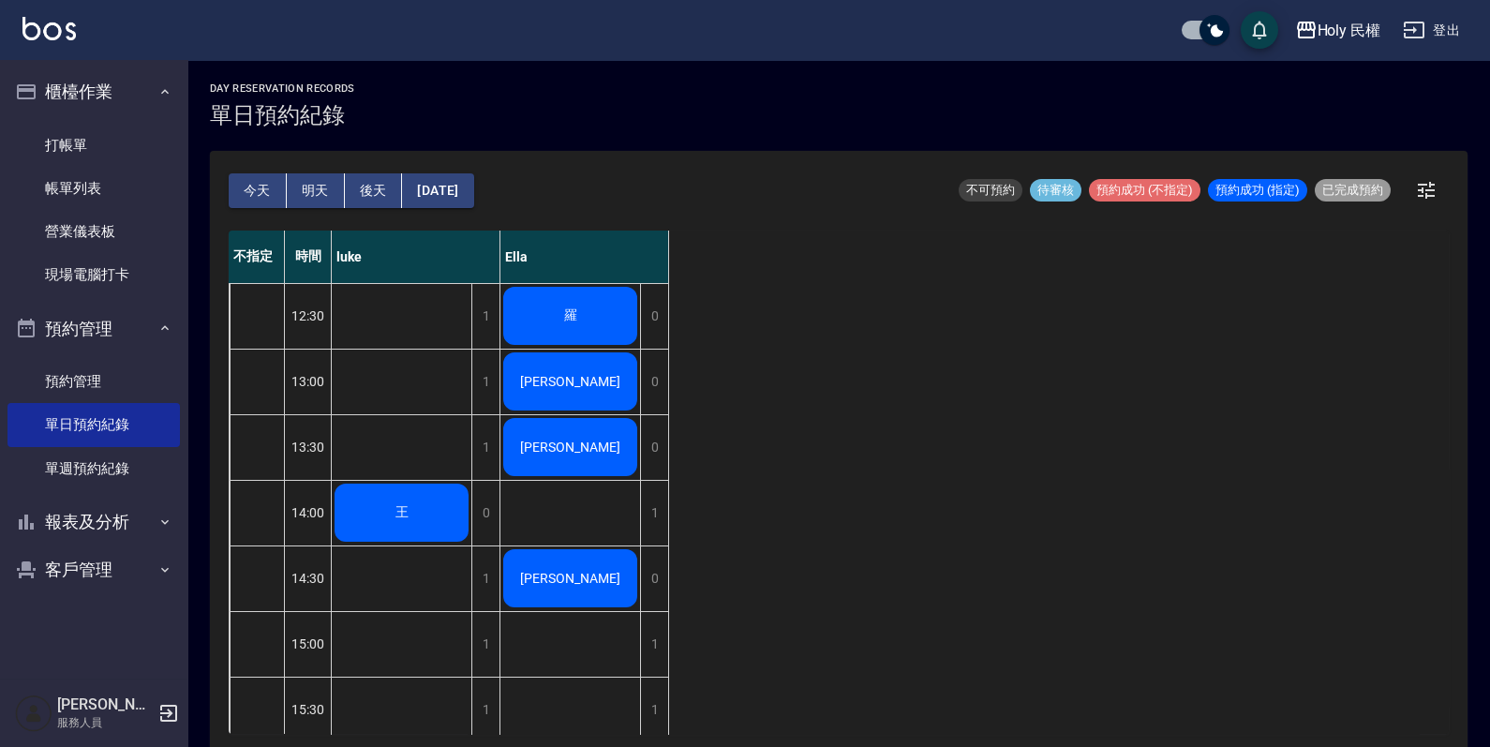
click at [255, 189] on button "今天" at bounding box center [258, 190] width 58 height 35
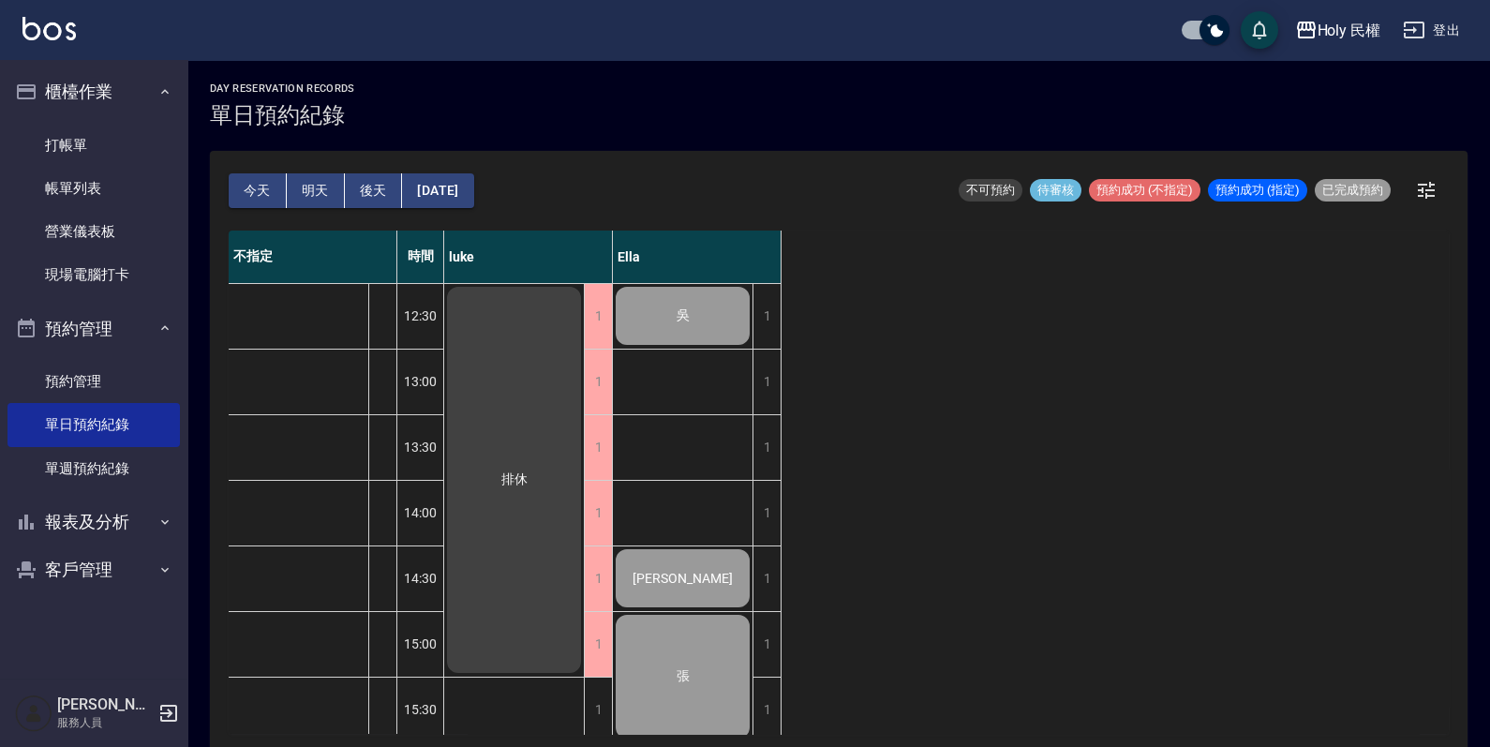
click at [300, 188] on button "明天" at bounding box center [316, 190] width 58 height 35
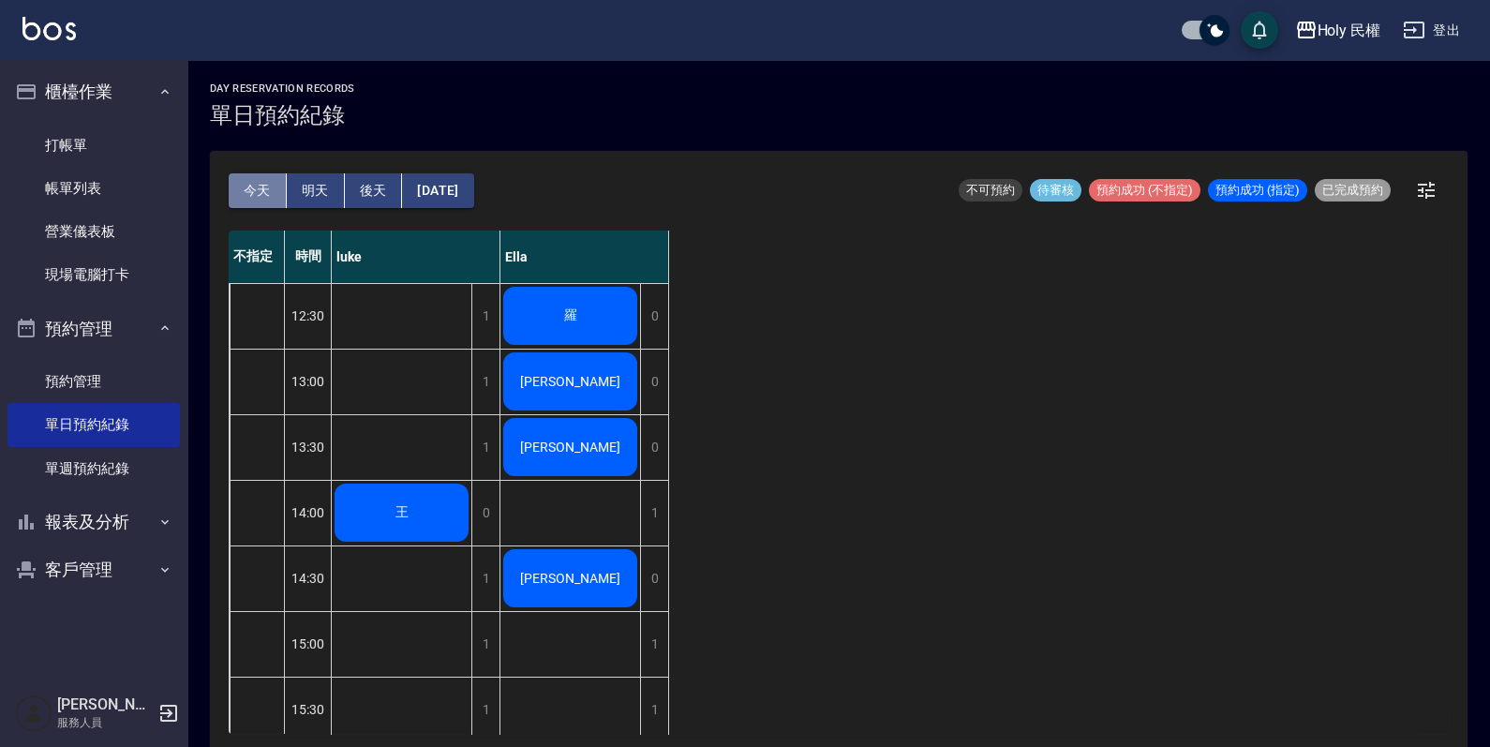
click at [253, 186] on button "今天" at bounding box center [258, 190] width 58 height 35
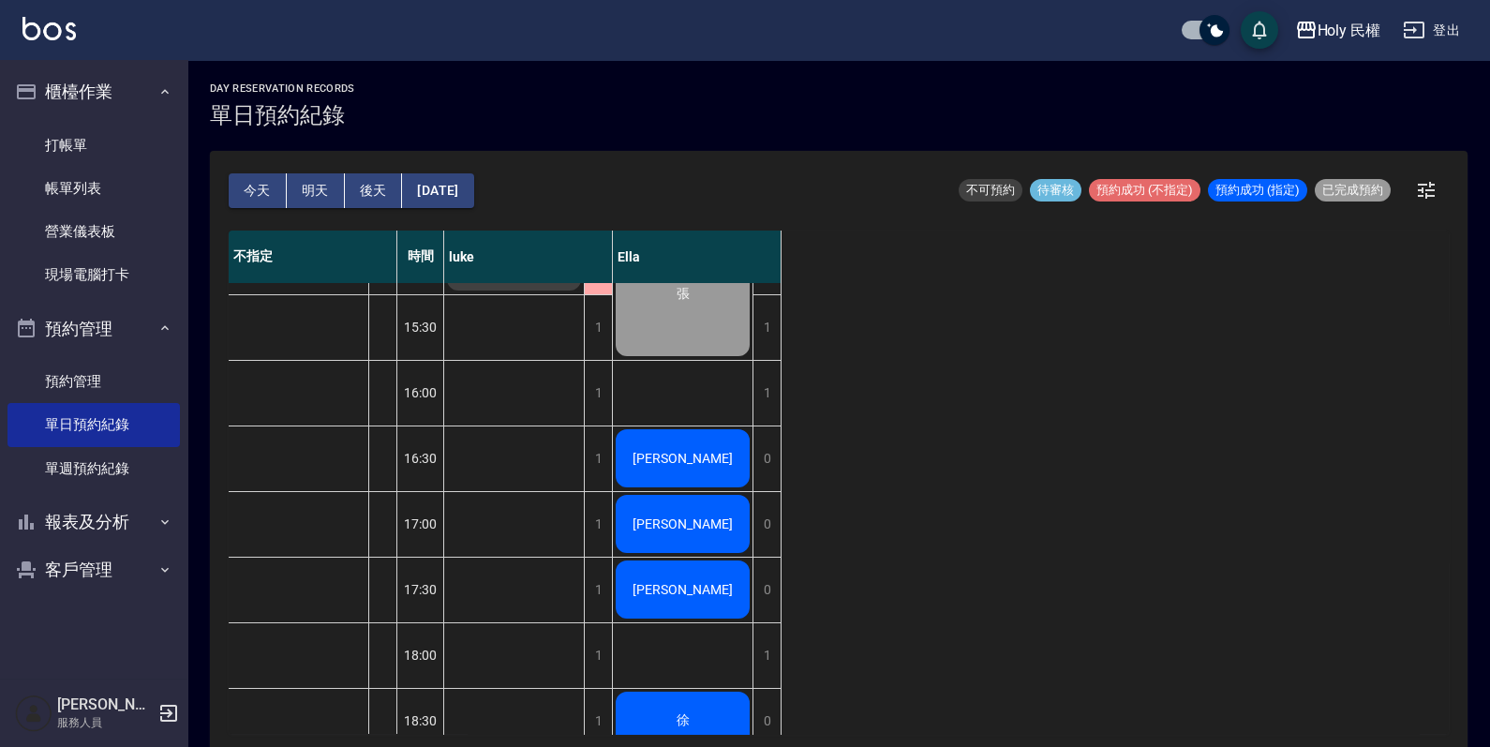
scroll to position [500, 0]
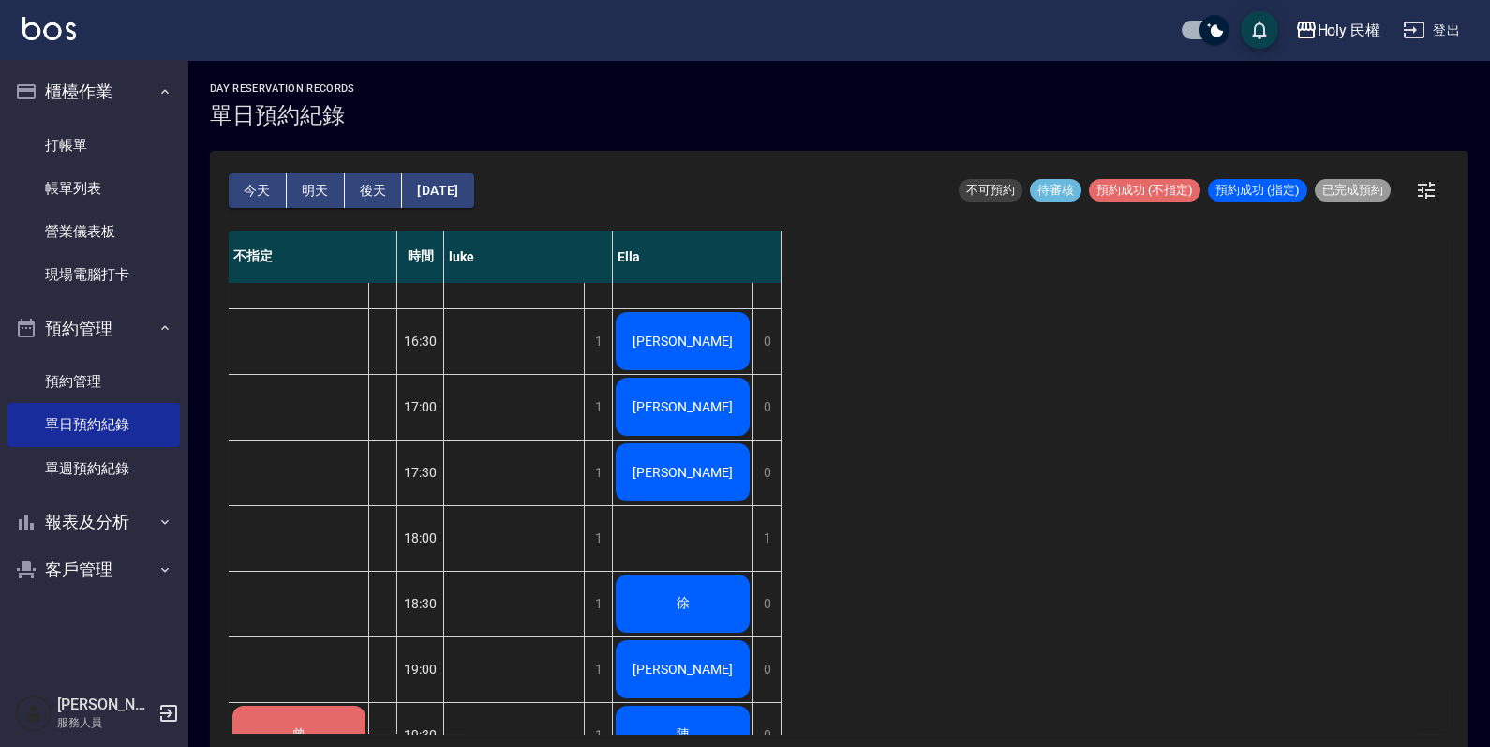
click at [628, 325] on div "李" at bounding box center [683, 341] width 140 height 64
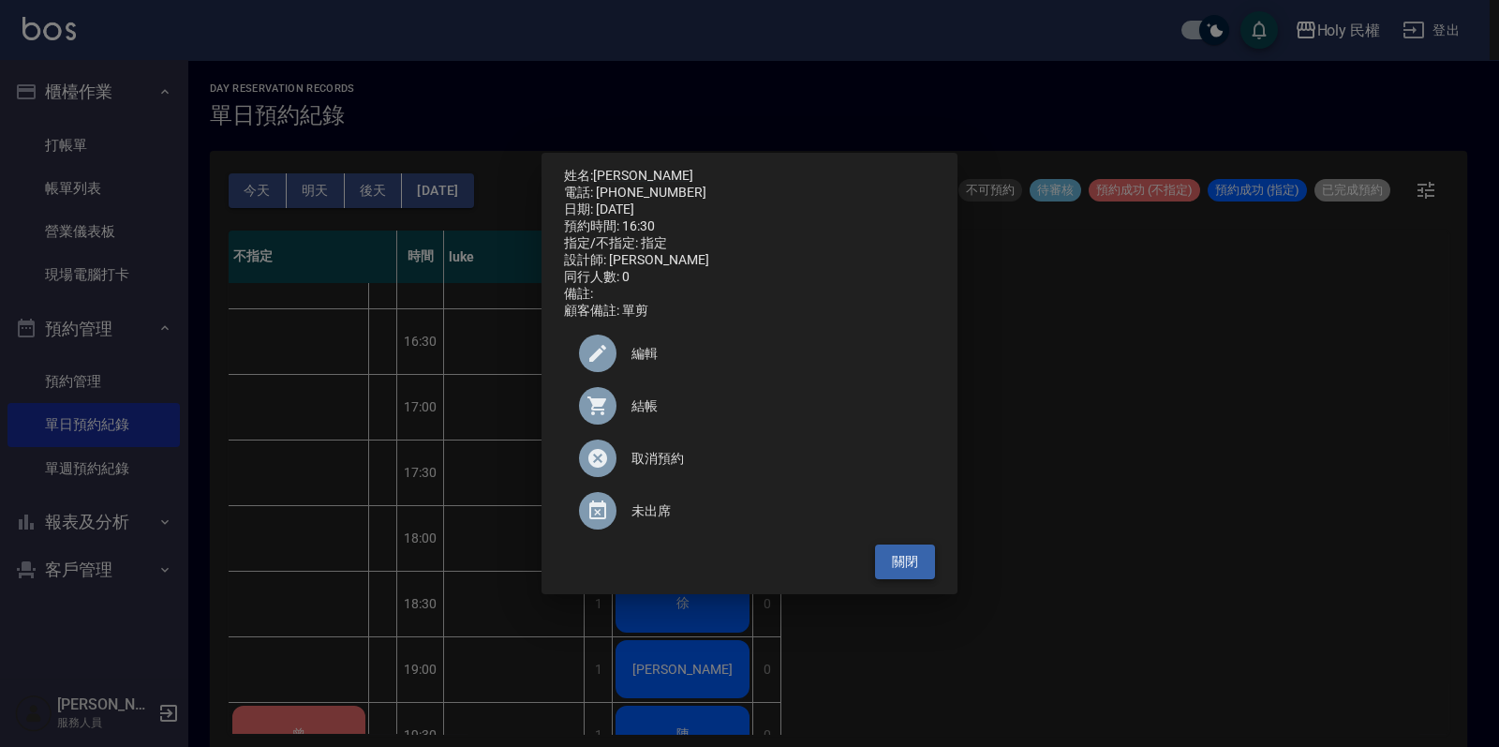
click at [895, 568] on button "關閉" at bounding box center [905, 561] width 60 height 35
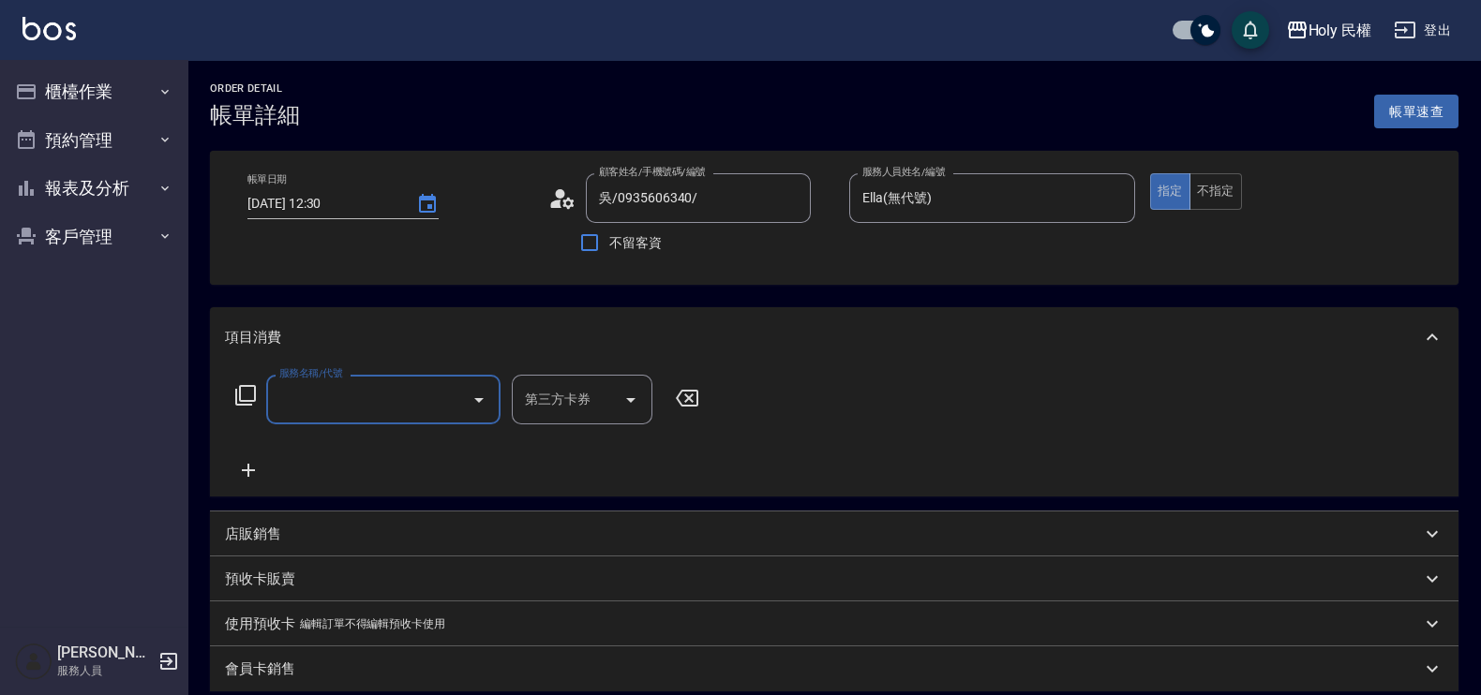
click at [422, 388] on input "服務名稱/代號" at bounding box center [369, 399] width 189 height 33
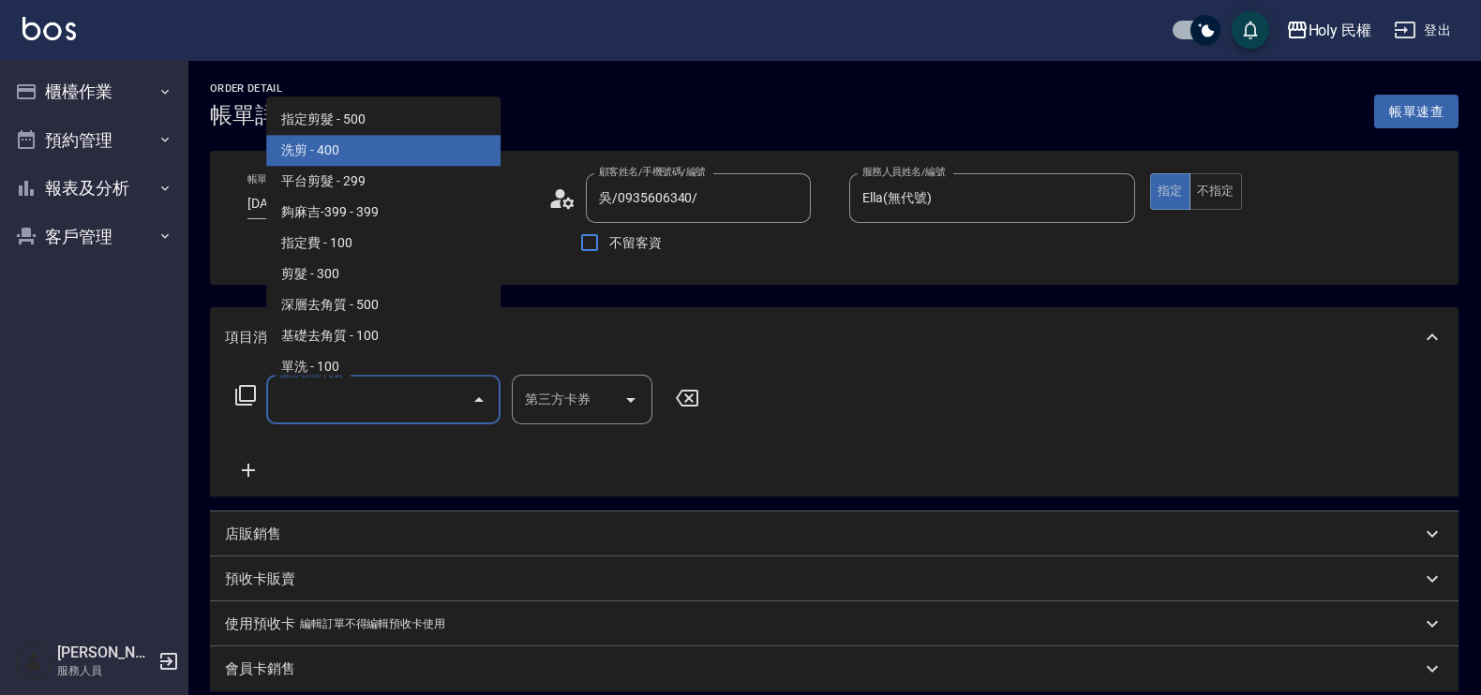
click at [365, 139] on span "洗剪 - 400" at bounding box center [383, 151] width 234 height 31
type input "洗剪(3)"
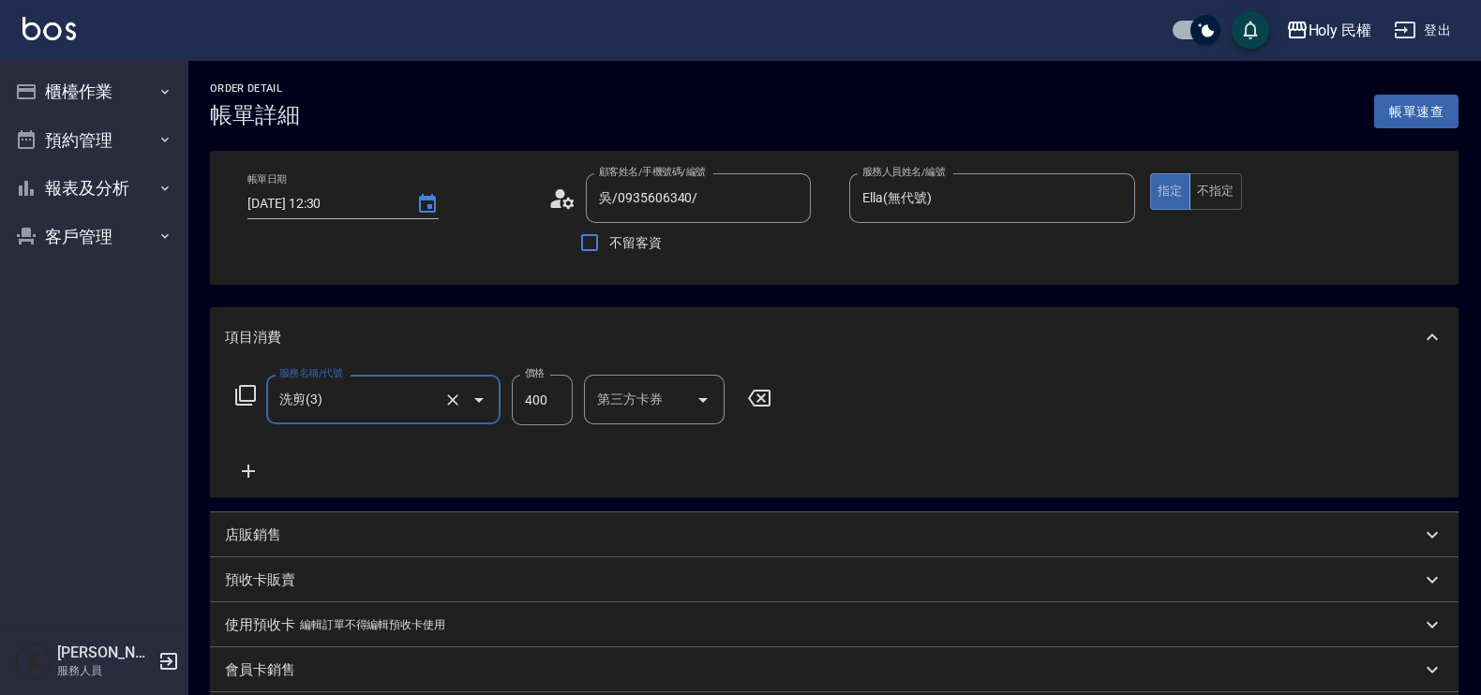
scroll to position [412, 0]
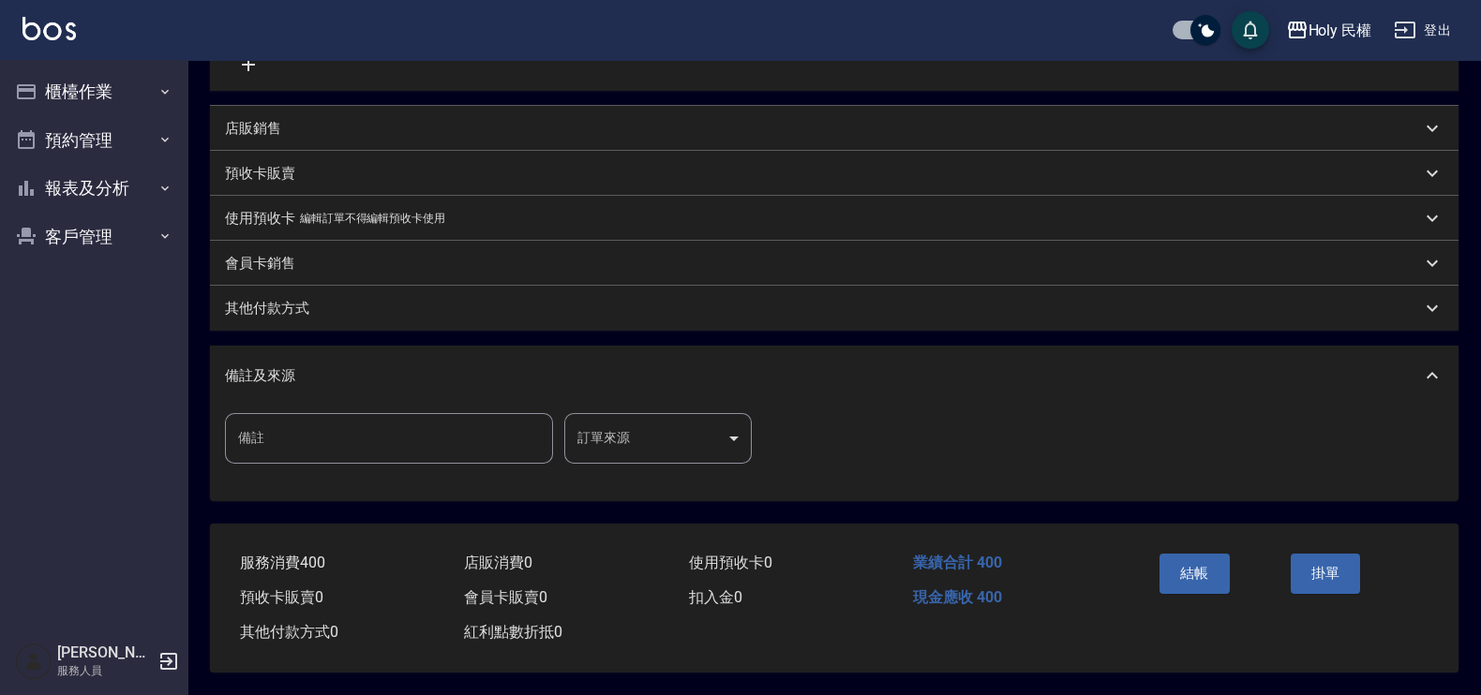
click at [624, 408] on body "Holy 民權 登出 櫃檯作業 打帳單 帳單列表 營業儀表板 現場電腦打卡 預約管理 預約管理 單日預約紀錄 單週預約紀錄 報表及分析 報表目錄 店家日報表 …" at bounding box center [740, 144] width 1481 height 1102
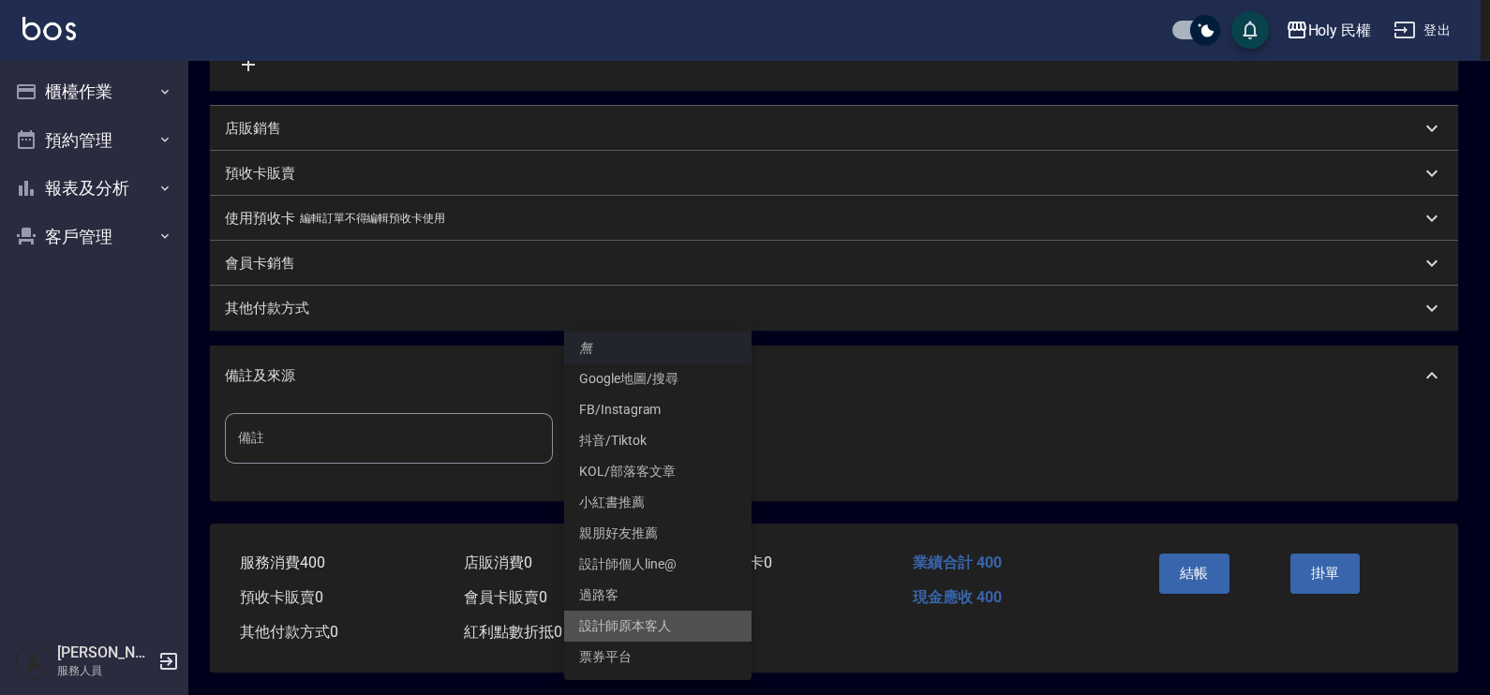
click at [666, 615] on li "設計師原本客人" at bounding box center [657, 626] width 187 height 31
type input "設計師原本客人"
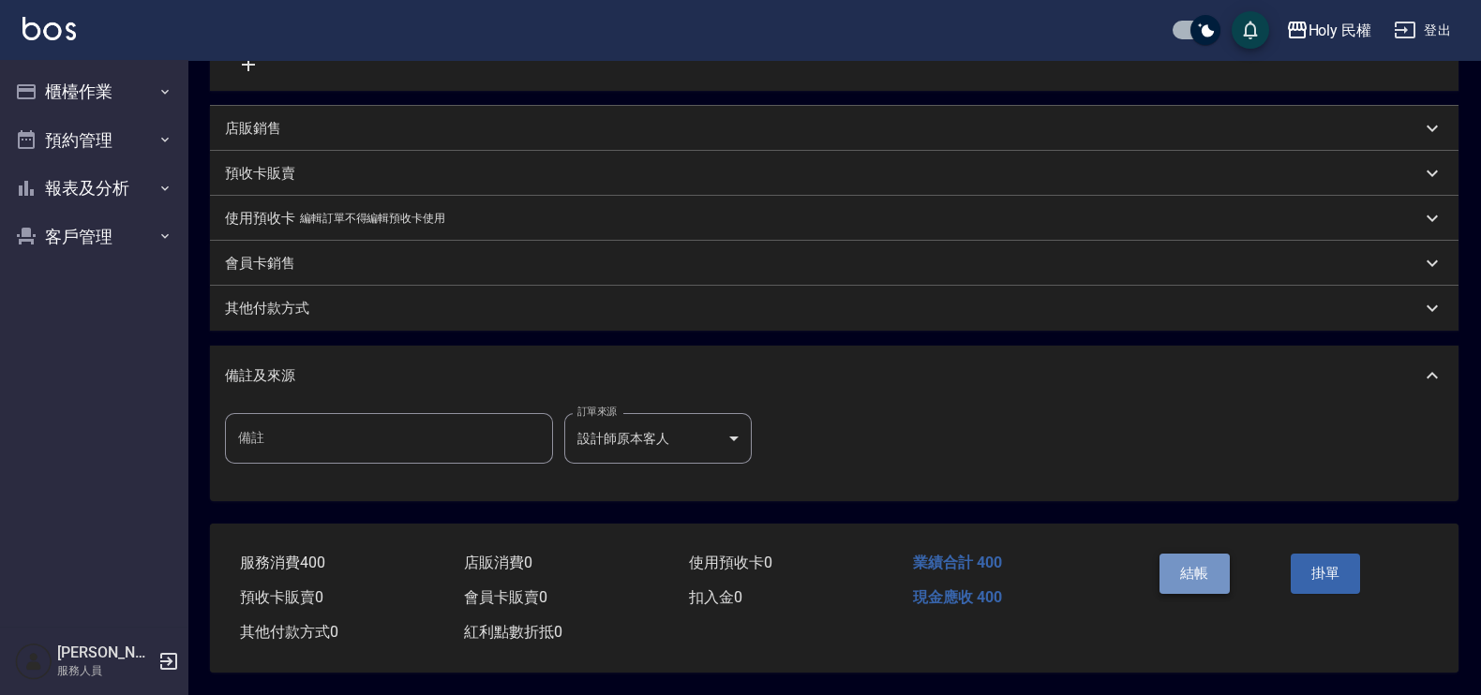
click at [1202, 574] on button "結帳" at bounding box center [1194, 573] width 70 height 39
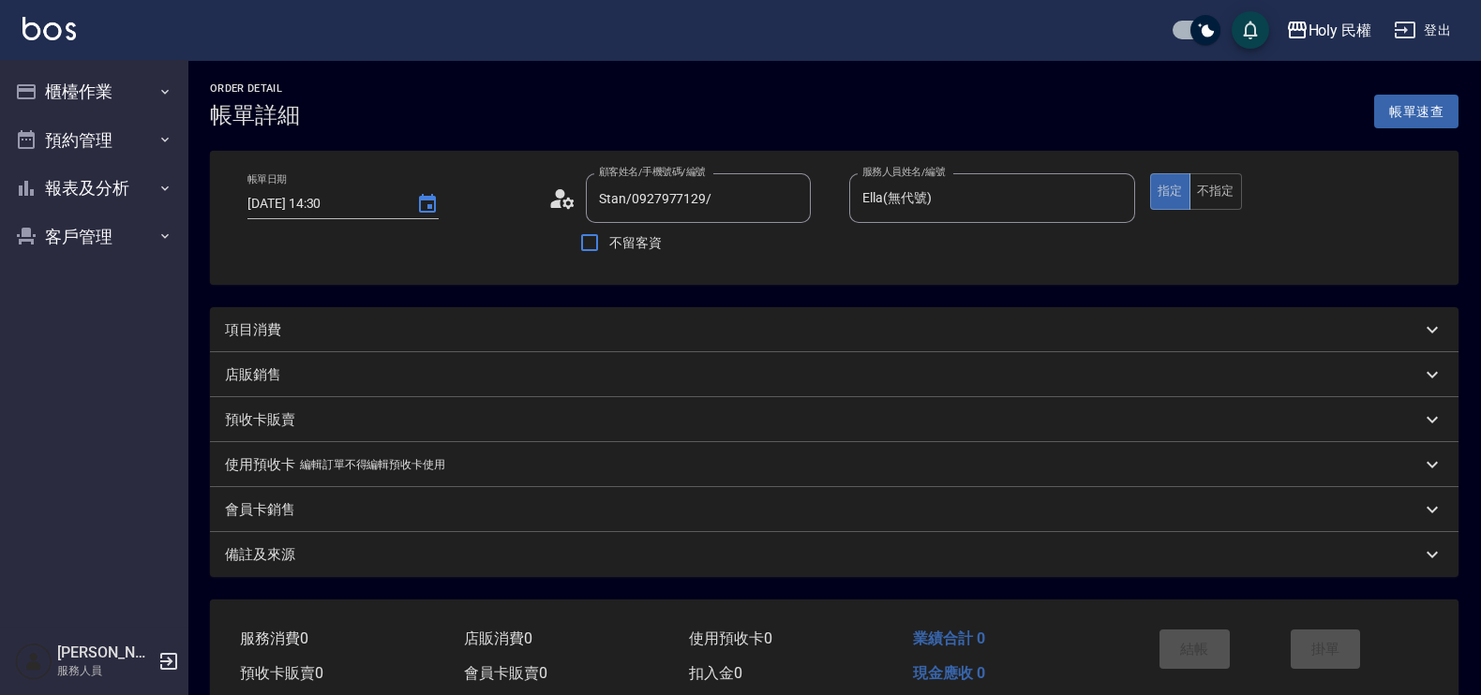
click at [577, 324] on div "項目消費" at bounding box center [823, 331] width 1196 height 20
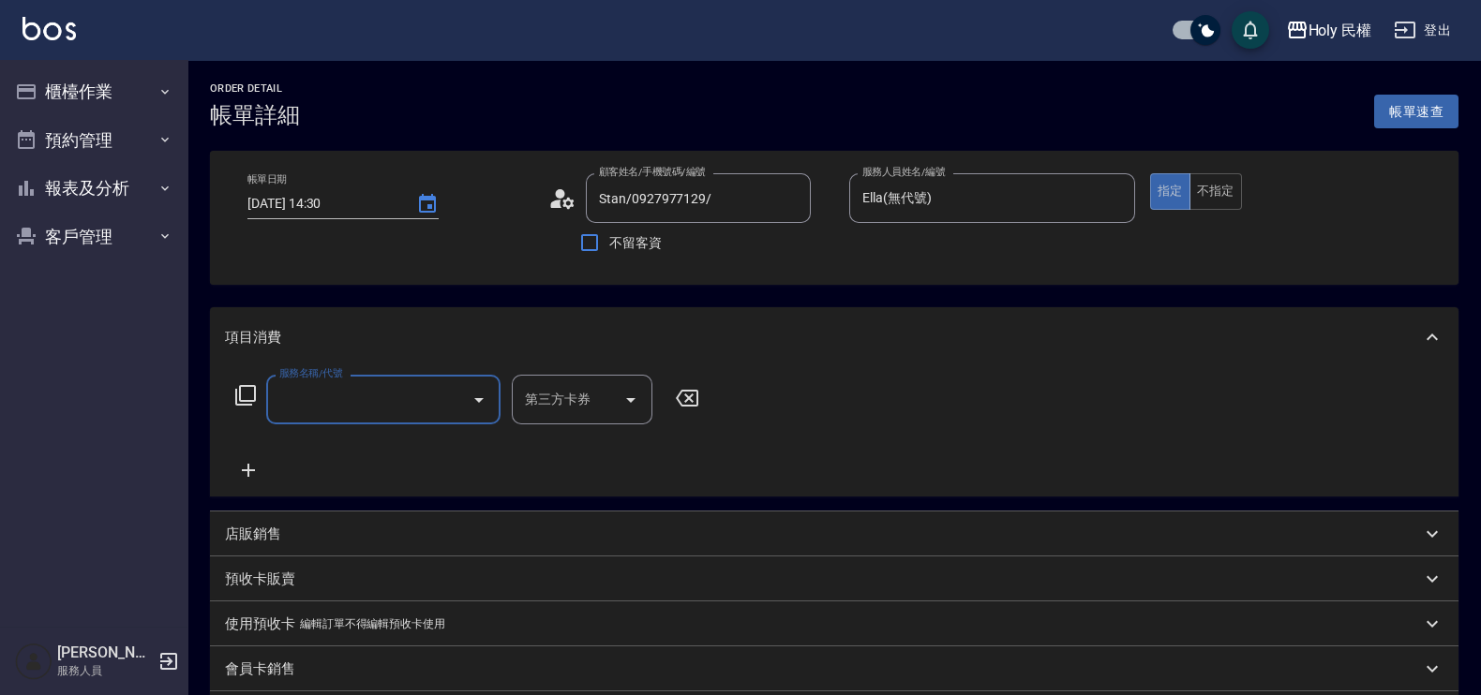
click at [465, 407] on button "Open" at bounding box center [479, 400] width 30 height 30
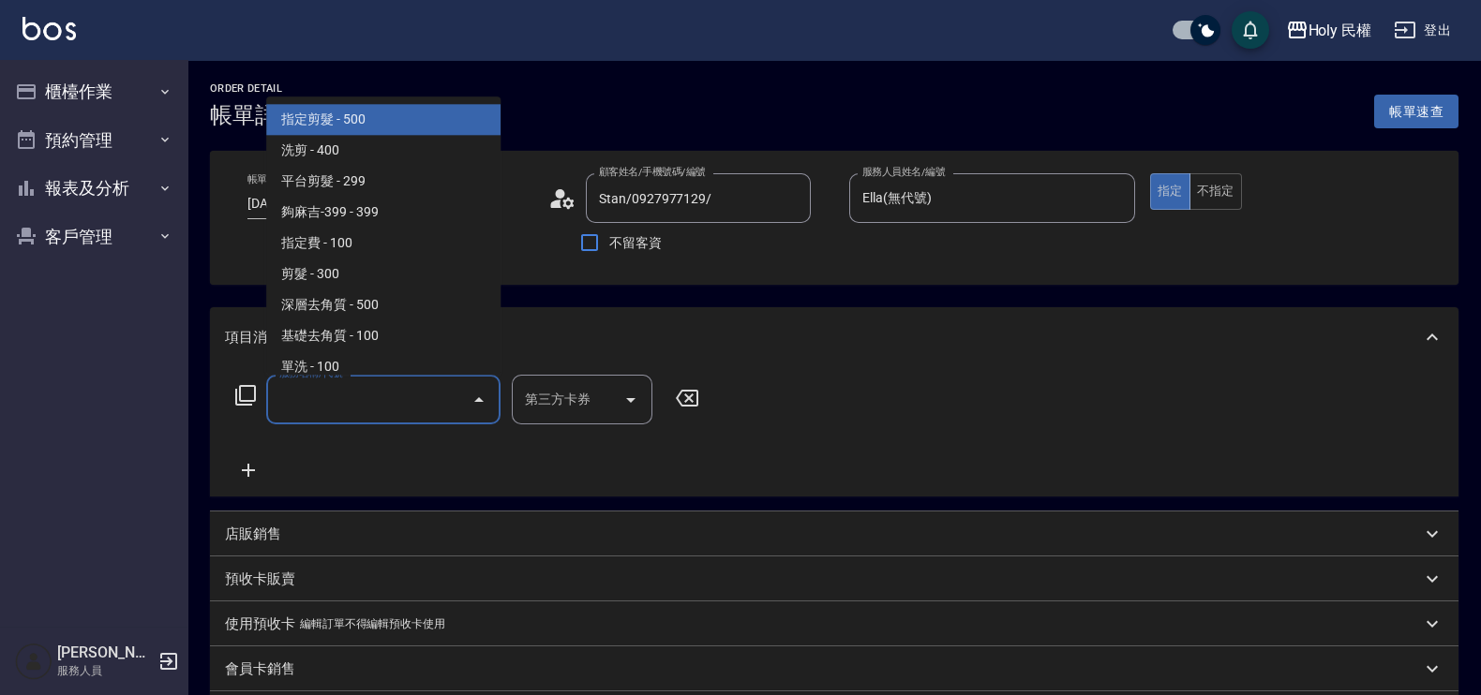
click at [390, 130] on span "指定剪髮 - 500" at bounding box center [383, 120] width 234 height 31
type input "指定剪髮(1)"
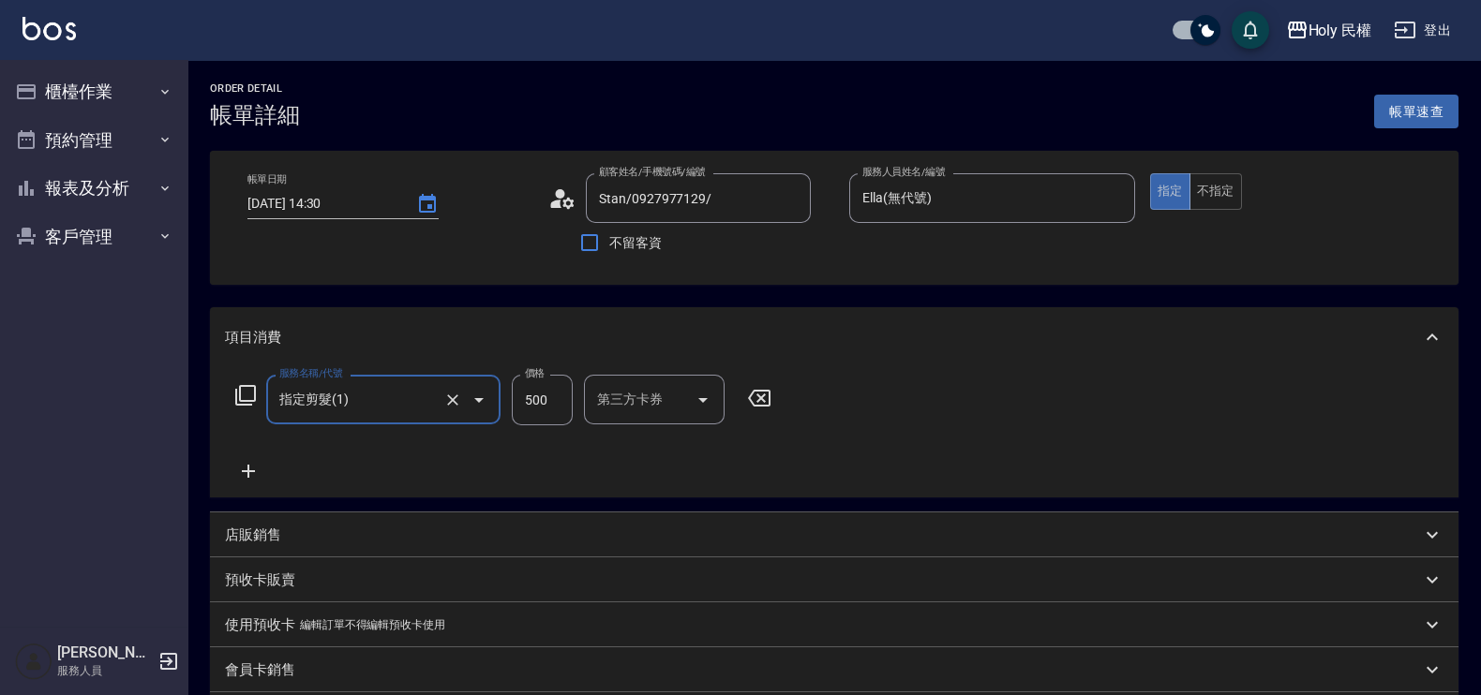
scroll to position [287, 0]
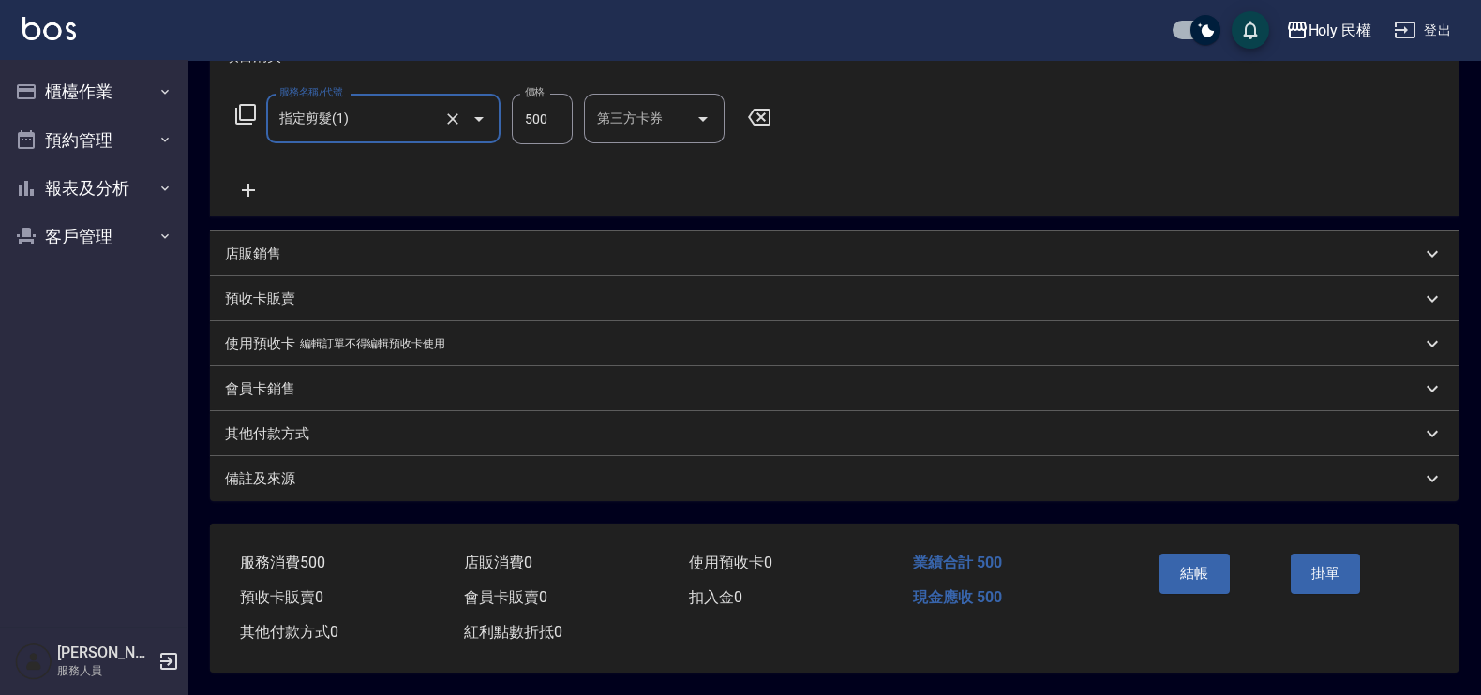
click at [774, 482] on div "備註及來源" at bounding box center [823, 480] width 1196 height 20
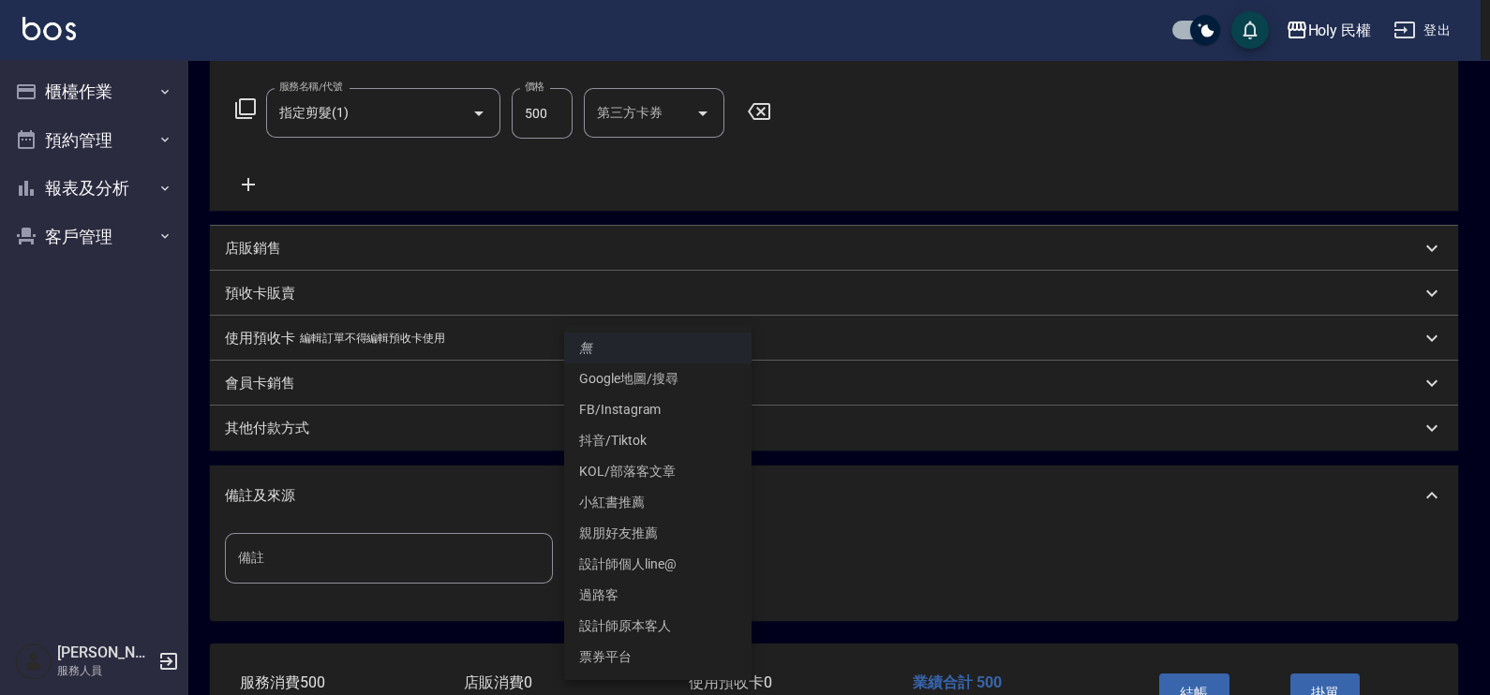
click at [704, 570] on body "Holy 民權 登出 櫃檯作業 打帳單 帳單列表 營業儀表板 現場電腦打卡 預約管理 預約管理 單日預約紀錄 單週預約紀錄 報表及分析 報表目錄 店家日報表 …" at bounding box center [745, 264] width 1490 height 1102
drag, startPoint x: 666, startPoint y: 619, endPoint x: 690, endPoint y: 623, distance: 23.7
click at [667, 619] on li "設計師原本客人" at bounding box center [657, 626] width 187 height 31
type input "設計師原本客人"
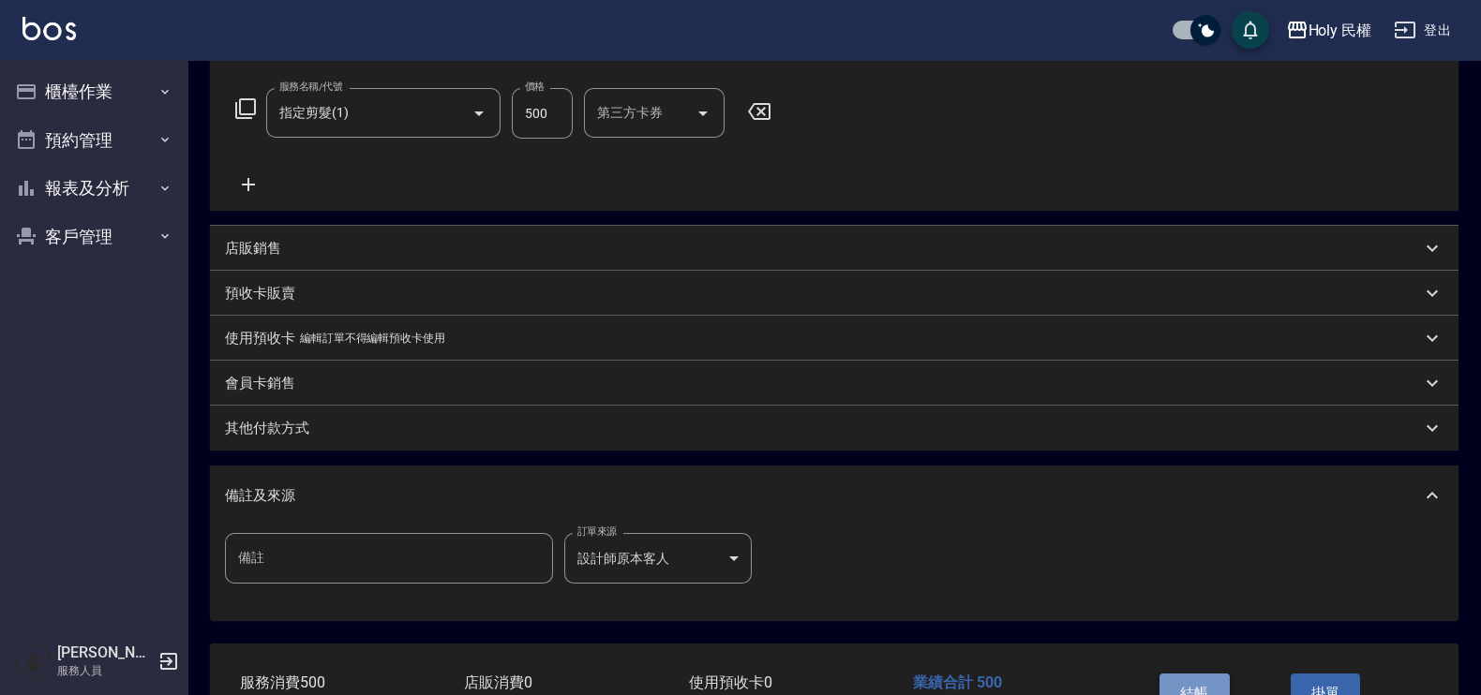
click at [1180, 674] on button "結帳" at bounding box center [1194, 693] width 70 height 39
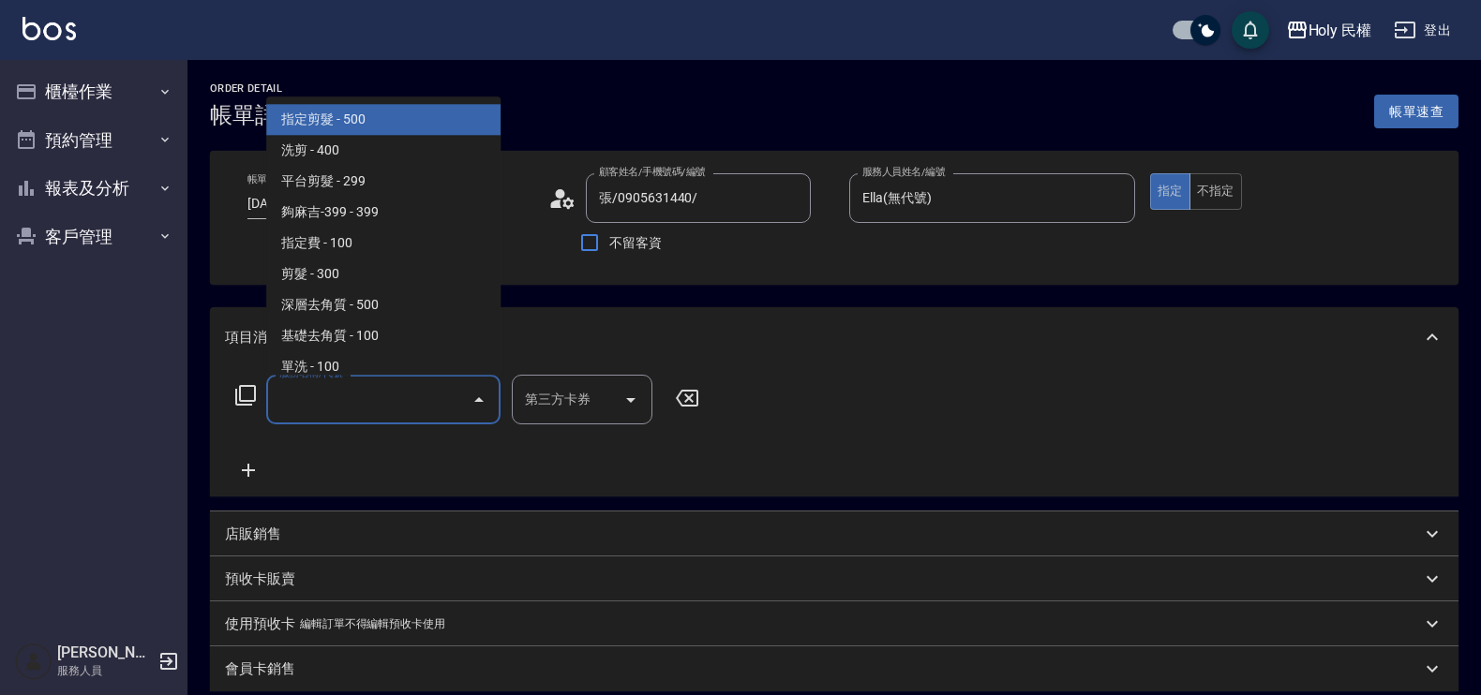
click at [346, 389] on input "服務名稱/代號" at bounding box center [369, 399] width 189 height 33
drag, startPoint x: 330, startPoint y: 127, endPoint x: 308, endPoint y: 155, distance: 35.4
click at [329, 126] on span "指定剪髮 - 500" at bounding box center [383, 120] width 234 height 31
type input "指定剪髮(1)"
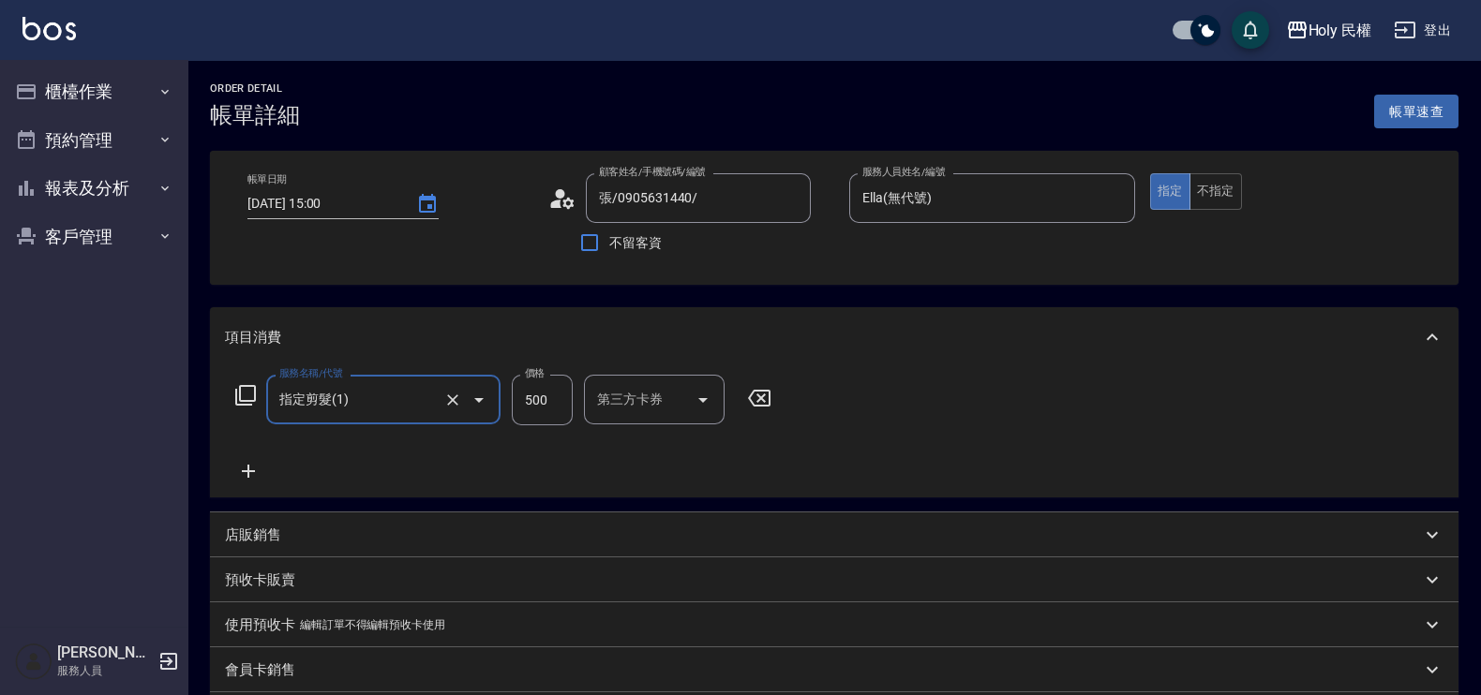
click at [257, 474] on icon at bounding box center [248, 471] width 47 height 22
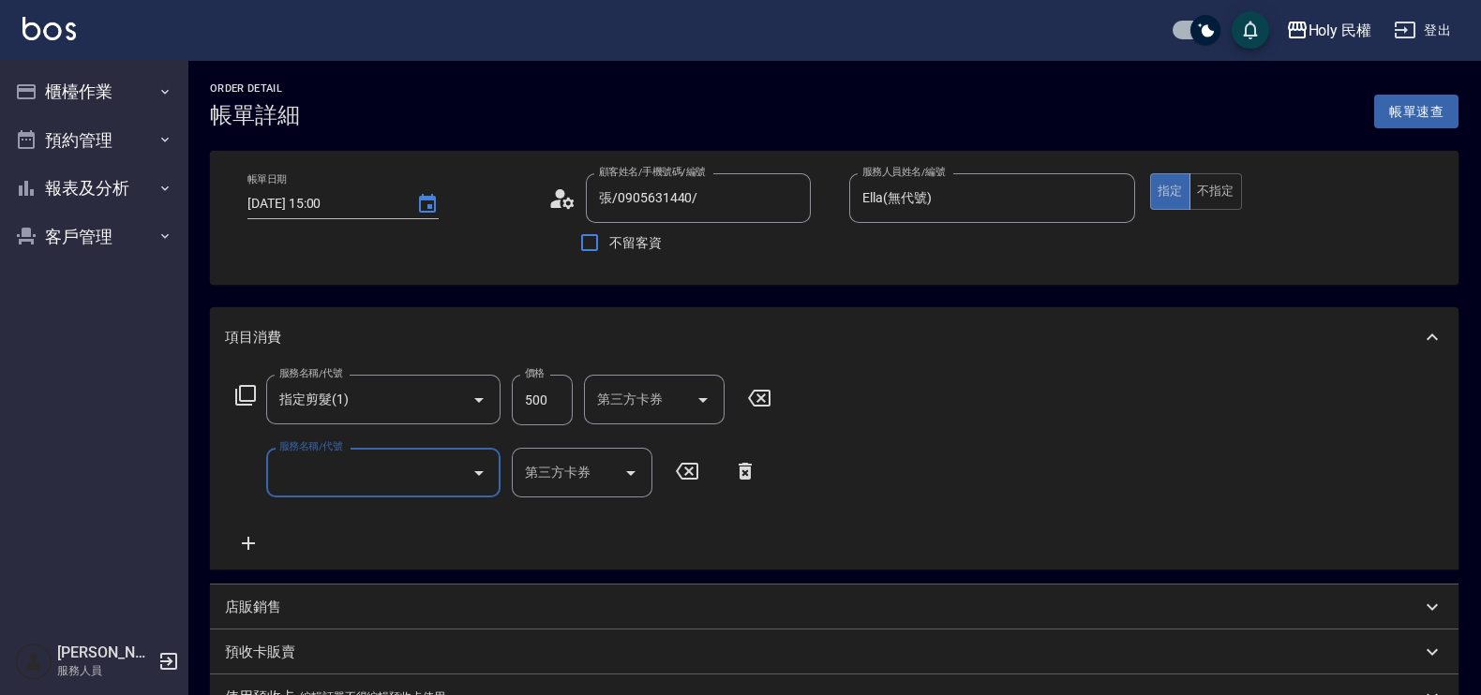
click at [331, 466] on input "服務名稱/代號" at bounding box center [369, 472] width 189 height 33
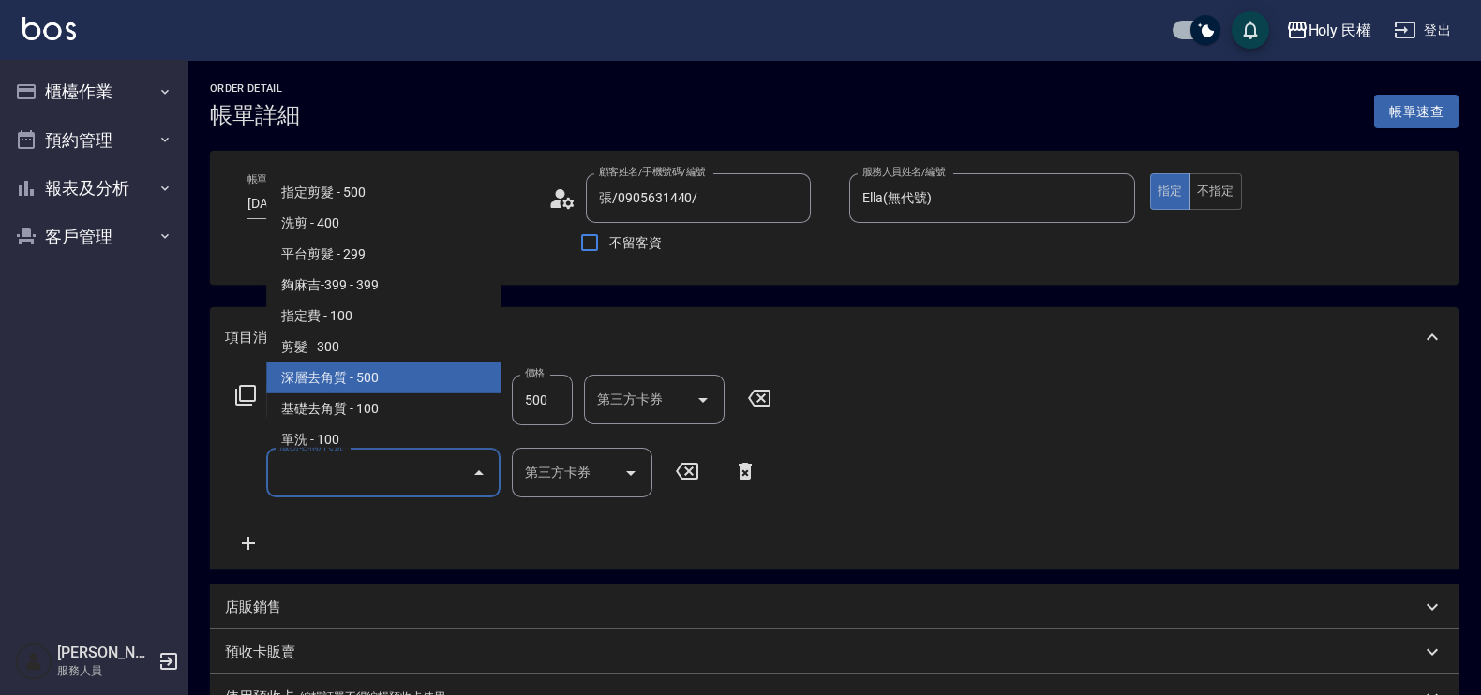
click at [356, 365] on span "深層去角質 - 500" at bounding box center [383, 378] width 234 height 31
type input "深層去角質(sh)"
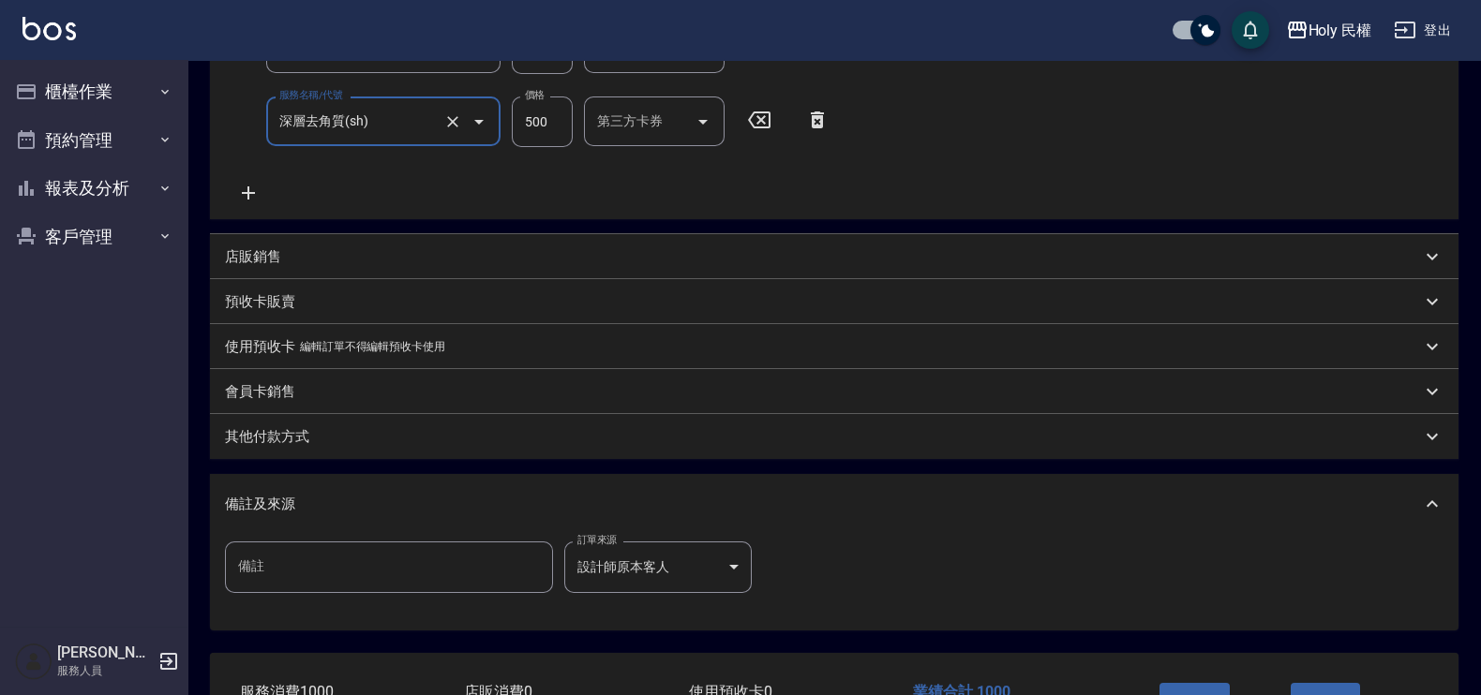
scroll to position [486, 0]
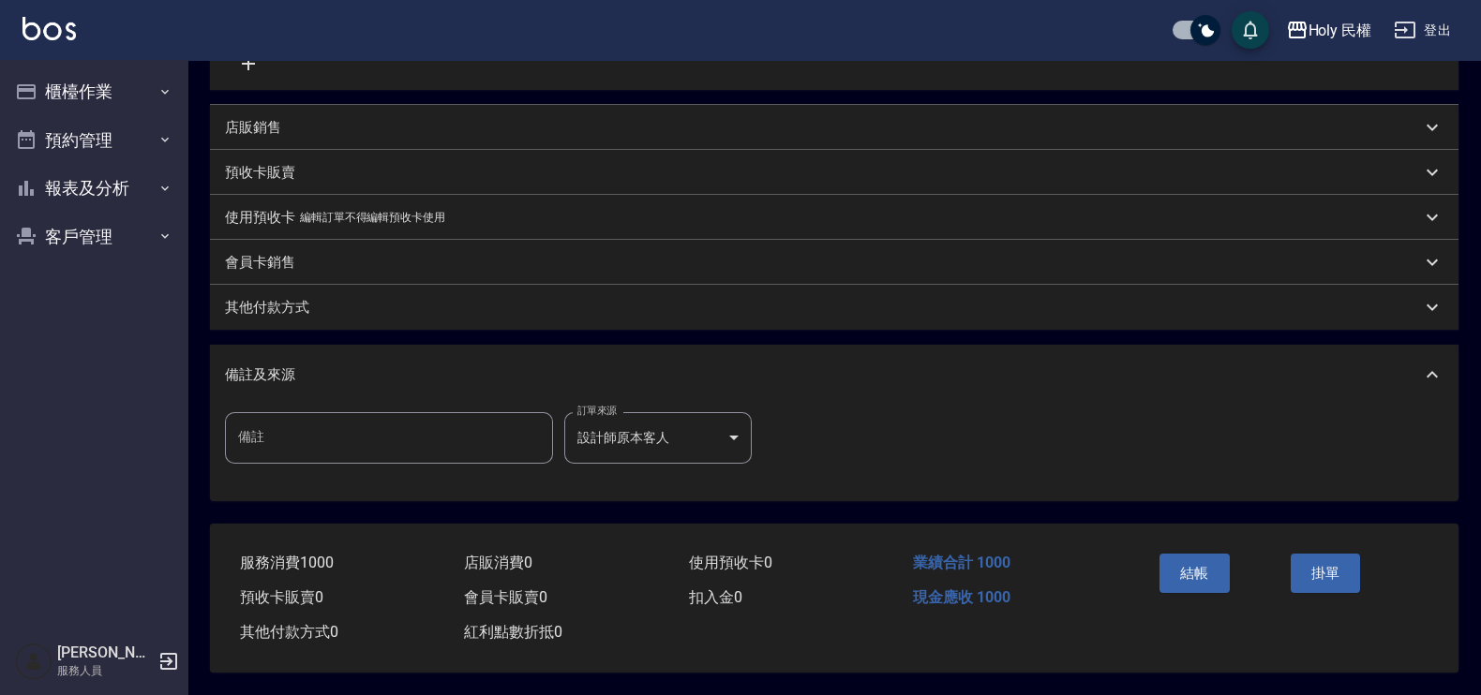
click at [1153, 577] on div "結帳" at bounding box center [1217, 587] width 131 height 82
click at [1170, 566] on button "結帳" at bounding box center [1194, 573] width 70 height 39
